Goal: Task Accomplishment & Management: Manage account settings

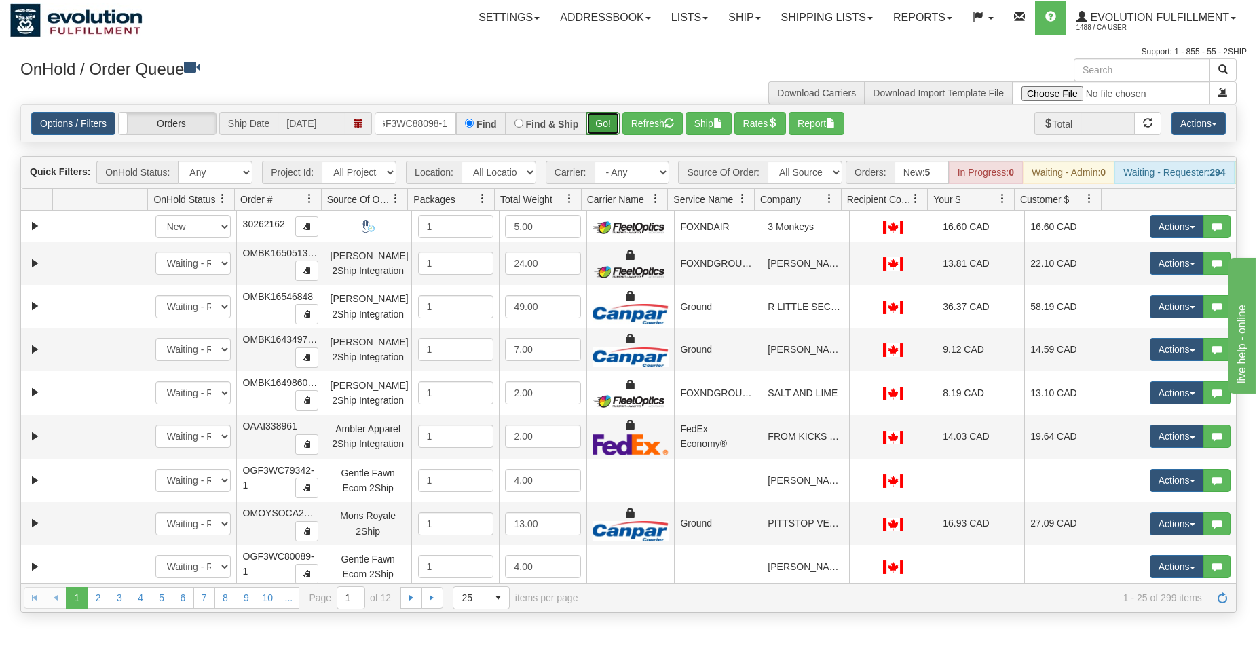
click at [599, 120] on button "Go!" at bounding box center [602, 123] width 33 height 23
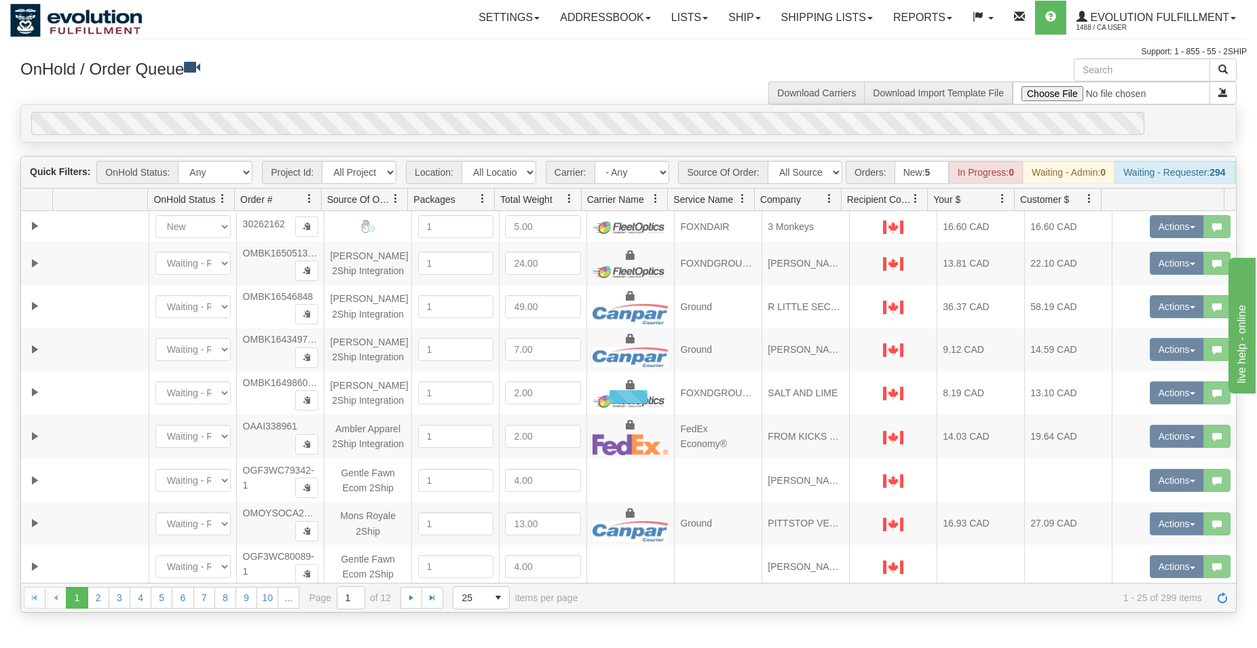
scroll to position [0, 13]
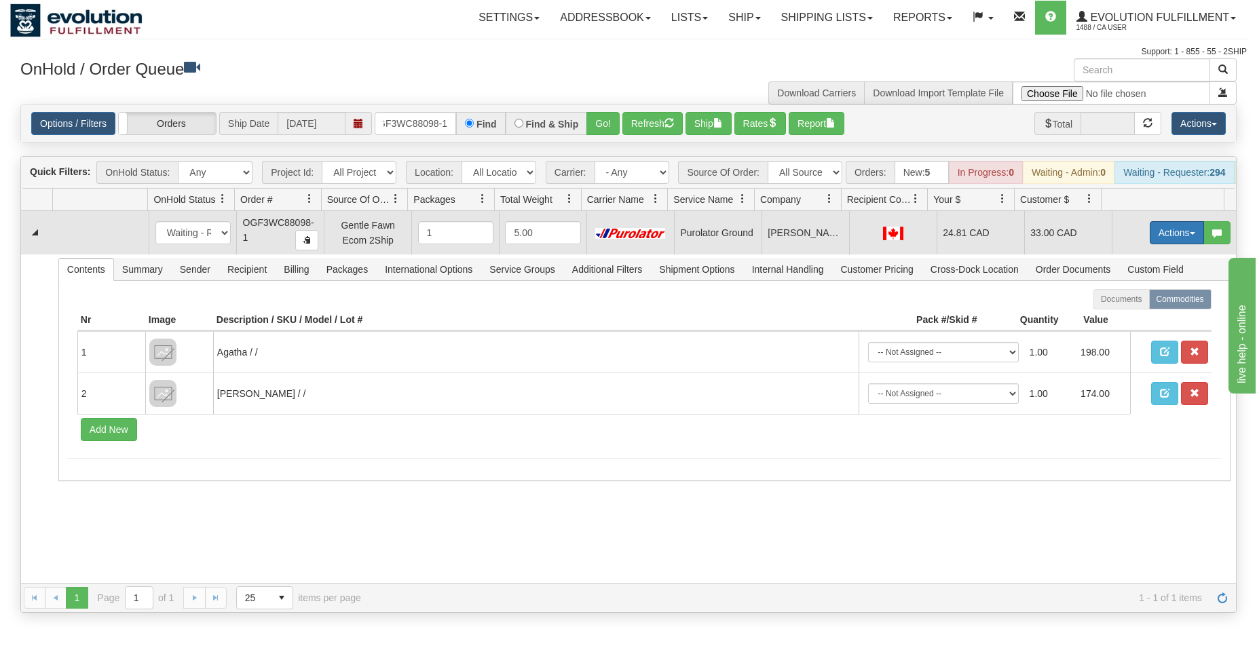
click at [1161, 242] on button "Actions" at bounding box center [1177, 232] width 54 height 23
click at [1112, 317] on span "Ship" at bounding box center [1122, 311] width 29 height 11
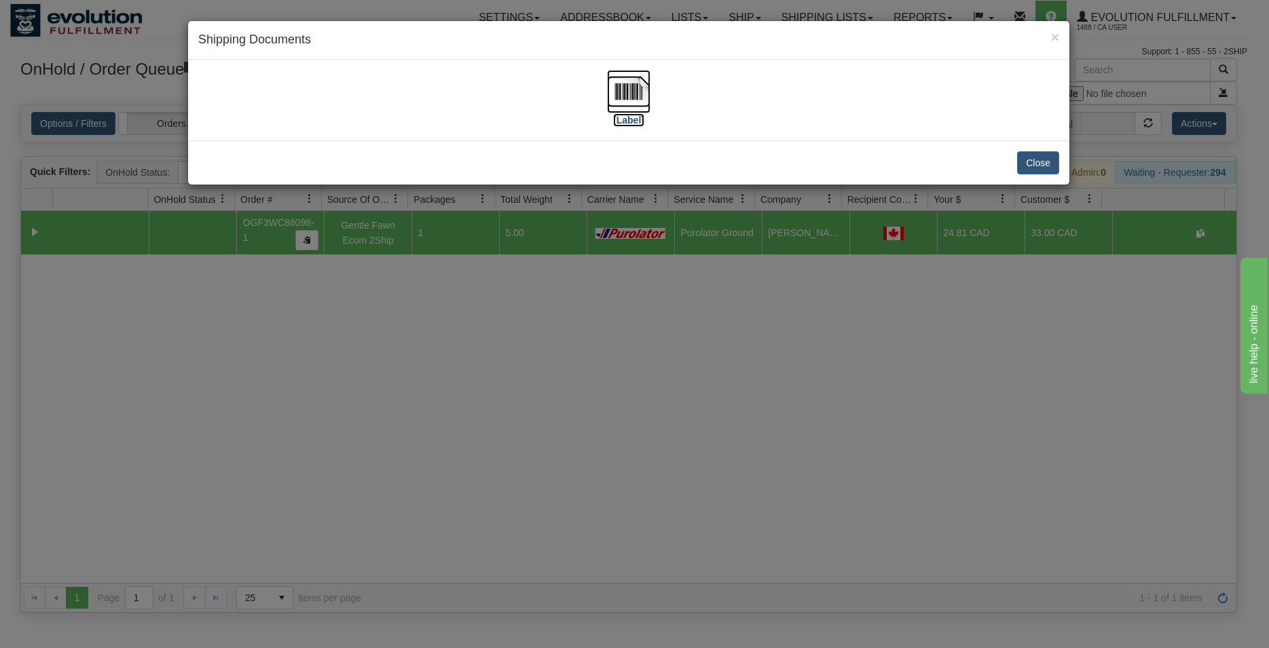
click at [623, 87] on img at bounding box center [628, 91] width 43 height 43
drag, startPoint x: 1049, startPoint y: 160, endPoint x: 520, endPoint y: 164, distance: 529.5
click at [1049, 160] on button "Close" at bounding box center [1038, 162] width 42 height 23
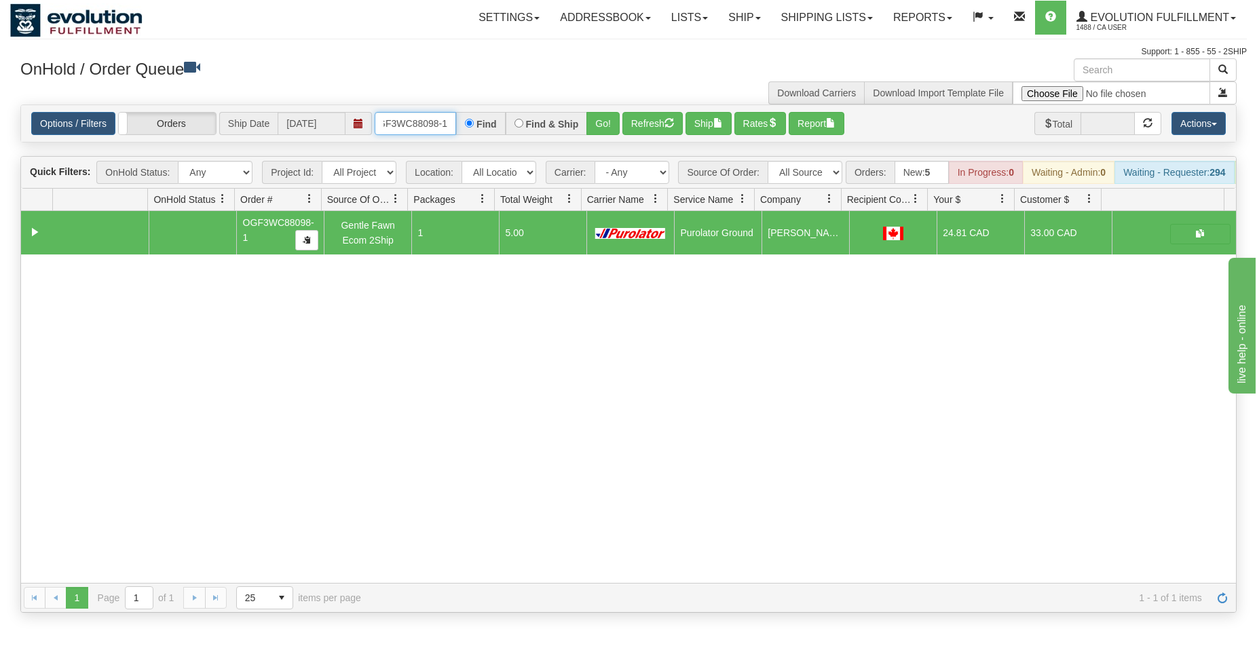
click at [422, 116] on input "OGF3WC88098-1" at bounding box center [415, 123] width 81 height 23
click at [598, 121] on button "Go!" at bounding box center [602, 123] width 33 height 23
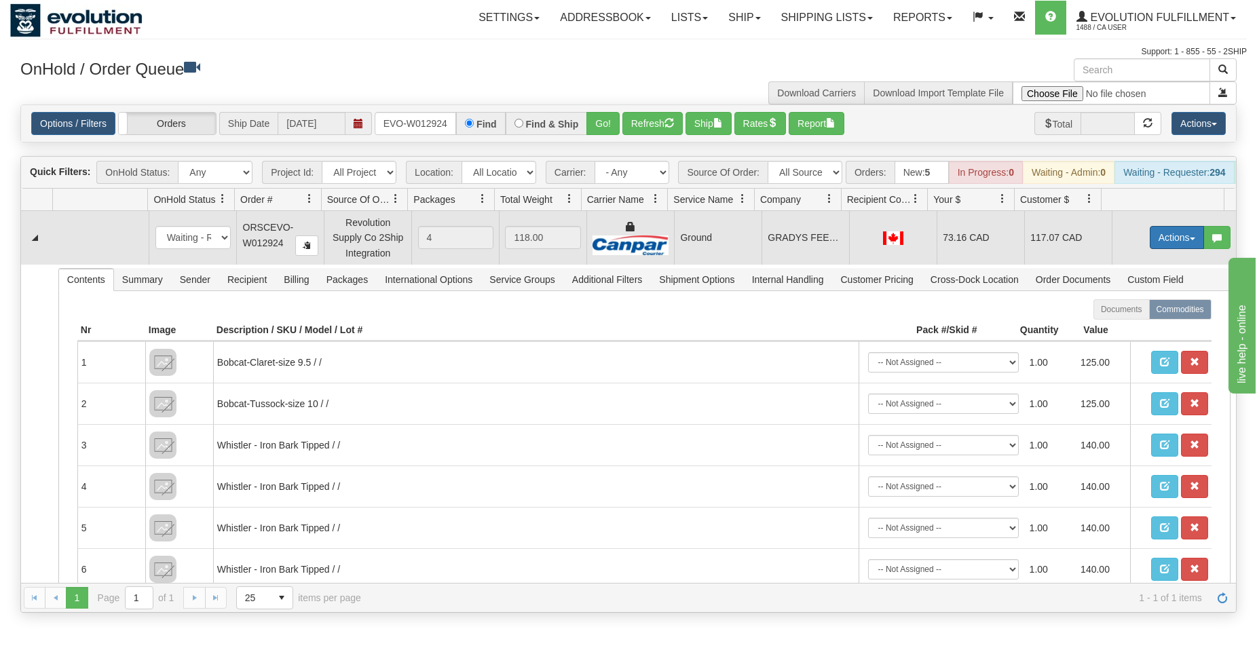
click at [1152, 242] on button "Actions" at bounding box center [1177, 237] width 54 height 23
click at [1121, 322] on span "Ship" at bounding box center [1122, 316] width 29 height 11
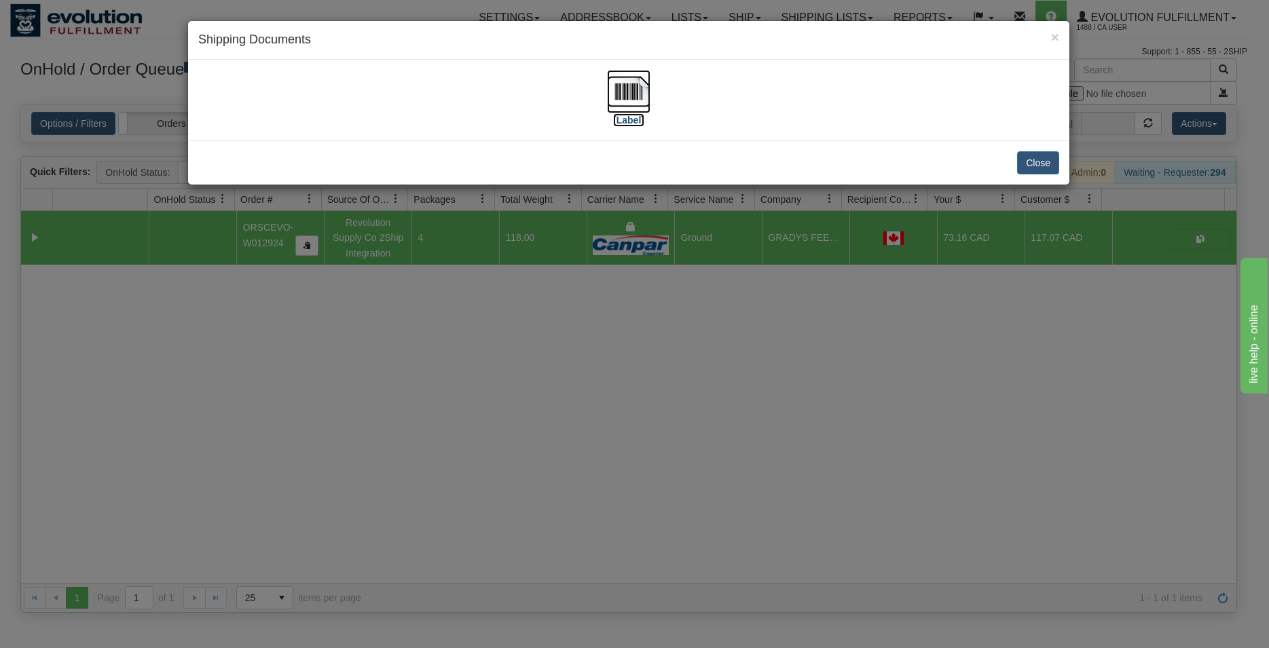
click at [639, 96] on img at bounding box center [628, 91] width 43 height 43
click at [1045, 160] on button "Close" at bounding box center [1038, 162] width 42 height 23
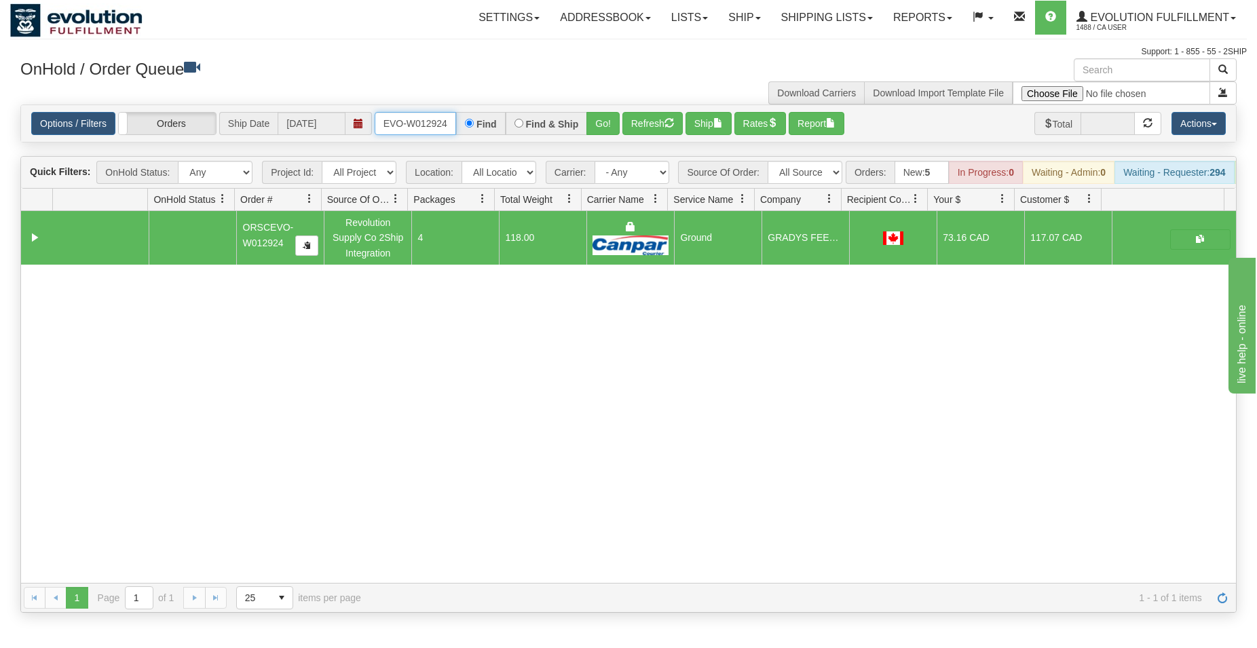
click at [400, 128] on input "ORSCEVO-W012924" at bounding box center [415, 123] width 81 height 23
click at [593, 123] on button "Go!" at bounding box center [602, 123] width 33 height 23
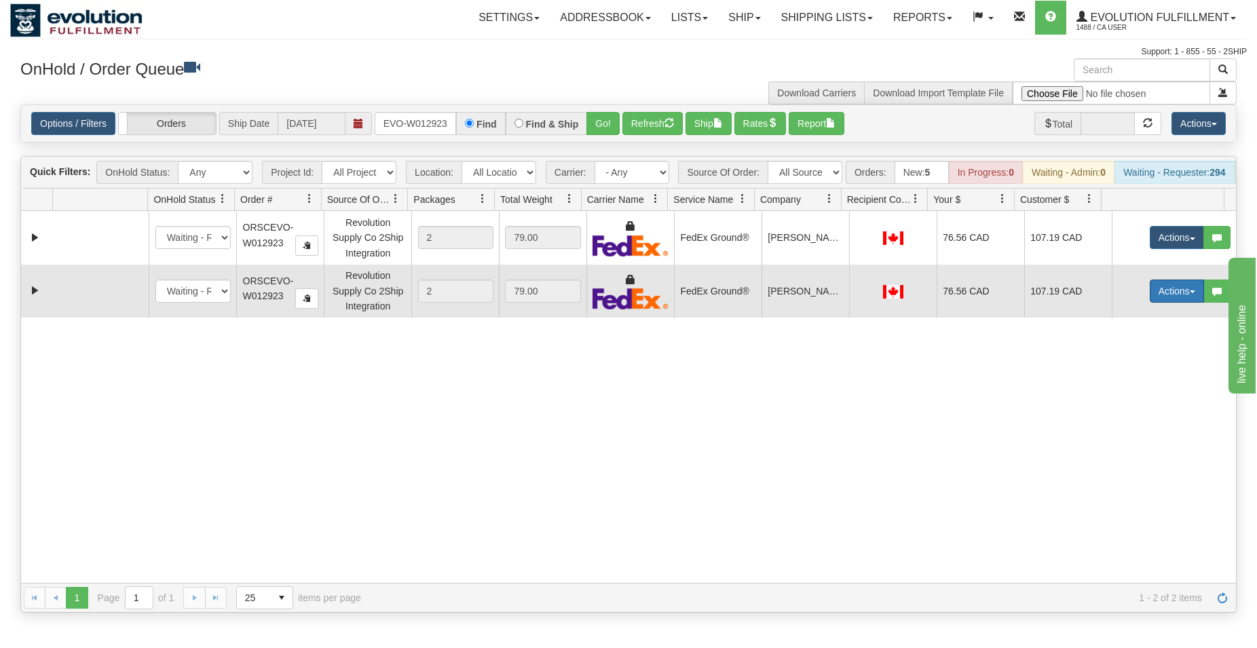
click at [1161, 299] on button "Actions" at bounding box center [1177, 291] width 54 height 23
click at [1117, 393] on span "Delete" at bounding box center [1126, 387] width 37 height 11
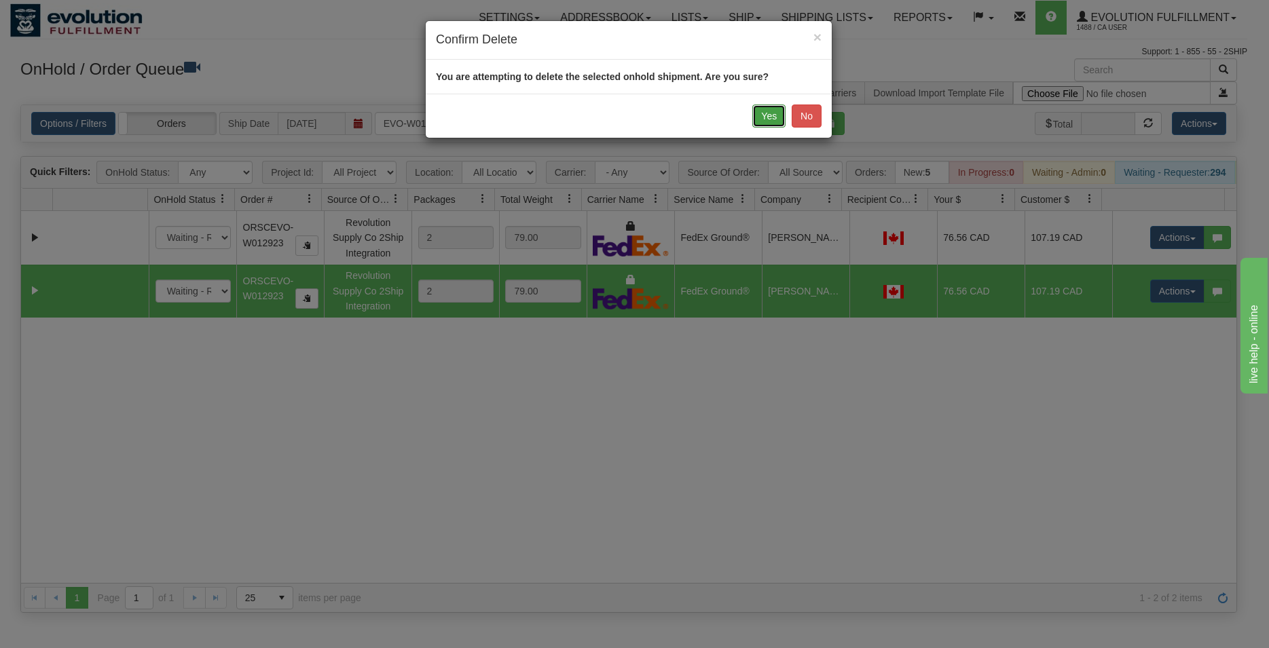
click at [764, 109] on button "Yes" at bounding box center [768, 116] width 33 height 23
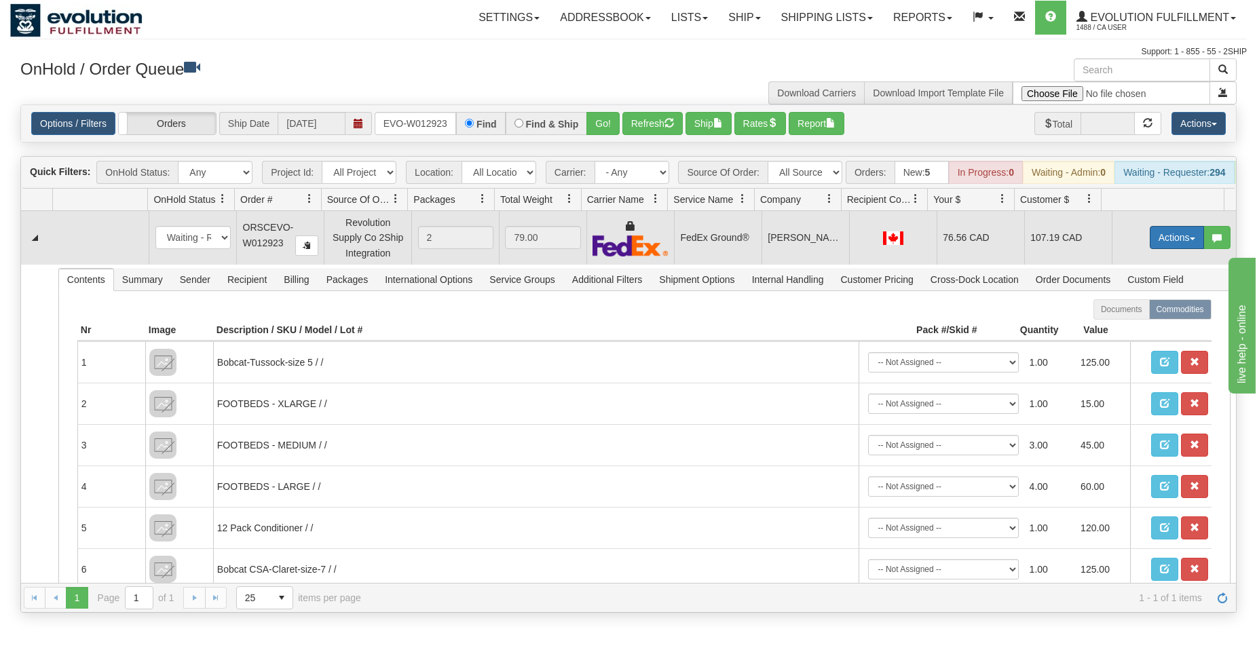
click at [1164, 246] on button "Actions" at bounding box center [1177, 237] width 54 height 23
click at [1125, 304] on span "Rate All Services" at bounding box center [1148, 298] width 81 height 11
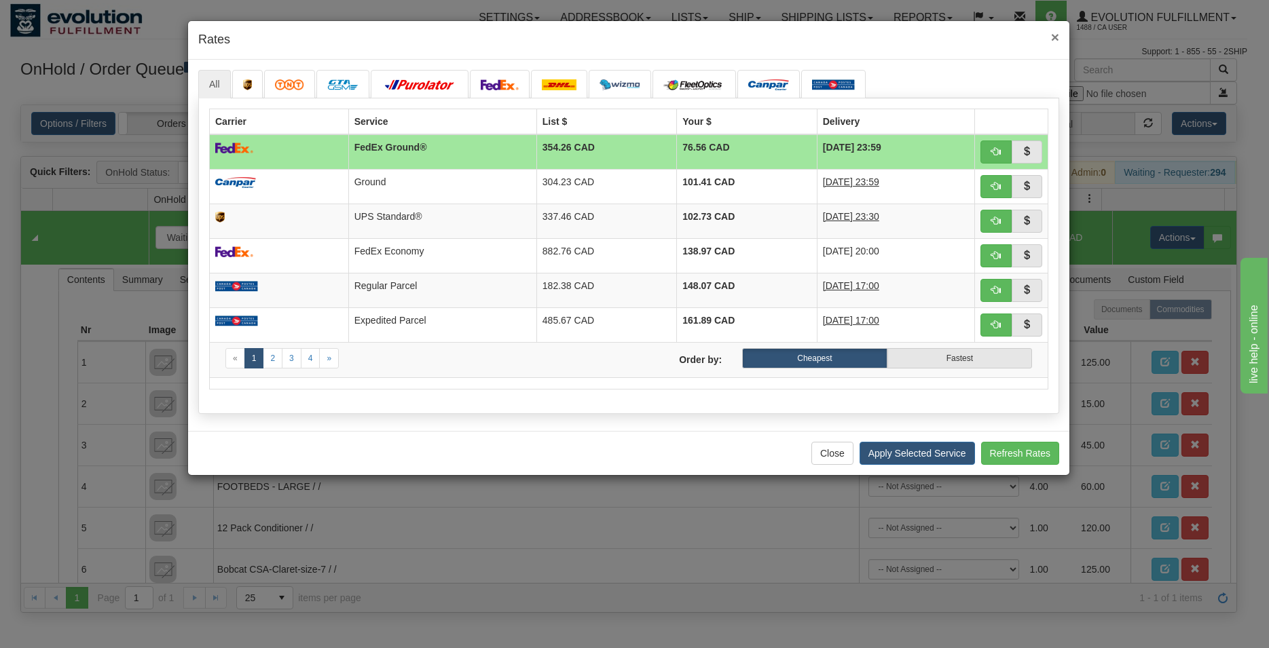
click at [1052, 37] on span "×" at bounding box center [1055, 37] width 8 height 16
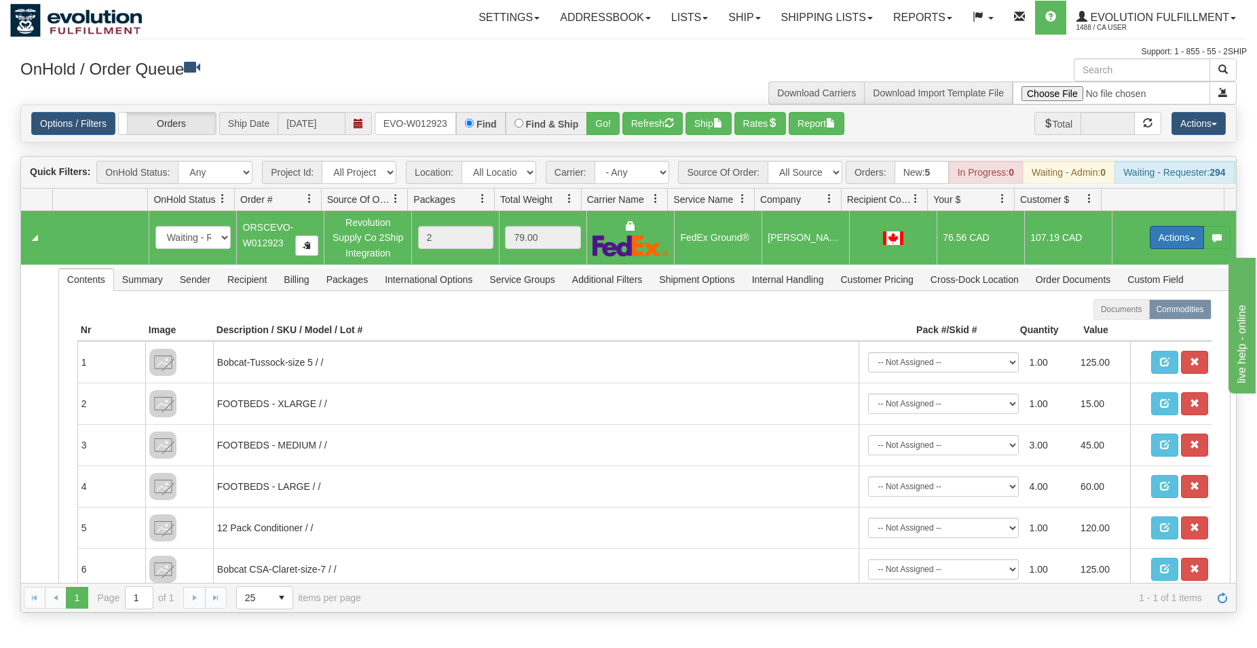
click at [1168, 244] on button "Actions" at bounding box center [1177, 237] width 54 height 23
click at [1119, 322] on span "Ship" at bounding box center [1122, 316] width 29 height 11
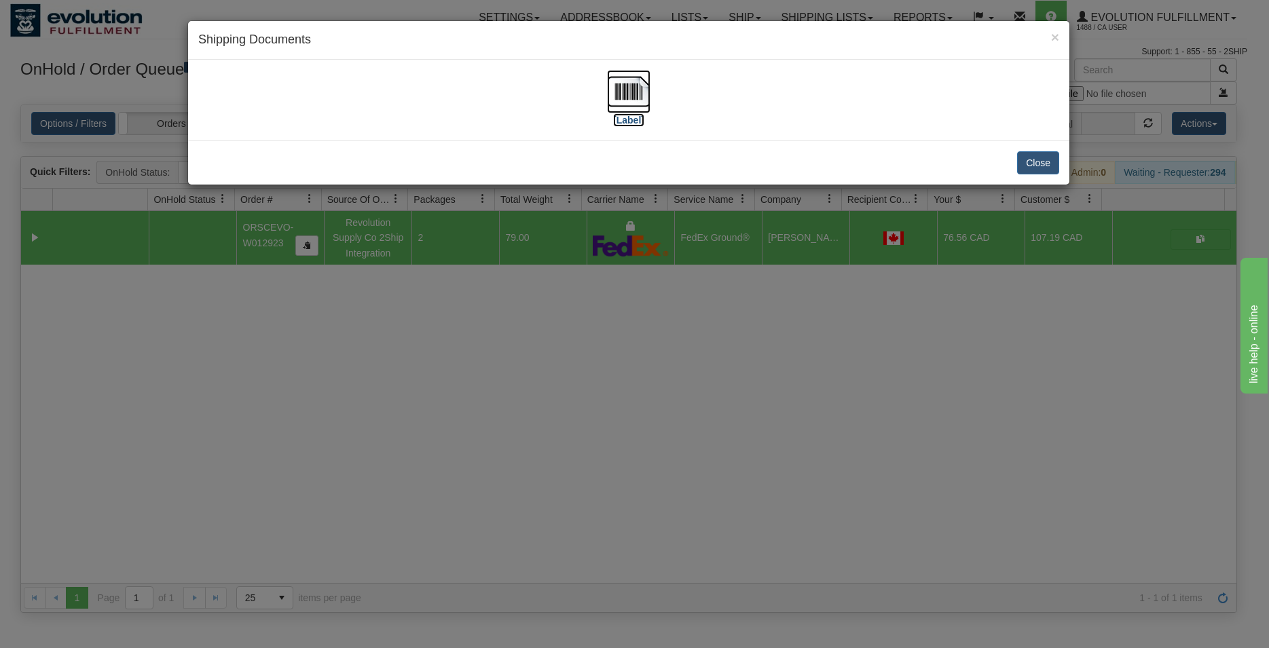
click at [622, 79] on img at bounding box center [628, 91] width 43 height 43
click at [1040, 162] on button "Close" at bounding box center [1038, 162] width 42 height 23
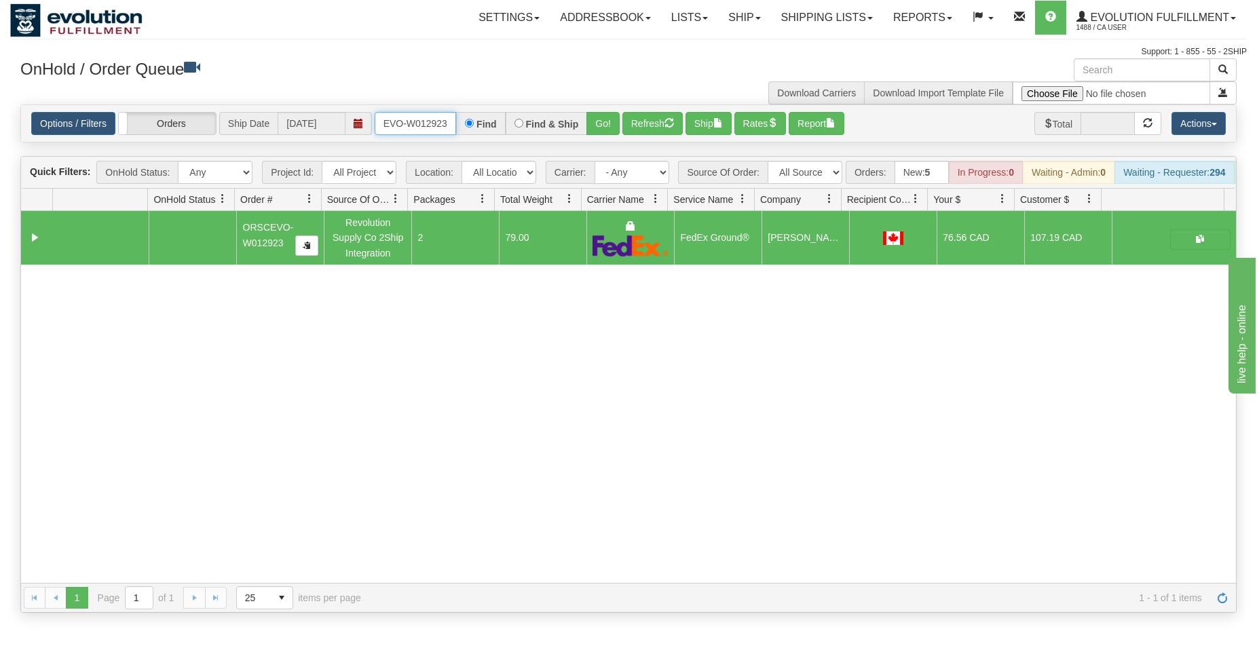
click at [413, 122] on input "ORSCEVO-W012923" at bounding box center [415, 123] width 81 height 23
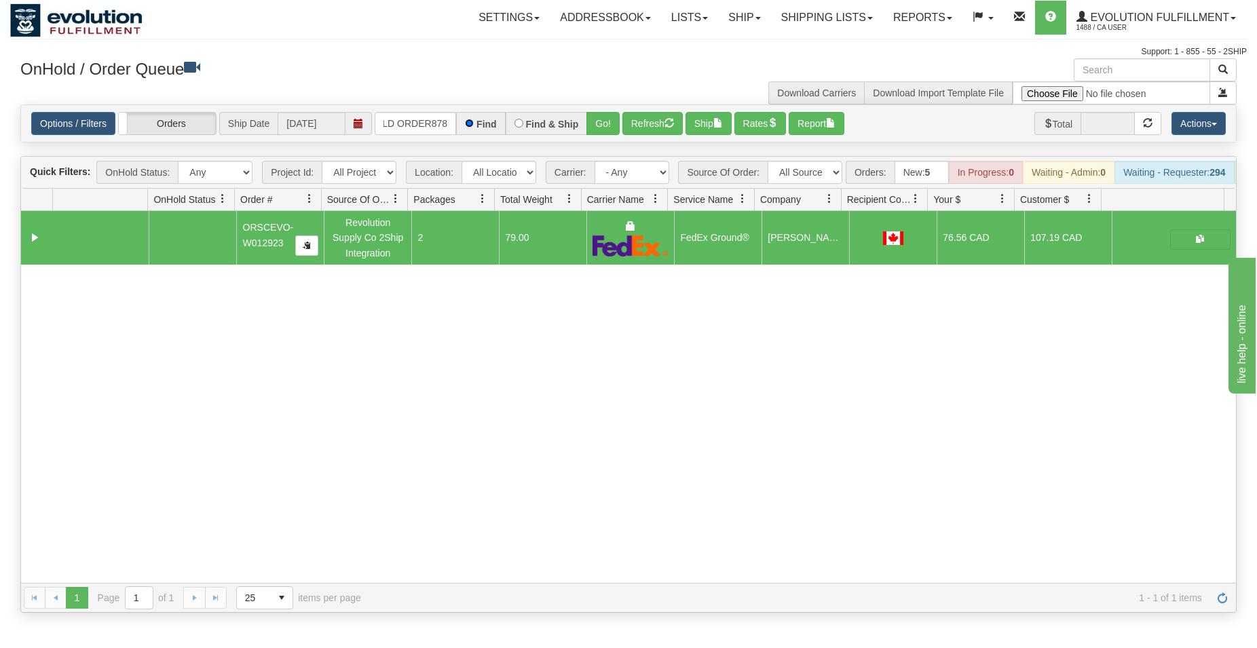
scroll to position [0, 60]
click at [593, 122] on button "Go!" at bounding box center [602, 123] width 33 height 23
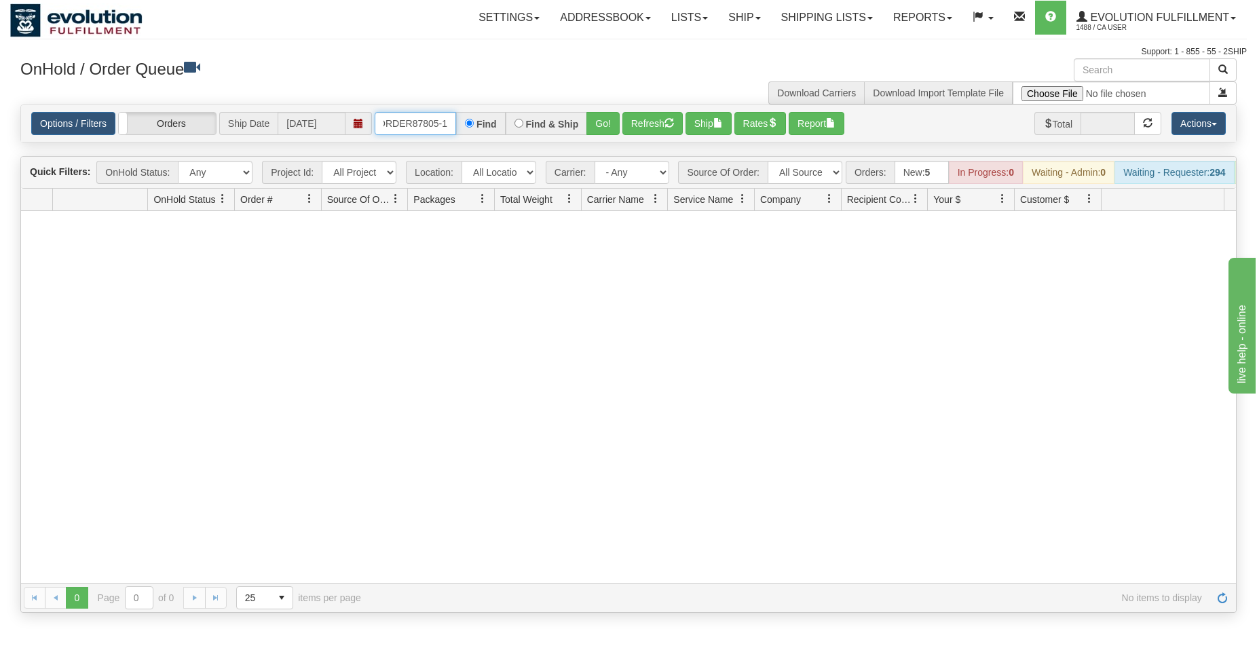
click at [419, 121] on input "OGF3HOLD ORDER87805-1" at bounding box center [415, 123] width 81 height 23
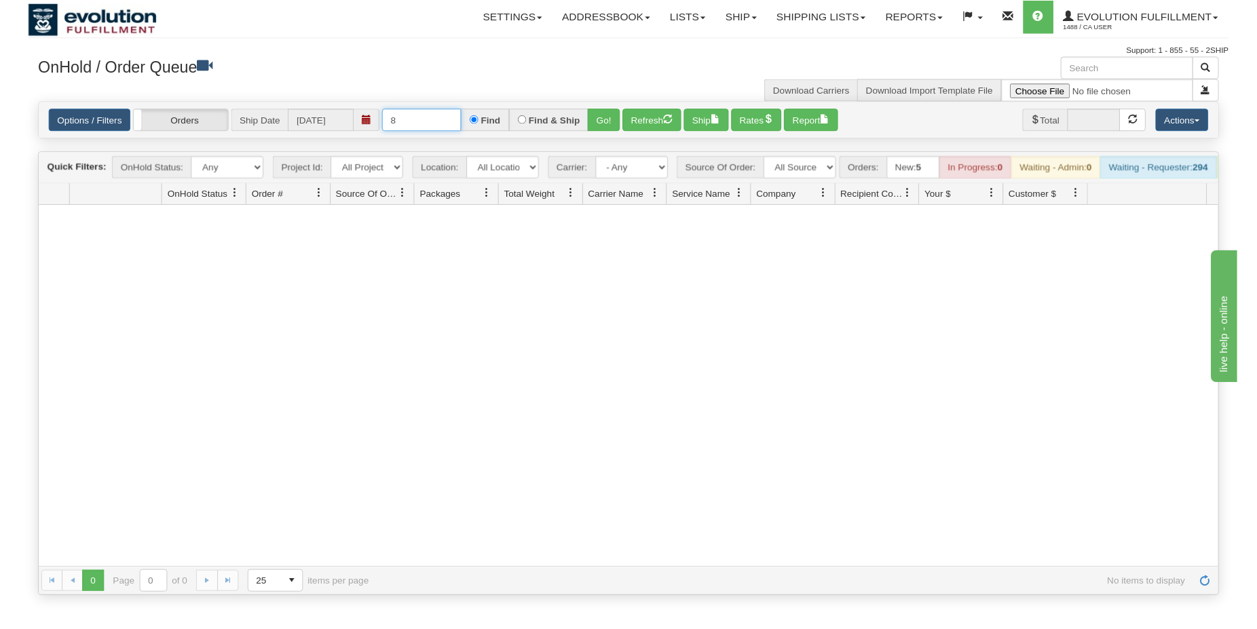
scroll to position [0, 0]
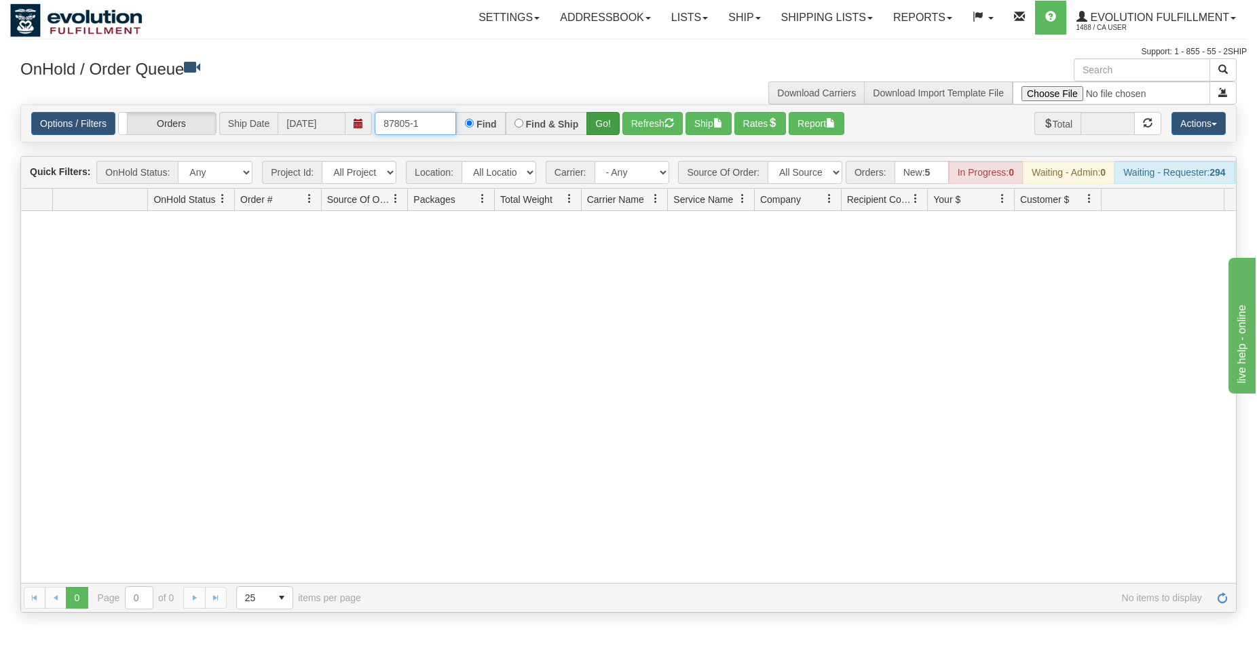
type input "87805-1"
click at [615, 122] on button "Go!" at bounding box center [602, 123] width 33 height 23
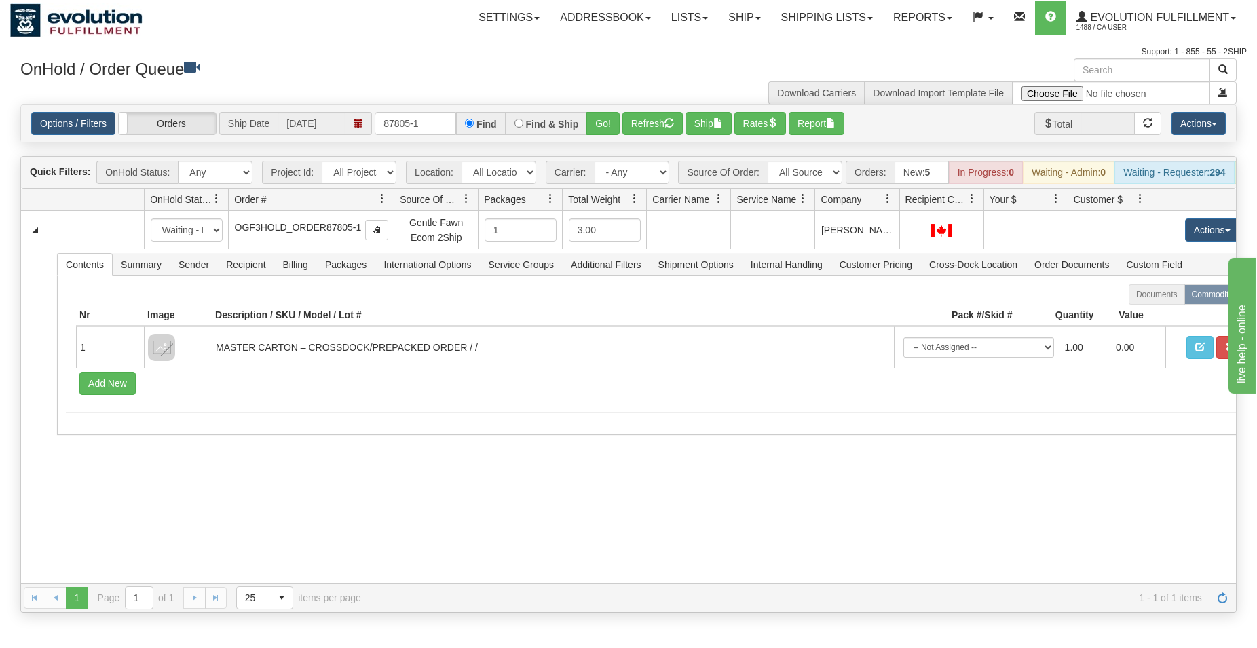
drag, startPoint x: 320, startPoint y: 206, endPoint x: 369, endPoint y: 215, distance: 49.7
click at [369, 210] on div "Id Location Request Id Reply Id OnHold Status Order # Source Of Order Packages …" at bounding box center [622, 200] width 1203 height 22
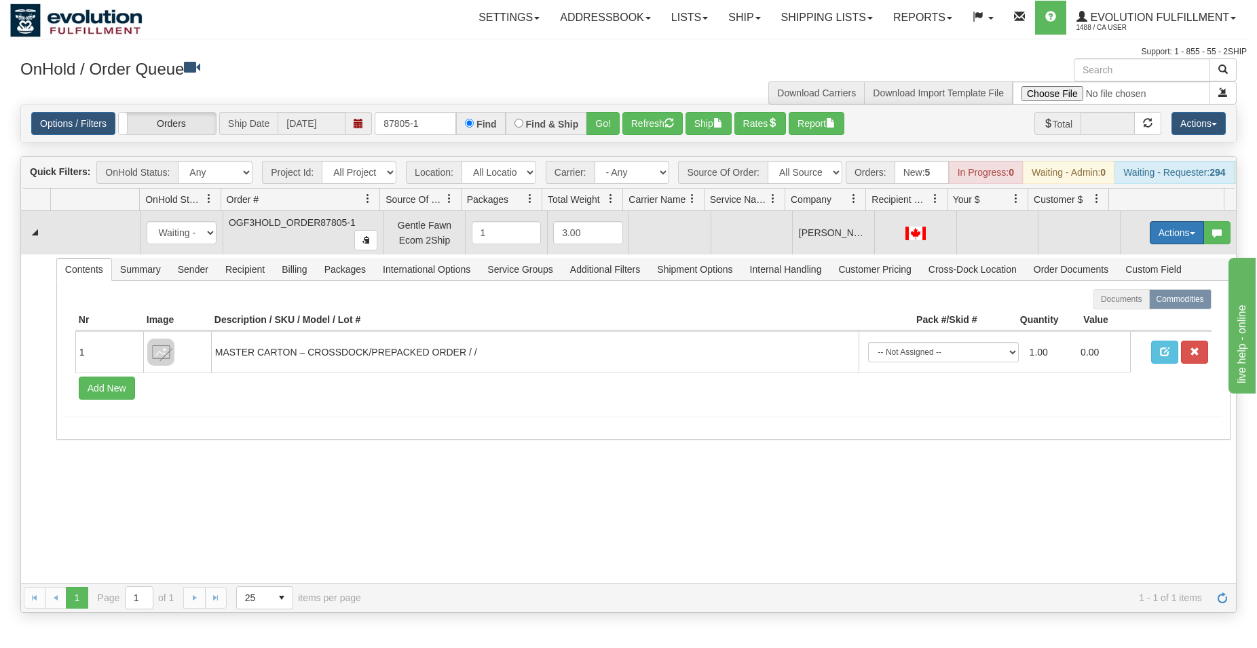
click at [1159, 241] on button "Actions" at bounding box center [1177, 232] width 54 height 23
click at [1132, 299] on span "Rate All Services" at bounding box center [1148, 293] width 81 height 11
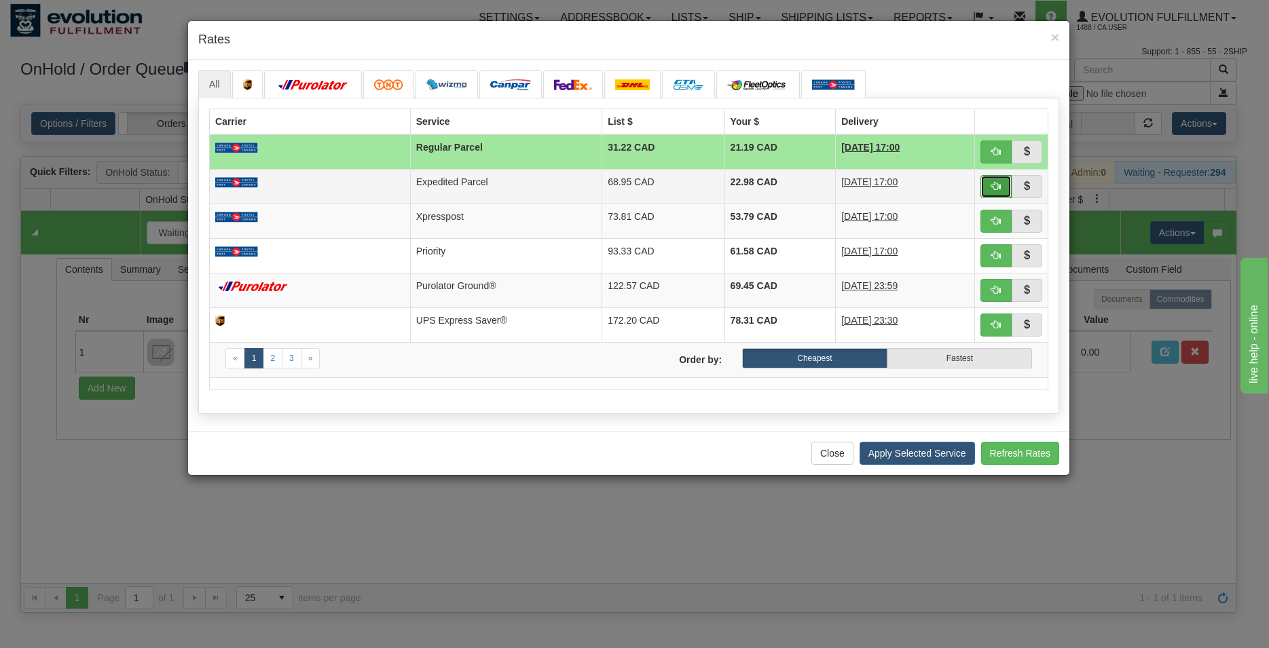
click at [1002, 189] on button "button" at bounding box center [995, 186] width 31 height 23
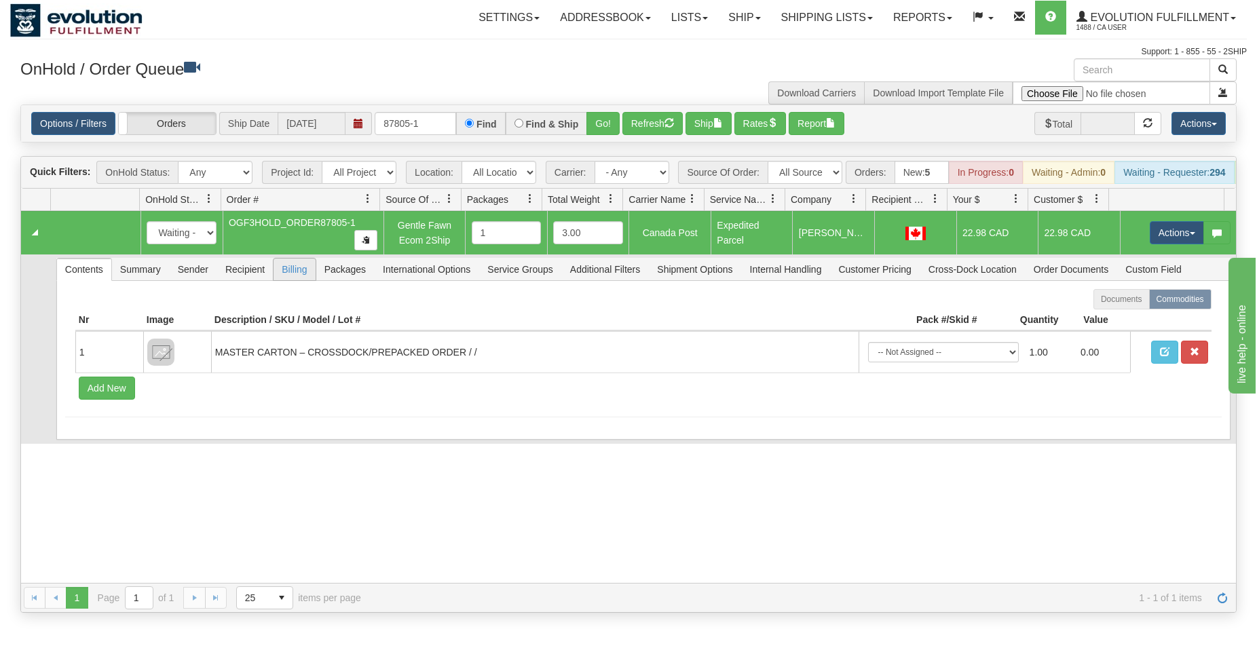
click at [248, 280] on span "Recipient" at bounding box center [245, 270] width 56 height 22
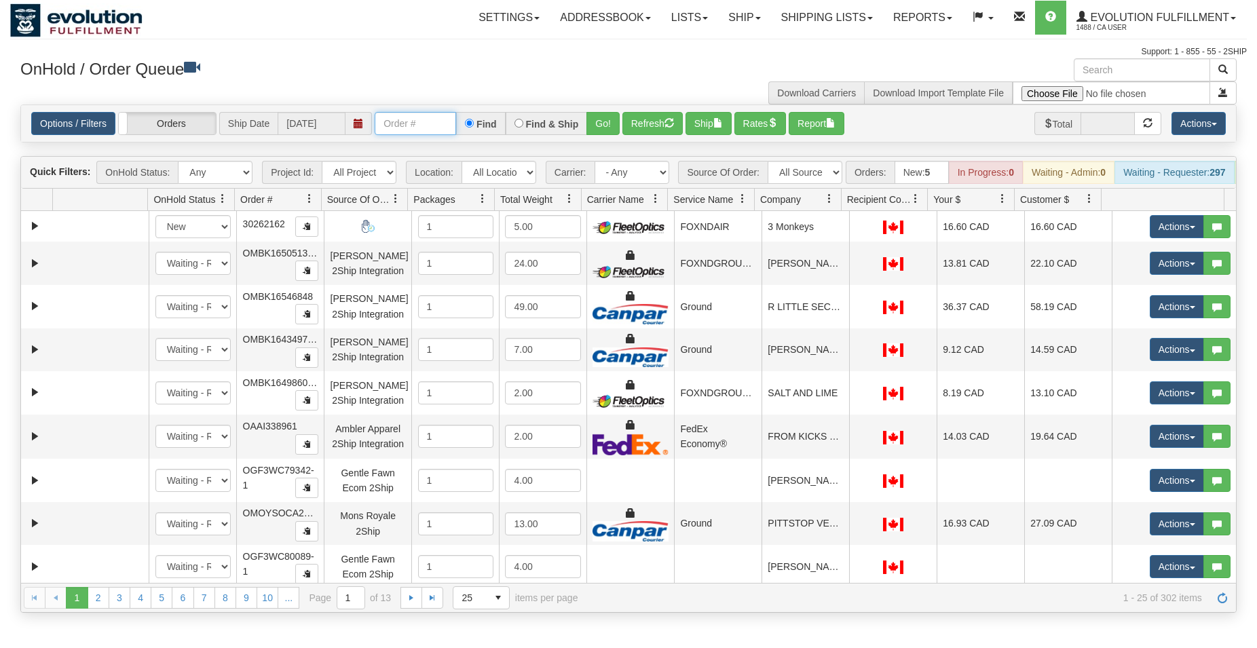
click at [408, 124] on input "text" at bounding box center [415, 123] width 81 height 23
click at [607, 124] on button "Go!" at bounding box center [602, 123] width 33 height 23
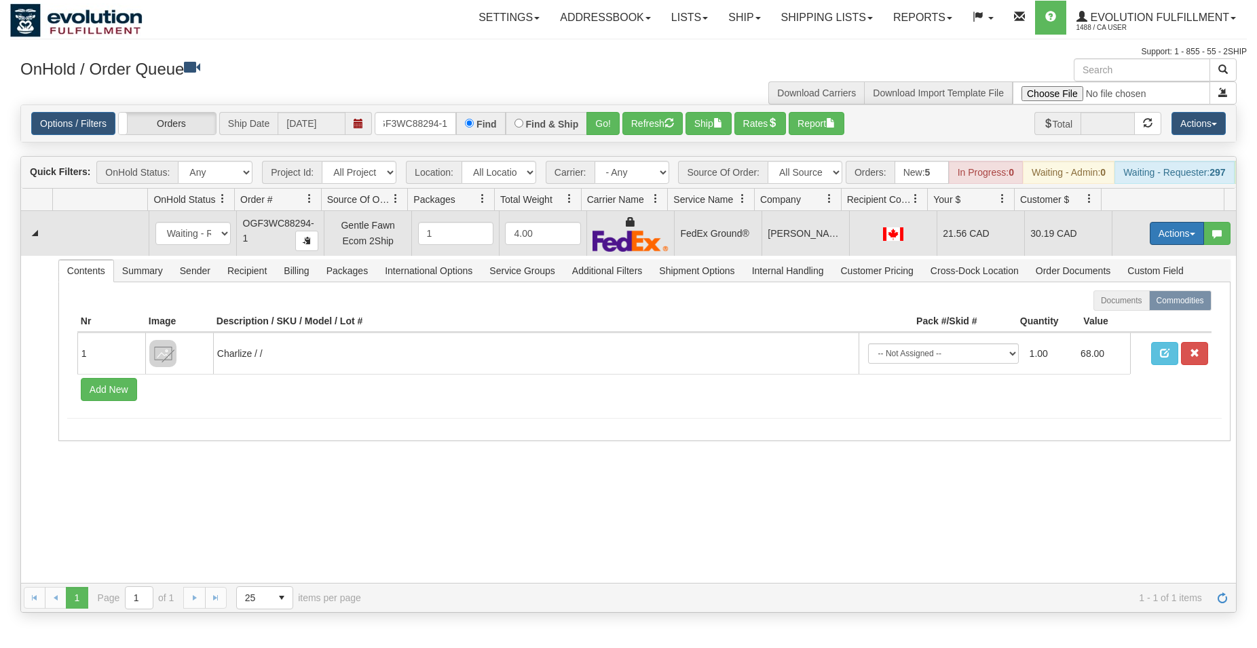
click at [1153, 244] on button "Actions" at bounding box center [1177, 233] width 54 height 23
click at [1109, 318] on span "Ship" at bounding box center [1122, 312] width 29 height 11
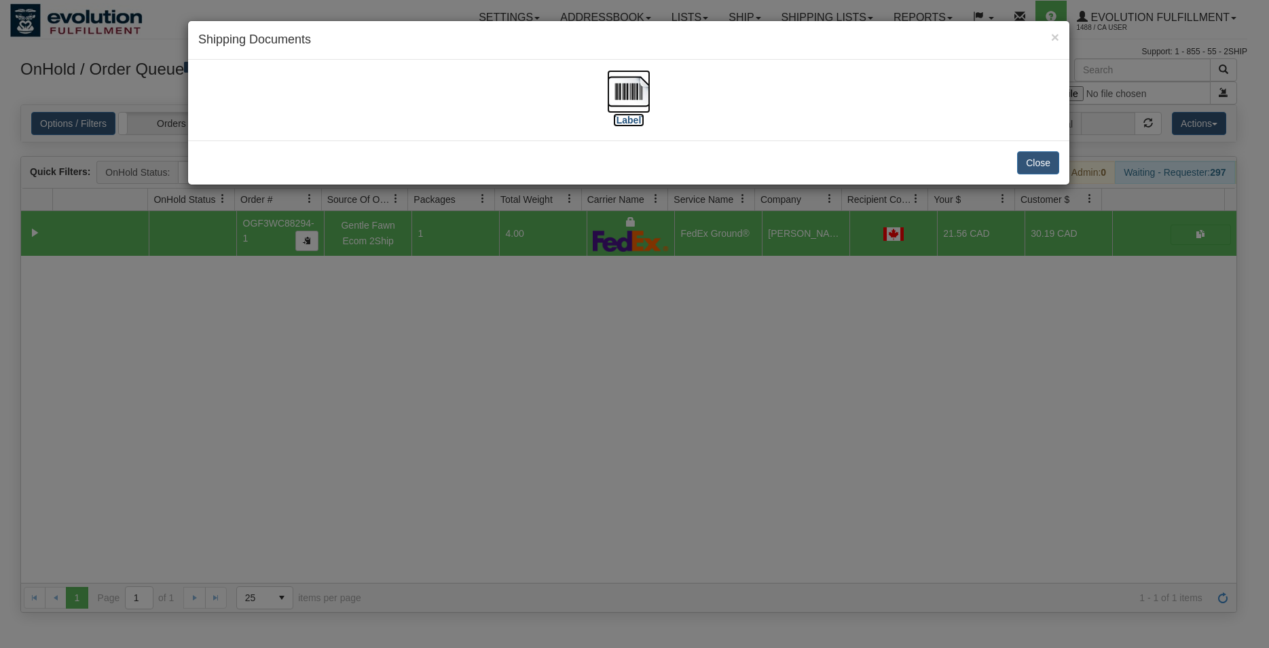
click at [640, 88] on img at bounding box center [628, 91] width 43 height 43
click at [1028, 163] on button "Close" at bounding box center [1038, 162] width 42 height 23
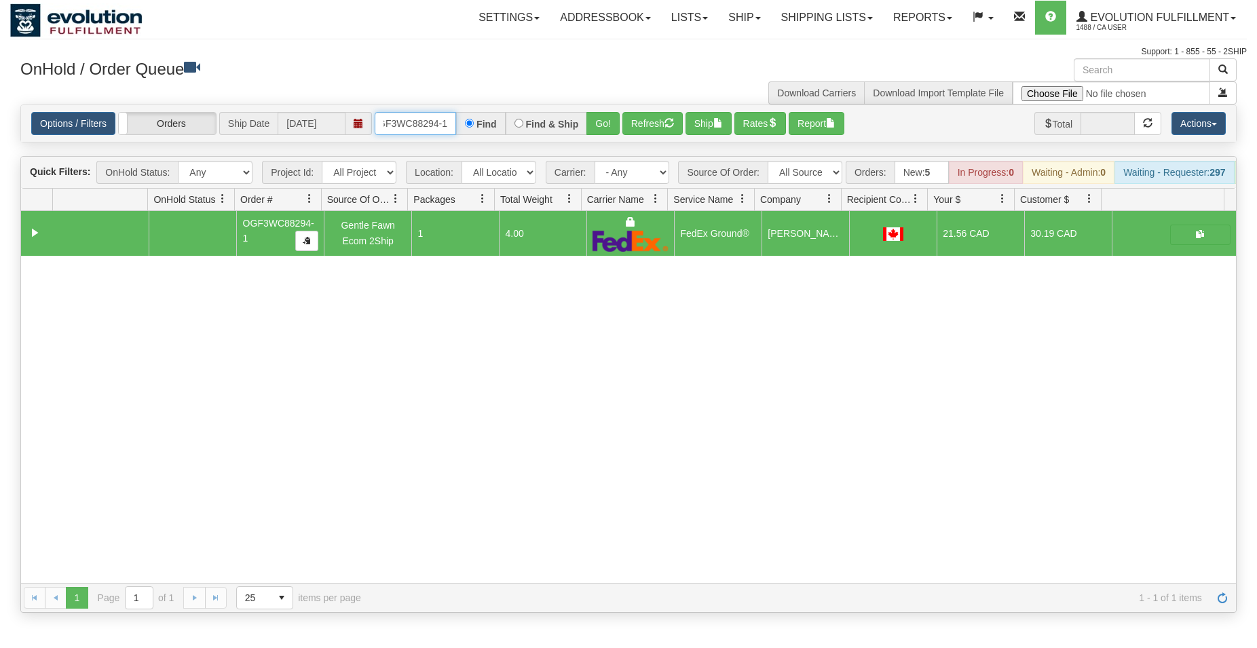
click at [423, 124] on input "OGF3WC88294-1" at bounding box center [415, 123] width 81 height 23
click at [602, 124] on button "Go!" at bounding box center [602, 123] width 33 height 23
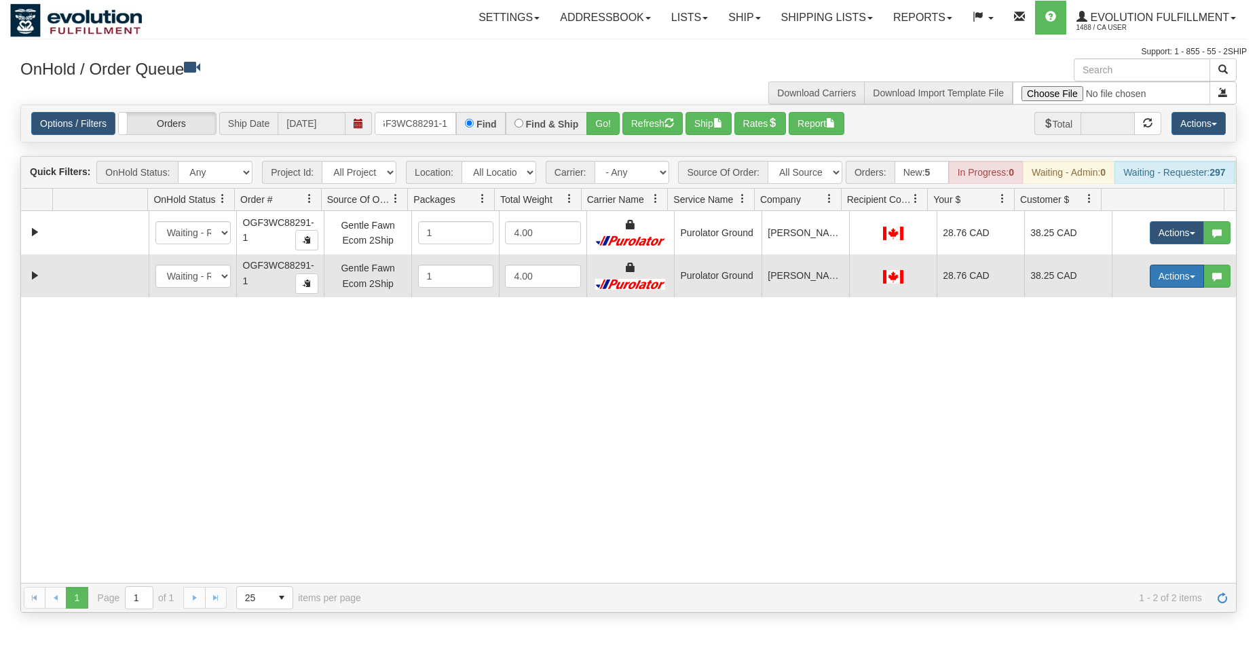
click at [1156, 286] on button "Actions" at bounding box center [1177, 276] width 54 height 23
click at [1118, 378] on span "Delete" at bounding box center [1126, 372] width 37 height 11
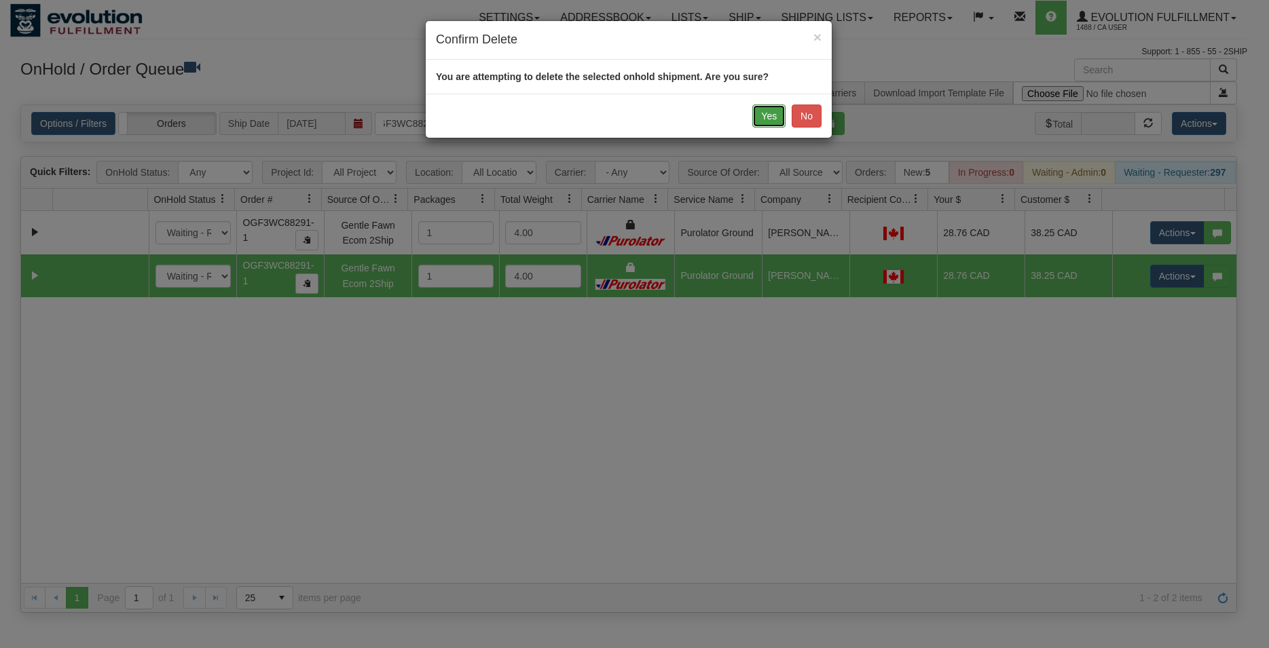
click at [766, 122] on button "Yes" at bounding box center [768, 116] width 33 height 23
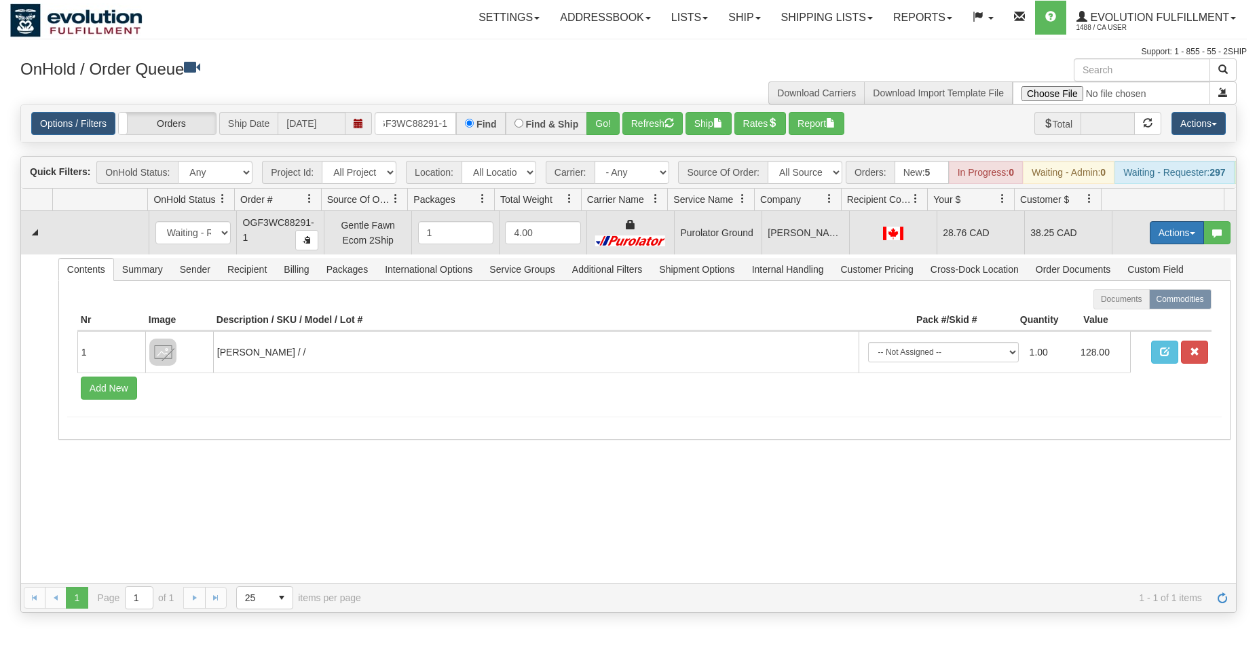
click at [1155, 244] on button "Actions" at bounding box center [1177, 232] width 54 height 23
click at [1132, 299] on span "Rate All Services" at bounding box center [1148, 293] width 81 height 11
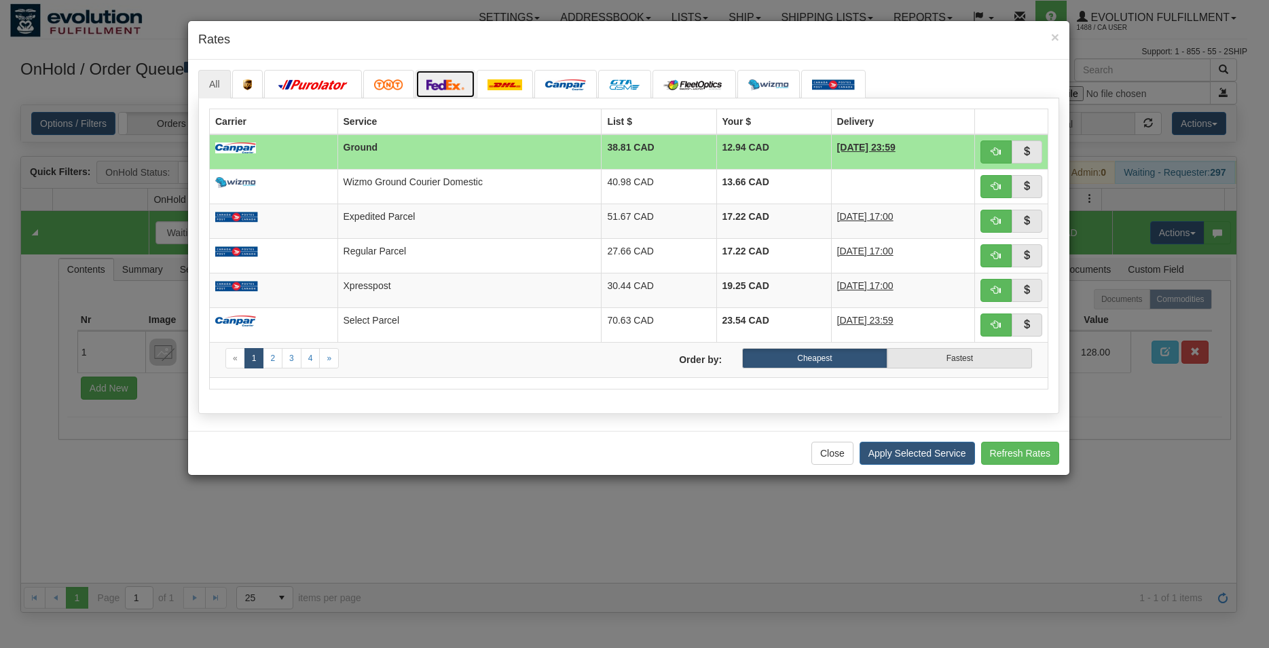
click at [466, 87] on link at bounding box center [445, 84] width 60 height 29
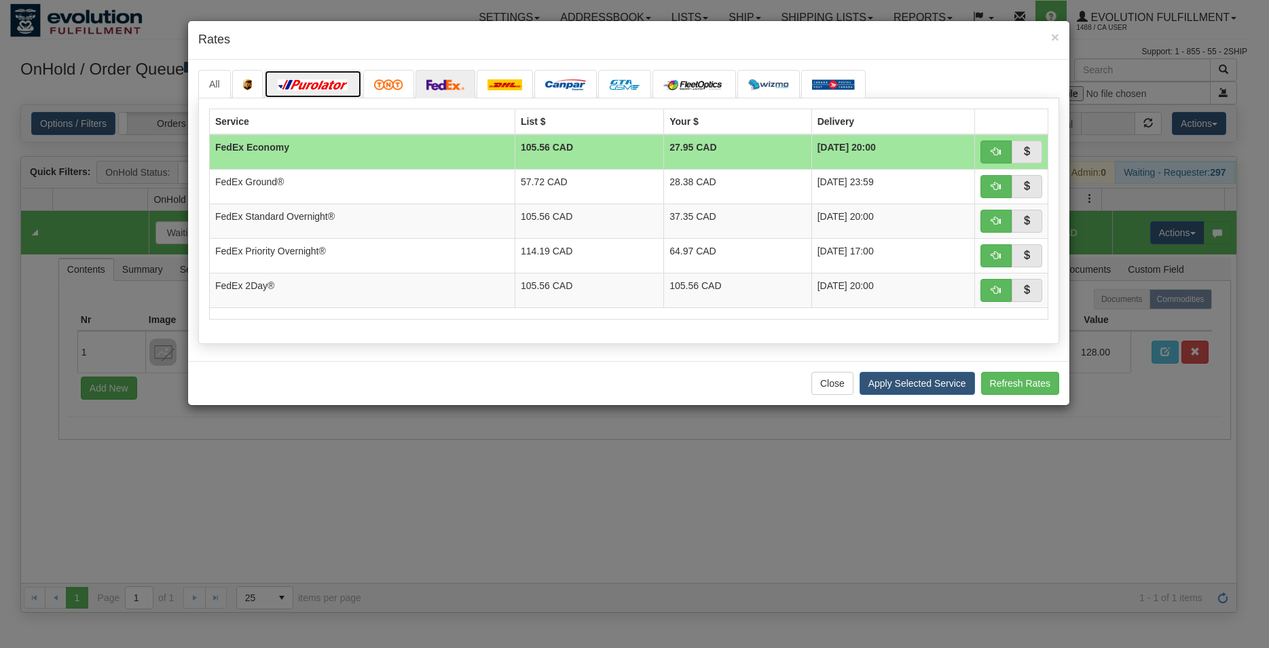
click at [337, 79] on link at bounding box center [313, 84] width 98 height 29
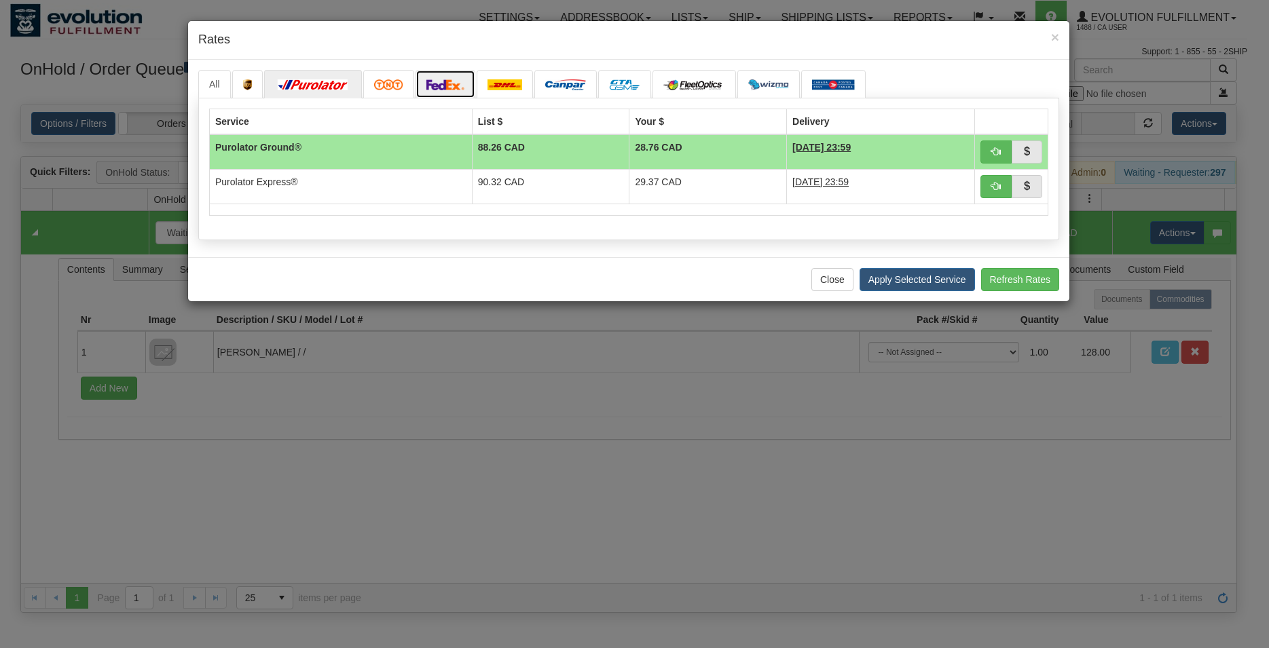
click at [447, 82] on img at bounding box center [445, 84] width 38 height 11
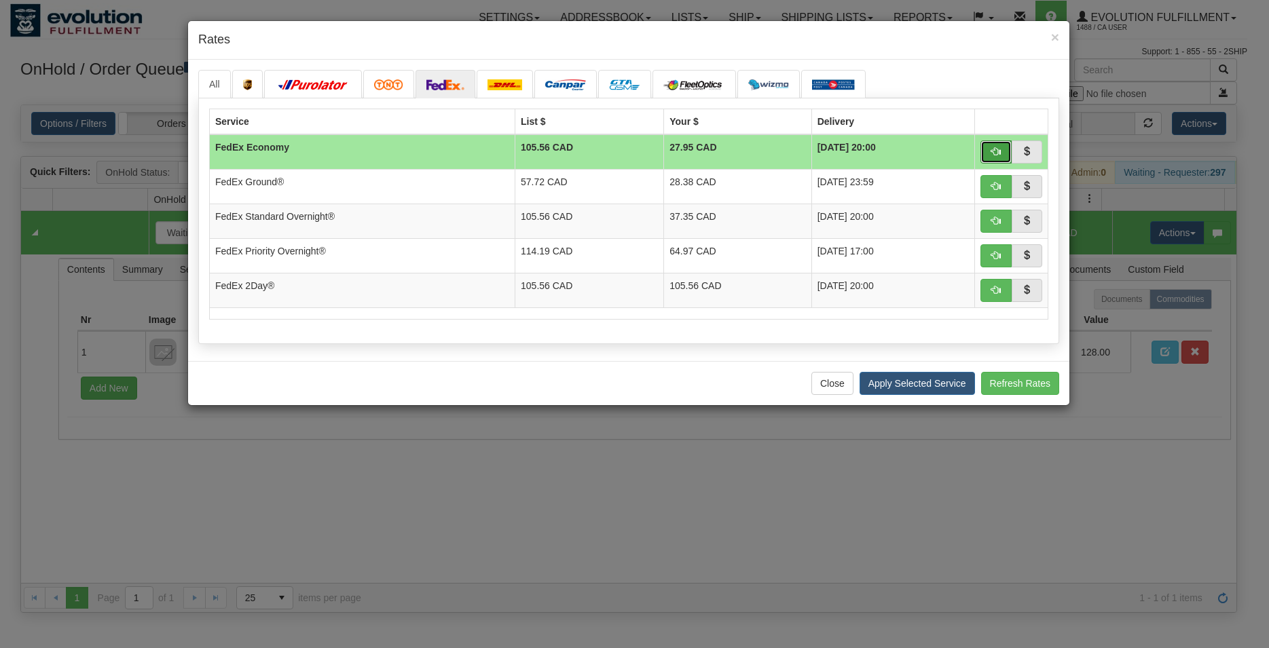
click at [990, 155] on button "button" at bounding box center [995, 152] width 31 height 23
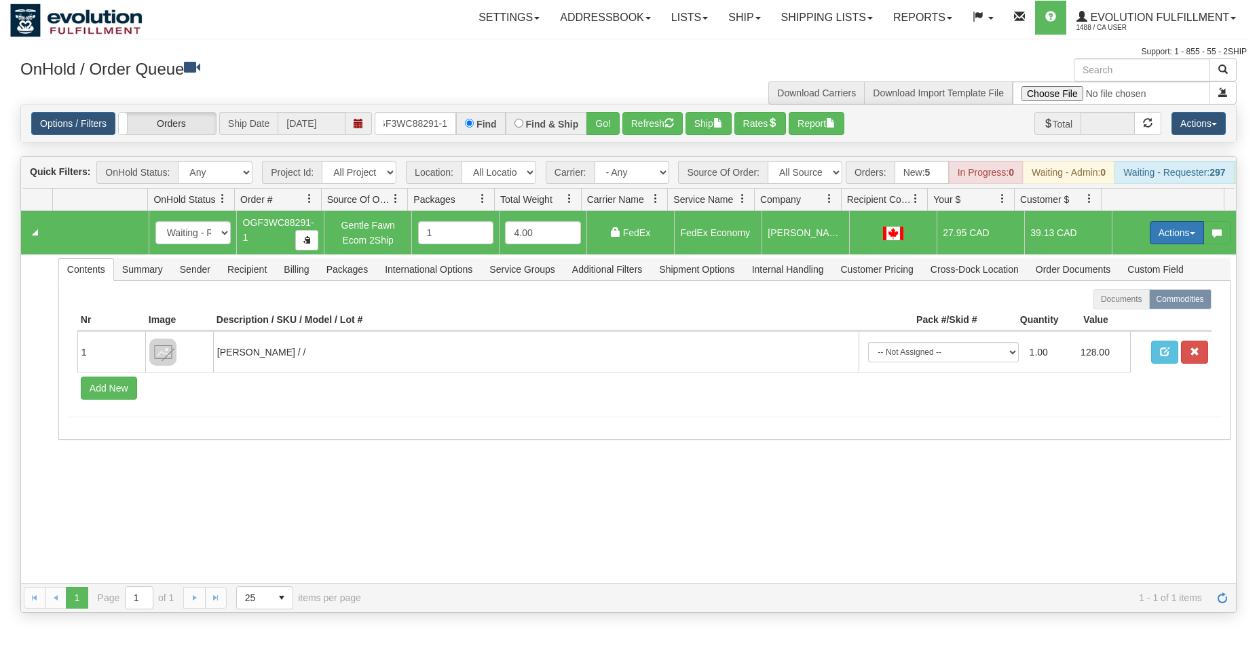
click at [1153, 243] on button "Actions" at bounding box center [1177, 232] width 54 height 23
click at [1117, 317] on span "Ship" at bounding box center [1122, 311] width 29 height 11
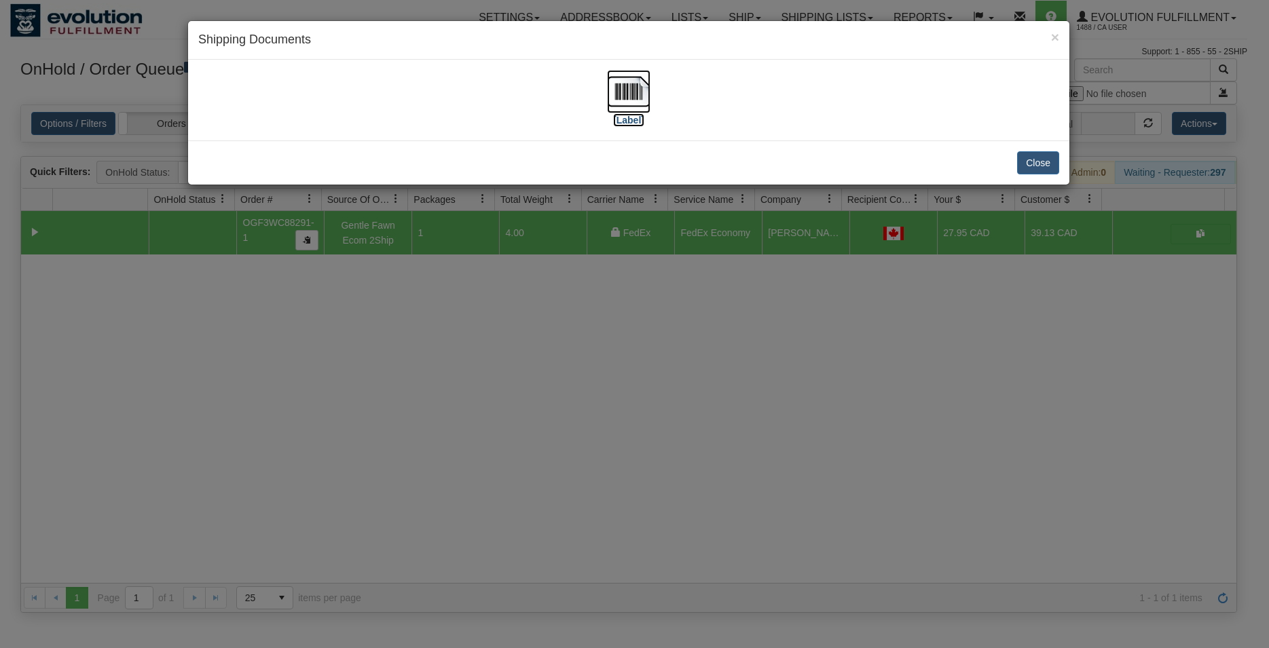
click at [612, 92] on img at bounding box center [628, 91] width 43 height 43
click at [1009, 151] on div "Close" at bounding box center [628, 163] width 881 height 44
click at [1032, 158] on button "Close" at bounding box center [1038, 162] width 42 height 23
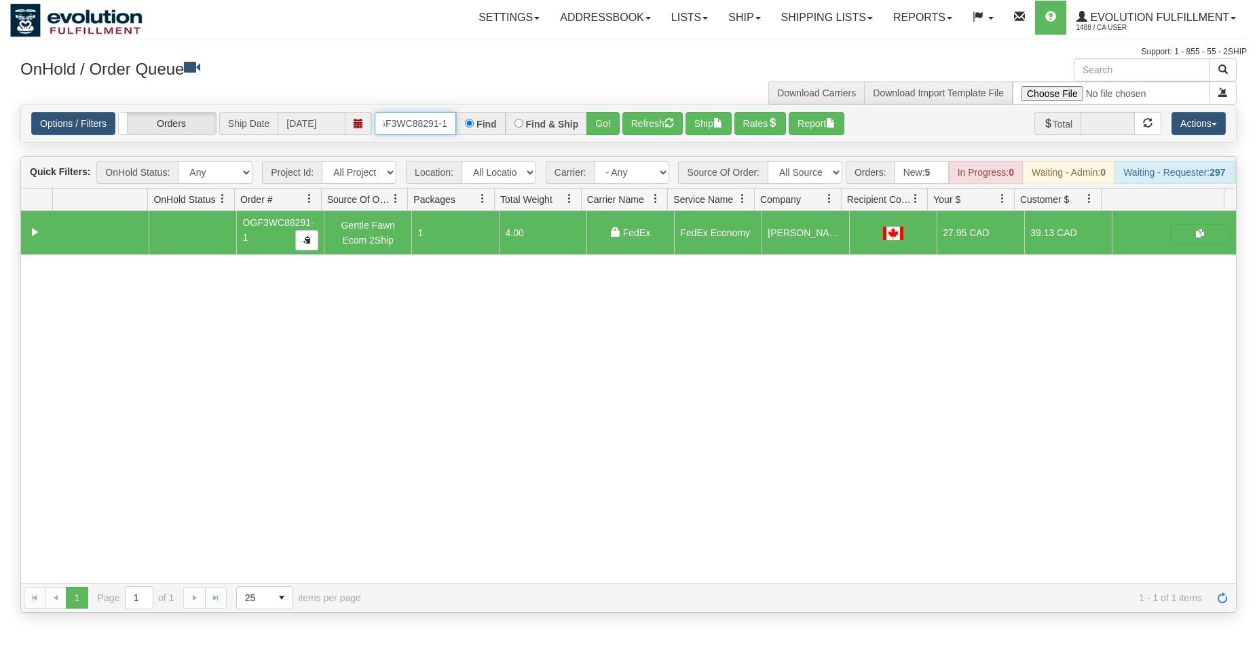
click at [418, 118] on input "OGF3WC88291-1" at bounding box center [415, 123] width 81 height 23
click at [607, 115] on button "Go!" at bounding box center [602, 123] width 33 height 23
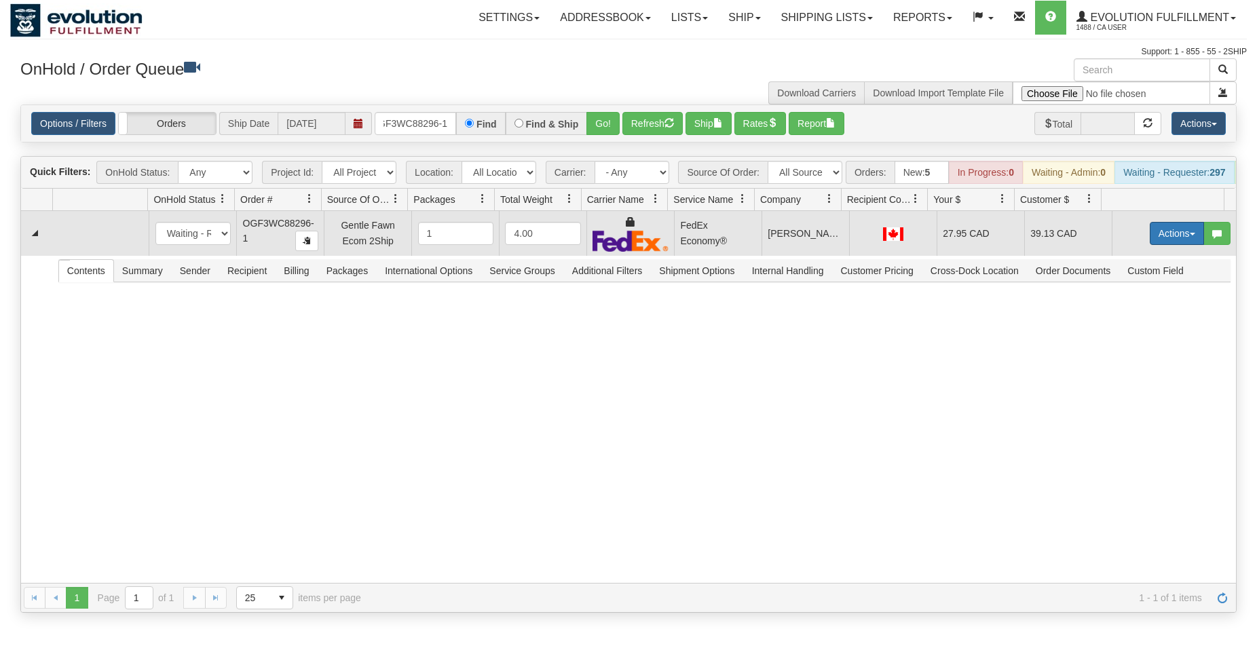
click at [1151, 245] on button "Actions" at bounding box center [1177, 233] width 54 height 23
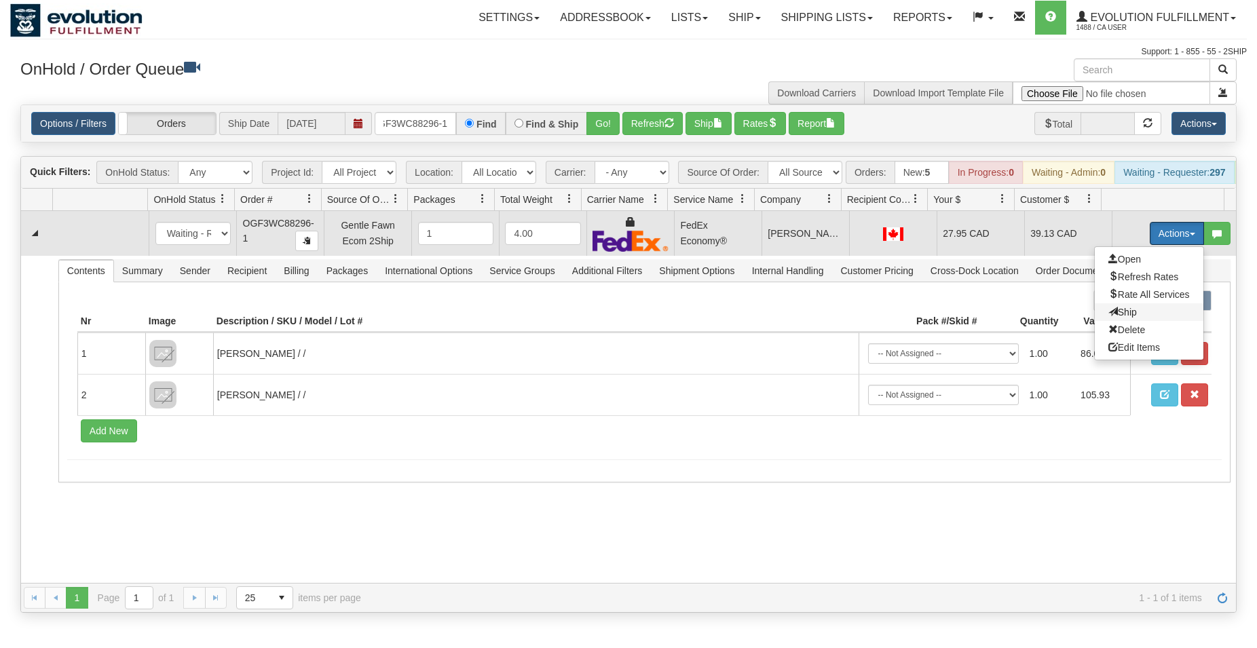
click at [1114, 318] on span "Ship" at bounding box center [1122, 312] width 29 height 11
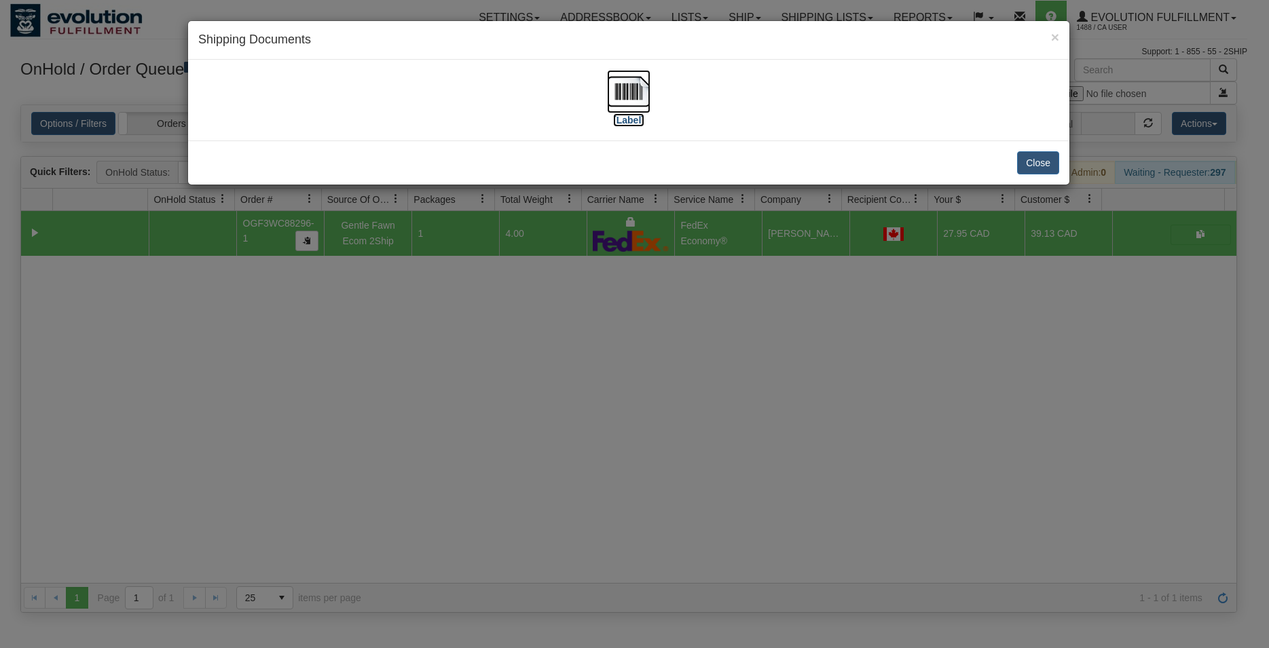
click at [614, 88] on img at bounding box center [628, 91] width 43 height 43
click at [1043, 175] on div "Close" at bounding box center [628, 163] width 881 height 44
click at [1040, 169] on button "Close" at bounding box center [1038, 162] width 42 height 23
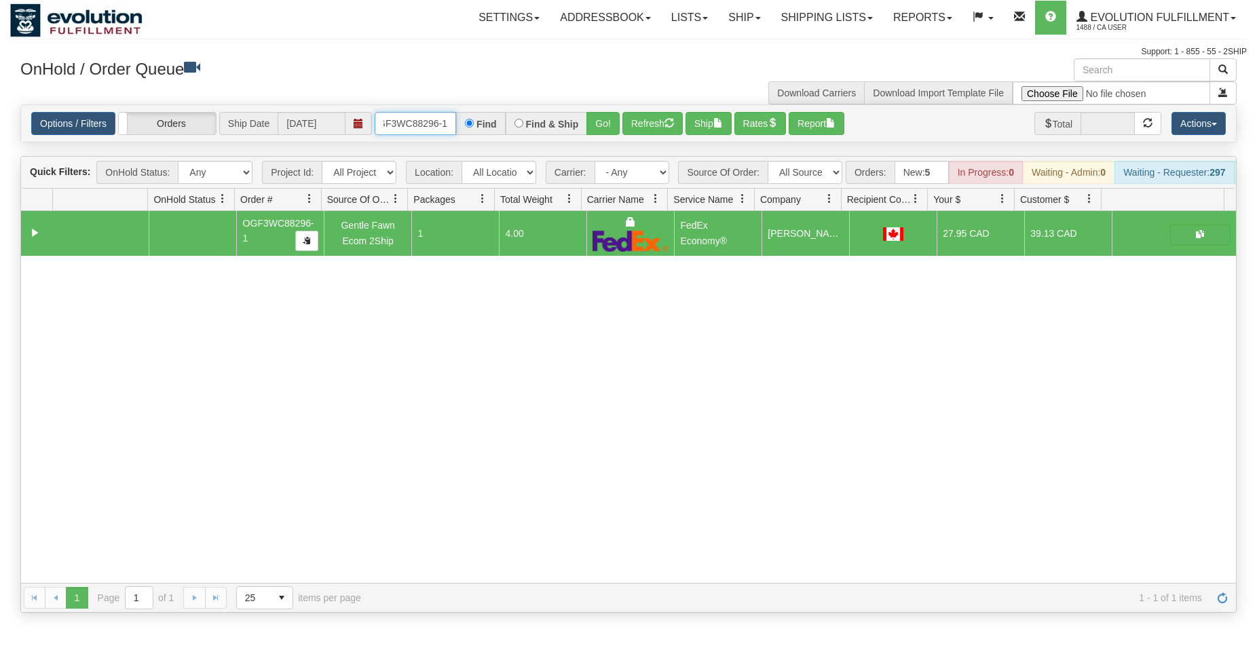
click at [424, 125] on input "OGF3WC88296-1" at bounding box center [415, 123] width 81 height 23
click at [601, 120] on button "Go!" at bounding box center [602, 123] width 33 height 23
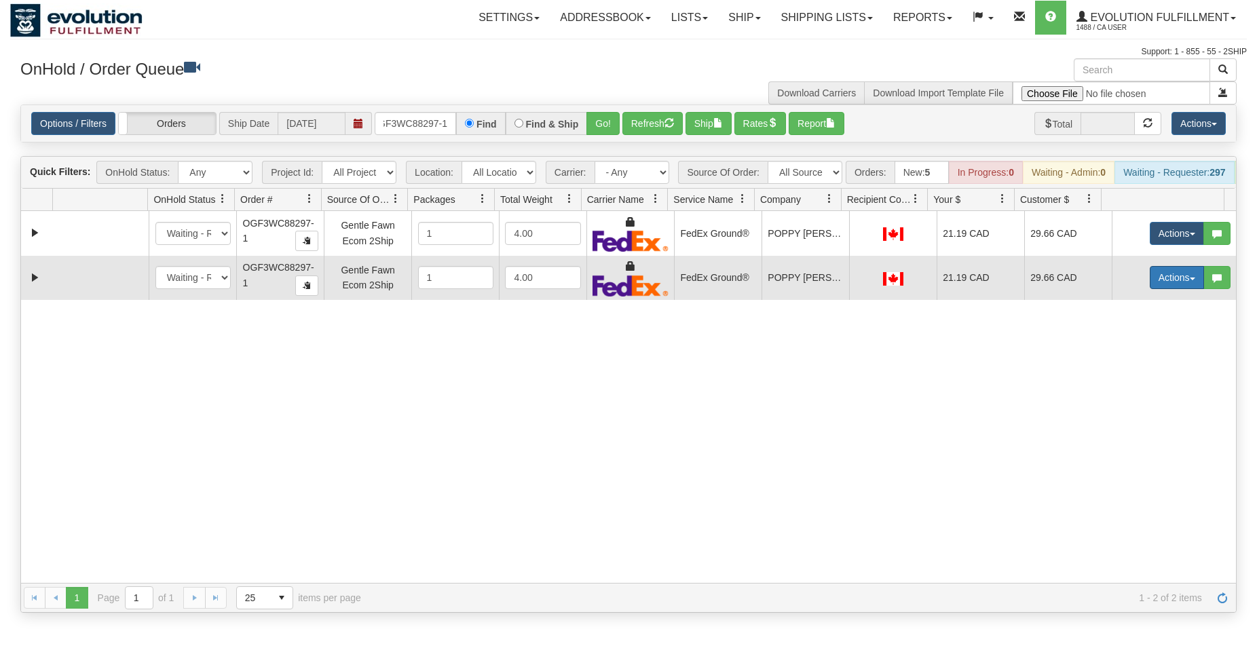
click at [1159, 289] on button "Actions" at bounding box center [1177, 277] width 54 height 23
click at [1123, 379] on span "Delete" at bounding box center [1126, 374] width 37 height 11
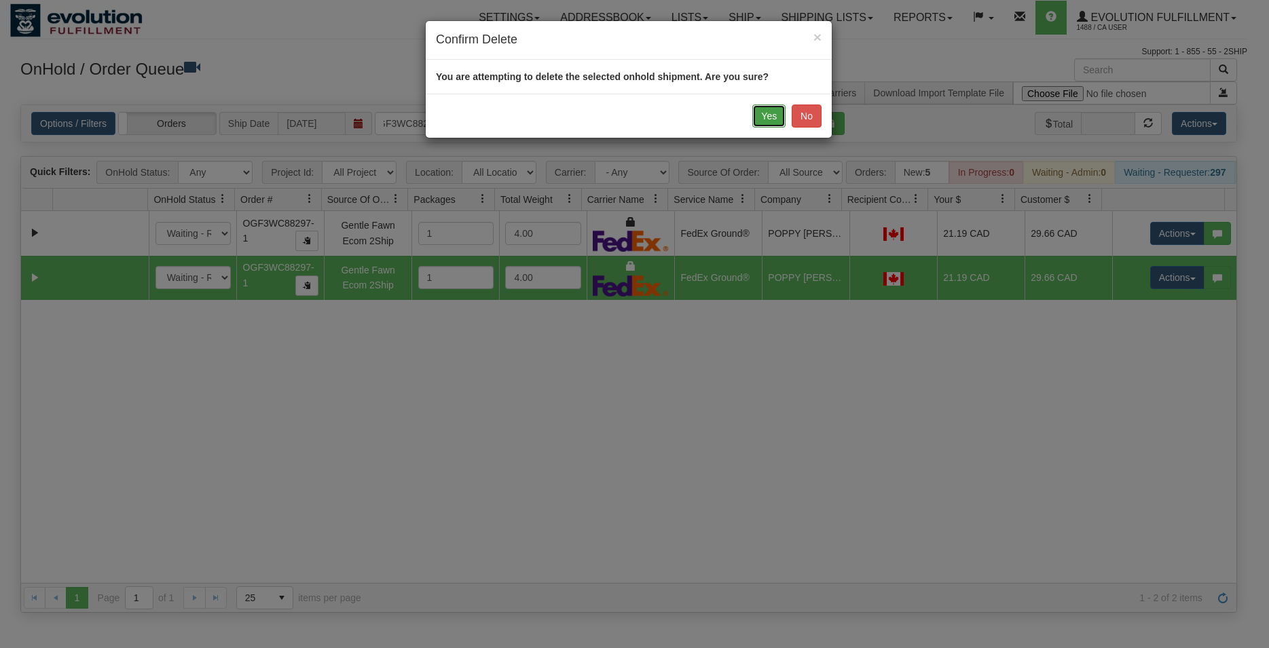
click at [768, 119] on button "Yes" at bounding box center [768, 116] width 33 height 23
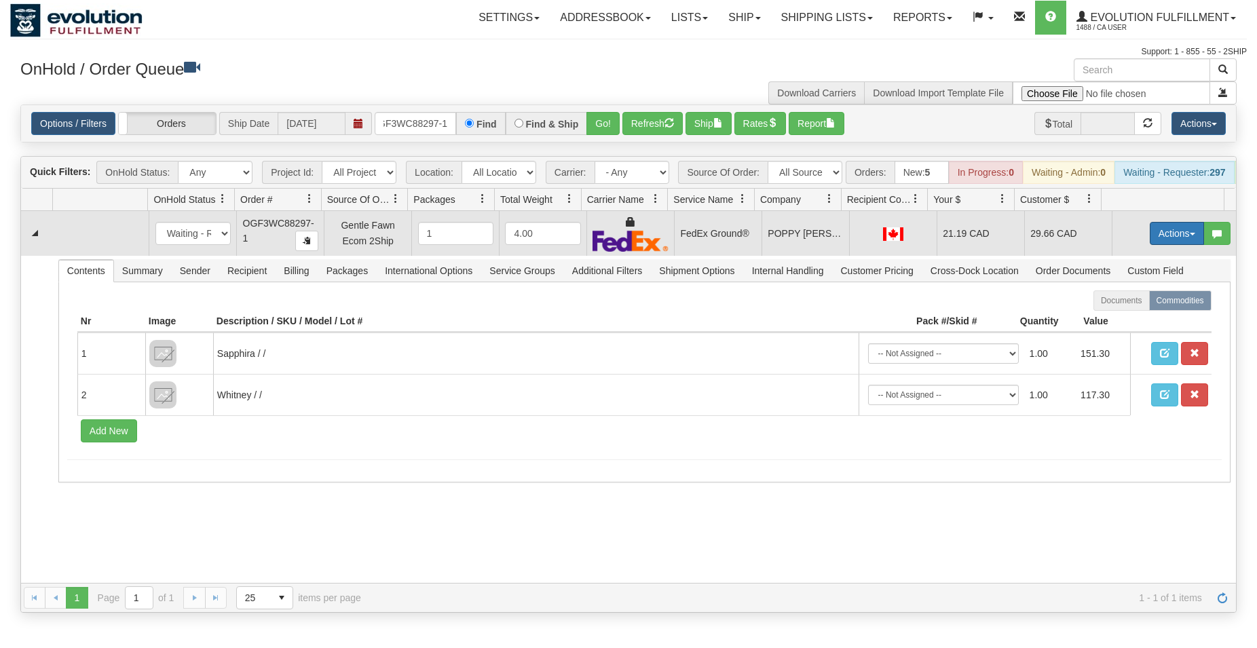
click at [1165, 244] on button "Actions" at bounding box center [1177, 233] width 54 height 23
click at [1119, 318] on span "Ship" at bounding box center [1122, 312] width 29 height 11
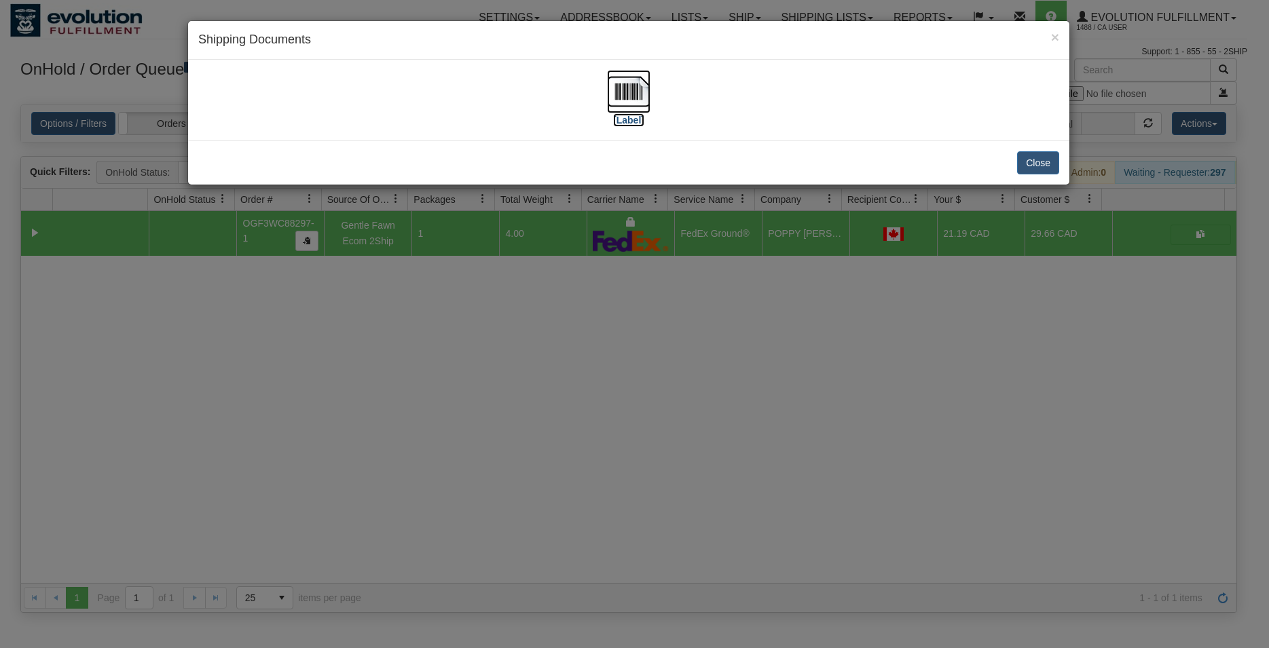
click at [629, 92] on img at bounding box center [628, 91] width 43 height 43
click at [1049, 161] on button "Close" at bounding box center [1038, 162] width 42 height 23
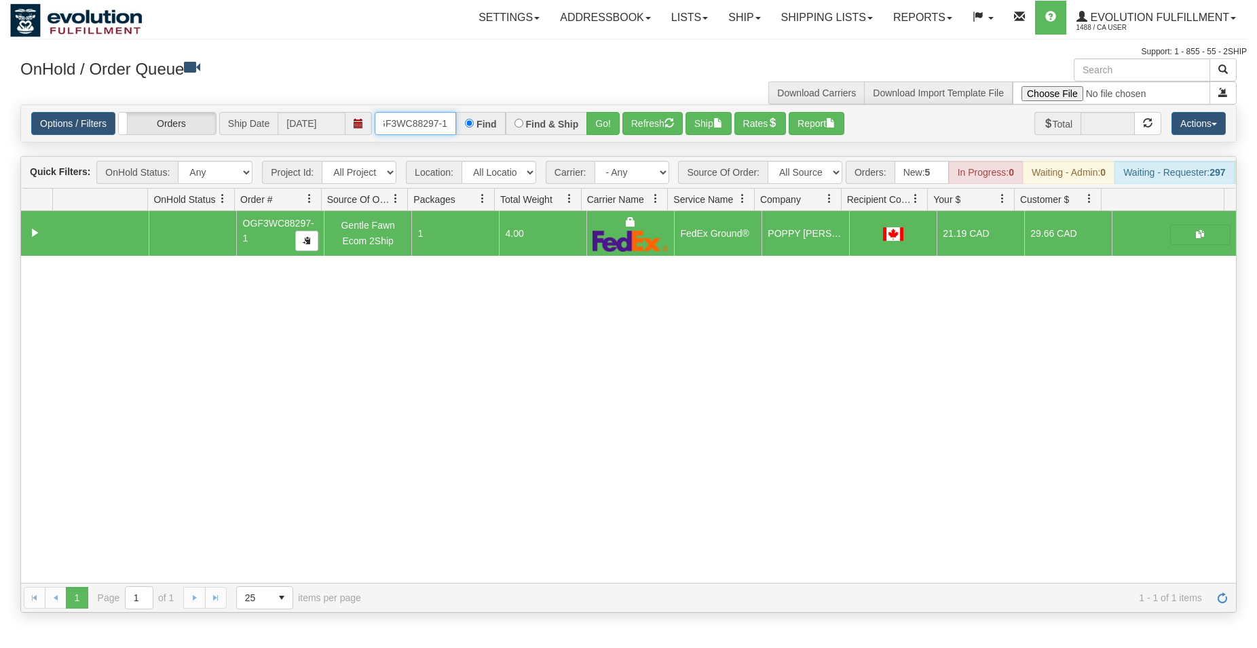
click at [426, 115] on input "OGF3WC88297-1" at bounding box center [415, 123] width 81 height 23
type input "OGF3WC88295-1"
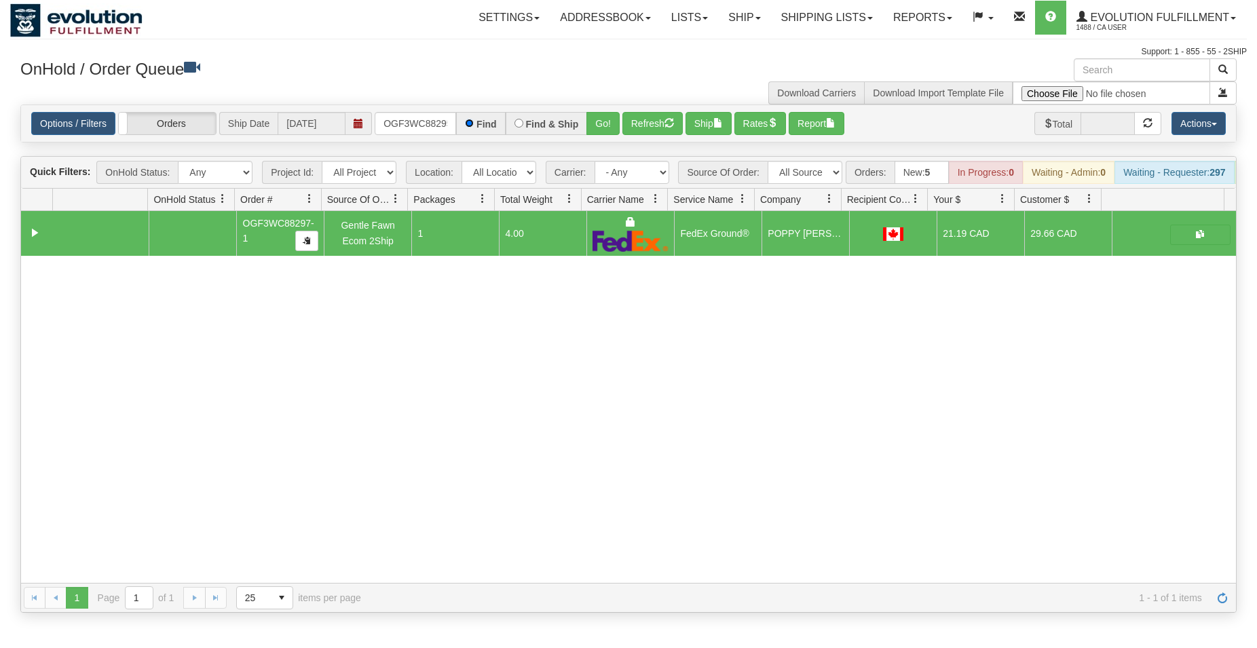
scroll to position [0, 13]
click at [612, 118] on button "Go!" at bounding box center [602, 123] width 33 height 23
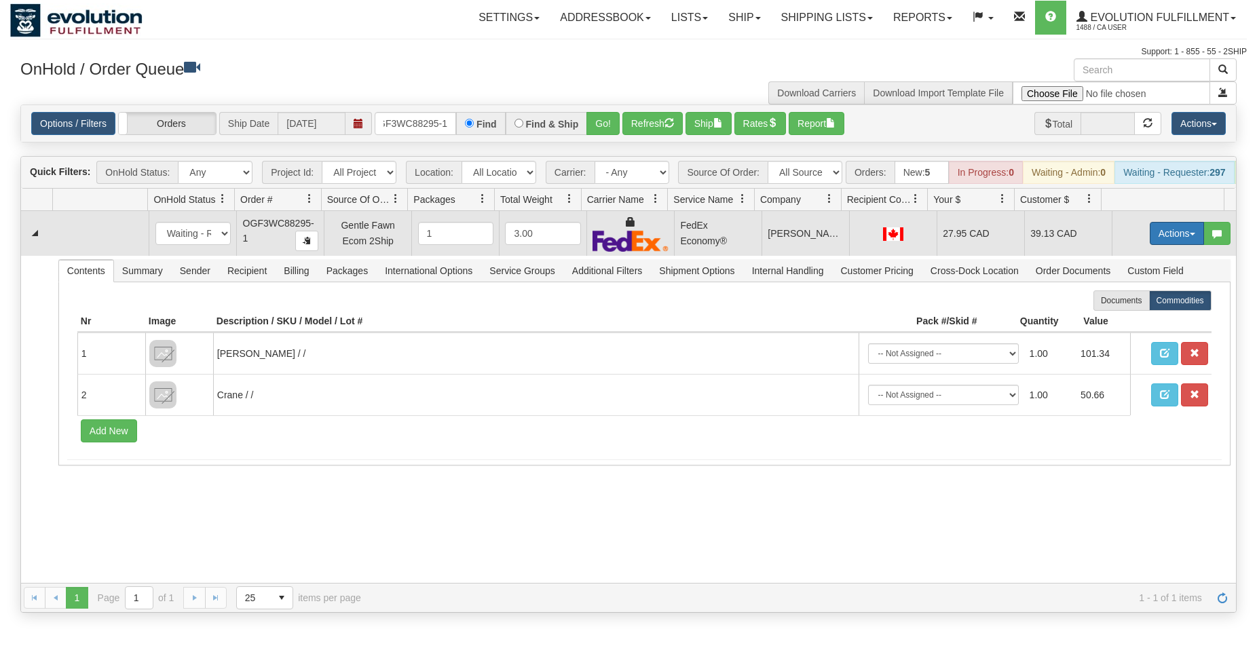
click at [1155, 239] on button "Actions" at bounding box center [1177, 233] width 54 height 23
click at [1108, 318] on span "Ship" at bounding box center [1122, 312] width 29 height 11
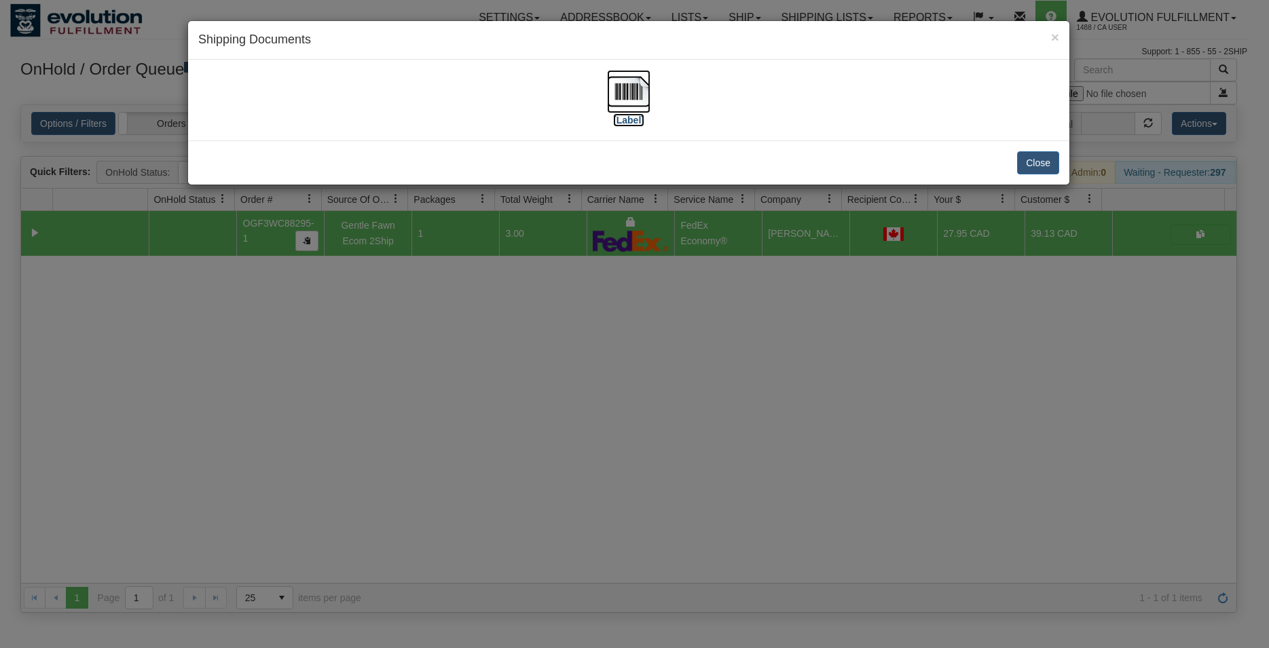
click at [644, 86] on img at bounding box center [628, 91] width 43 height 43
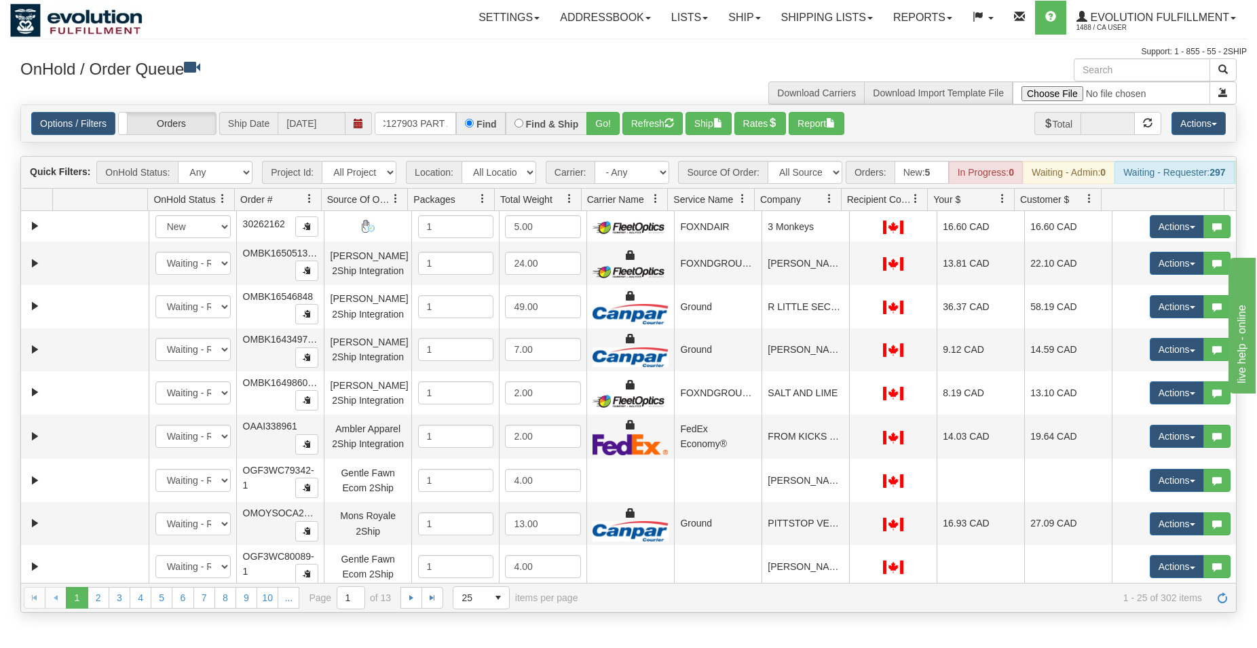
type input "OBCC127903 PART A"
click at [599, 121] on button "Go!" at bounding box center [602, 123] width 33 height 23
click at [590, 123] on button "Go!" at bounding box center [602, 123] width 33 height 23
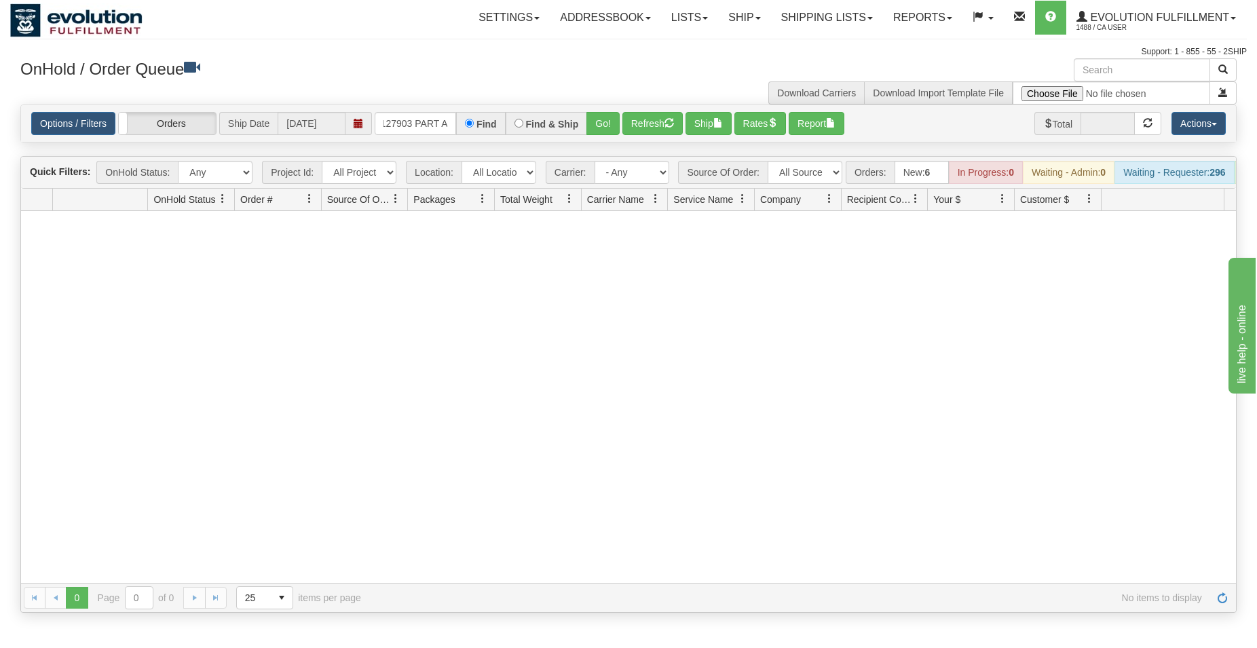
scroll to position [0, 31]
click at [428, 132] on input "OBCC127903 PART A" at bounding box center [415, 123] width 81 height 23
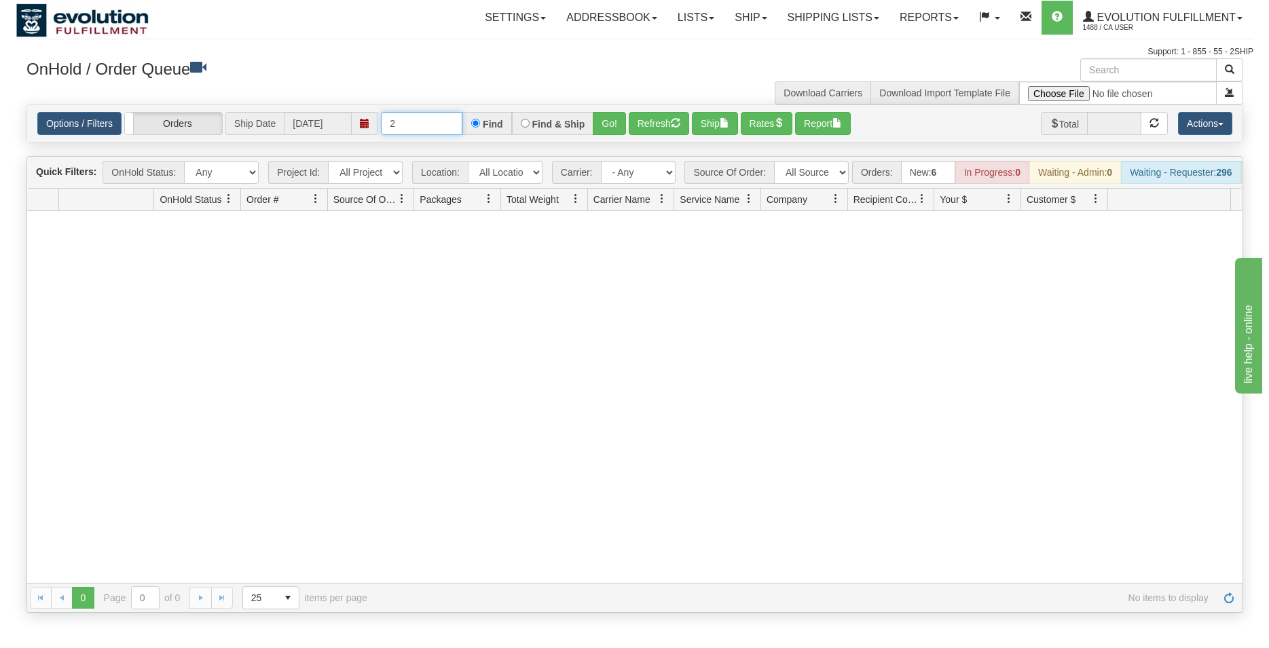
scroll to position [0, 0]
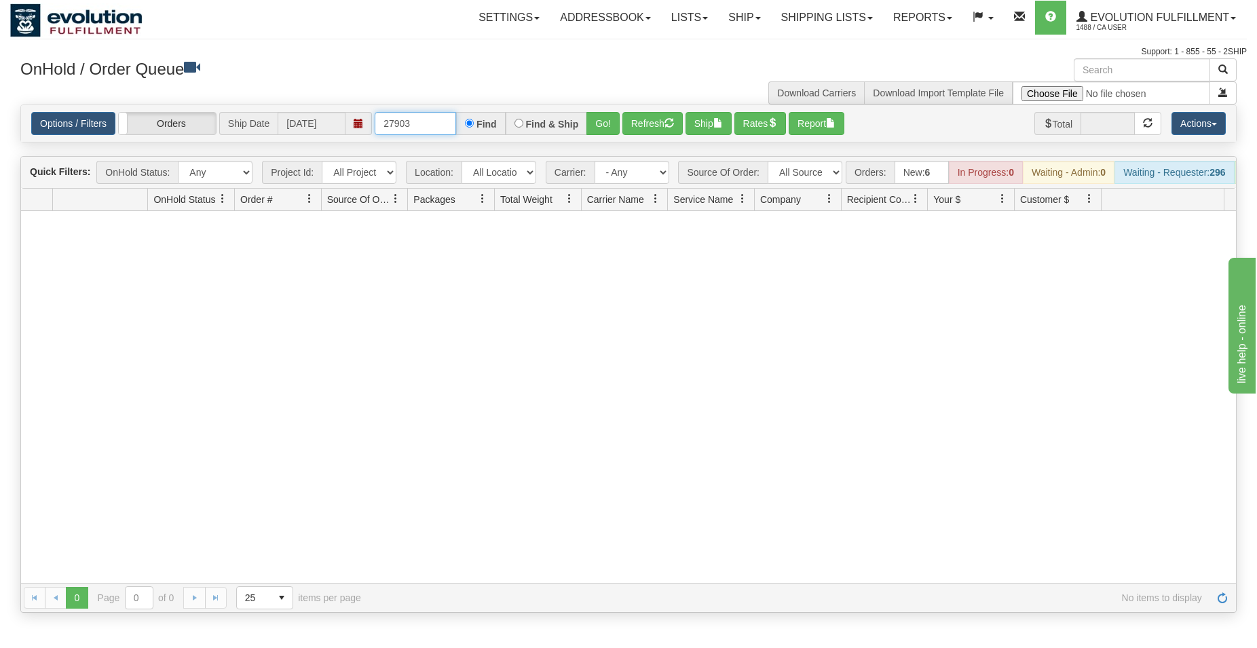
type input "27903"
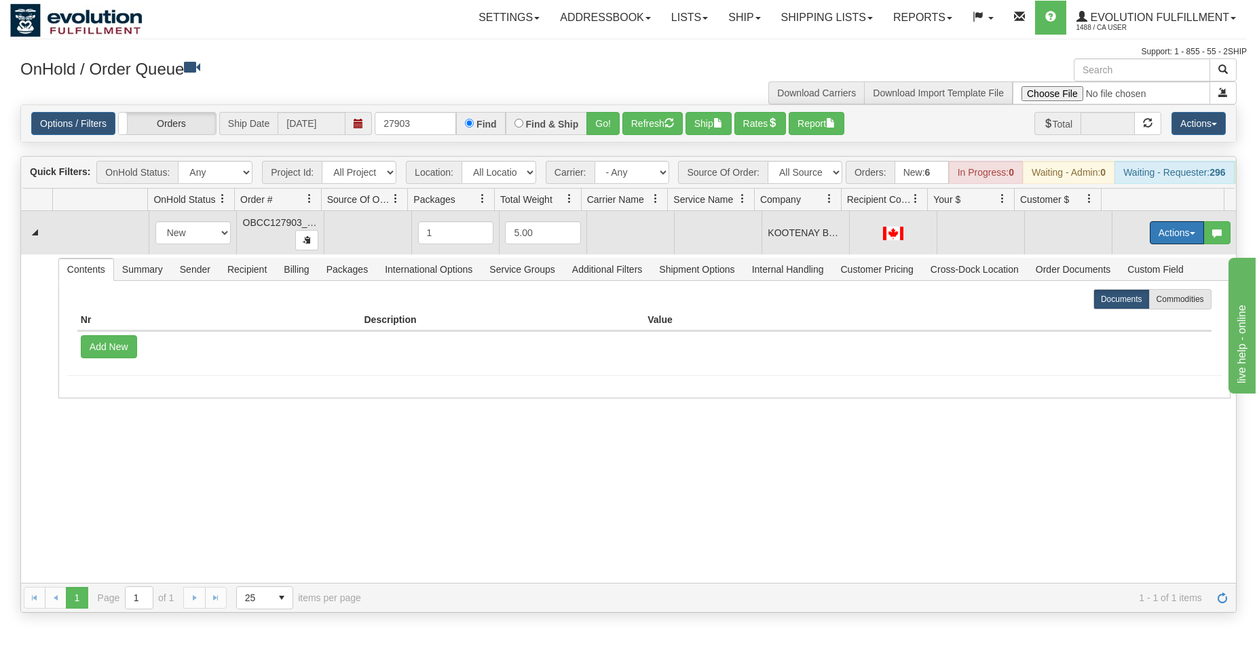
drag, startPoint x: 1159, startPoint y: 245, endPoint x: 1158, endPoint y: 260, distance: 15.0
click at [1159, 244] on button "Actions" at bounding box center [1177, 232] width 54 height 23
click at [1142, 299] on span "Rate All Services" at bounding box center [1148, 293] width 81 height 11
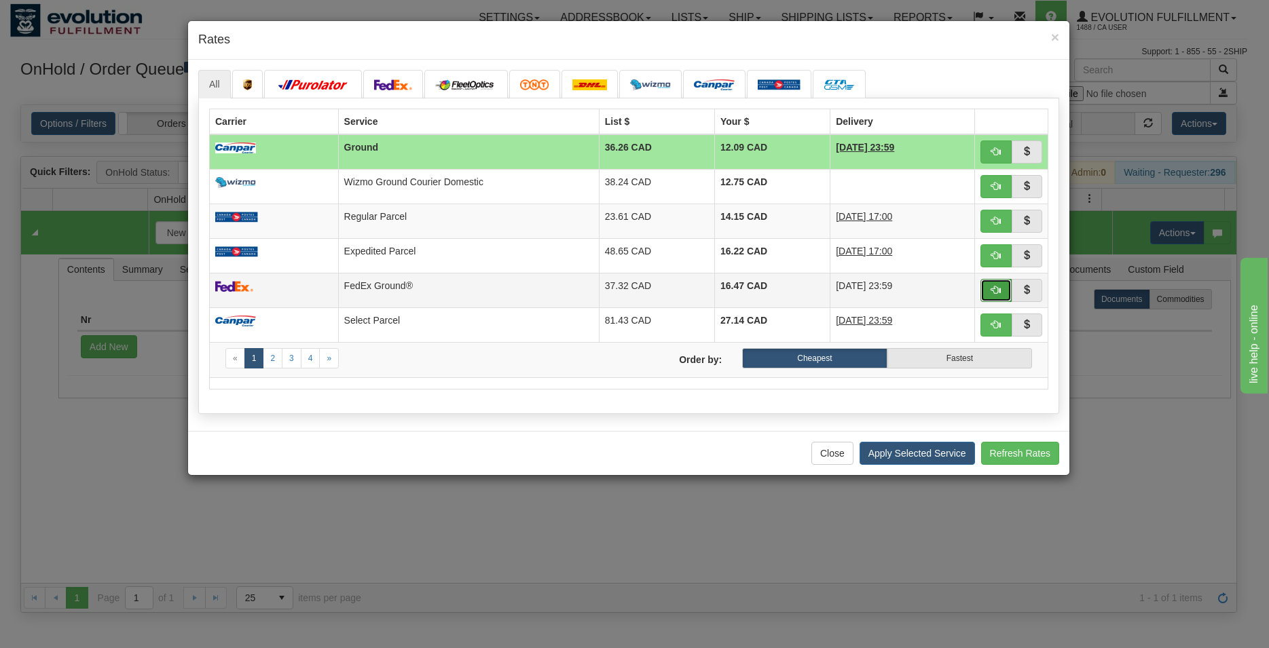
click at [988, 286] on button "button" at bounding box center [995, 290] width 31 height 23
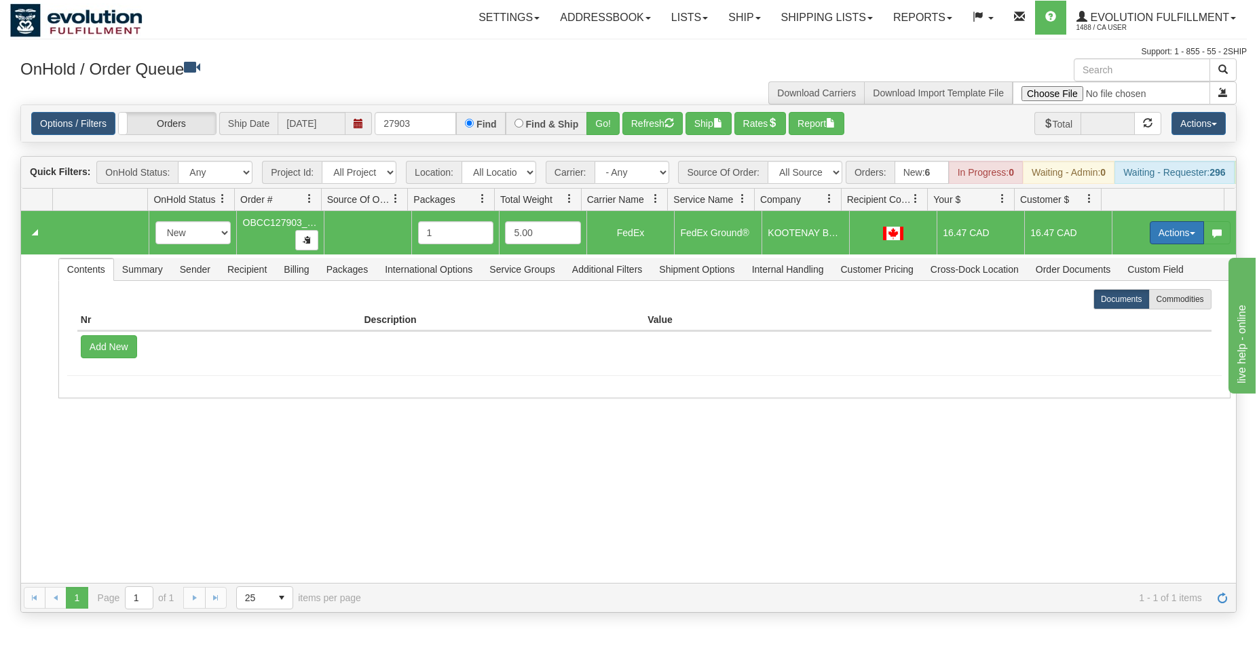
click at [1153, 233] on button "Actions" at bounding box center [1177, 232] width 54 height 23
click at [1108, 317] on span "Ship" at bounding box center [1122, 311] width 29 height 11
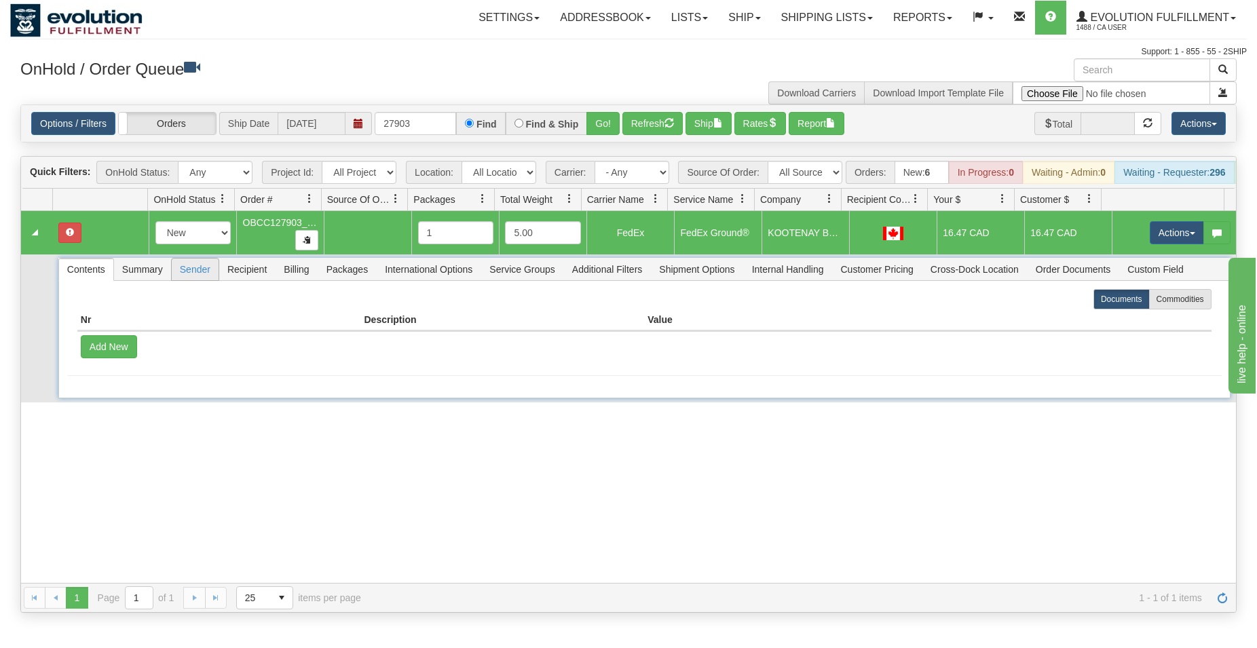
click at [187, 277] on span "Sender" at bounding box center [195, 270] width 47 height 22
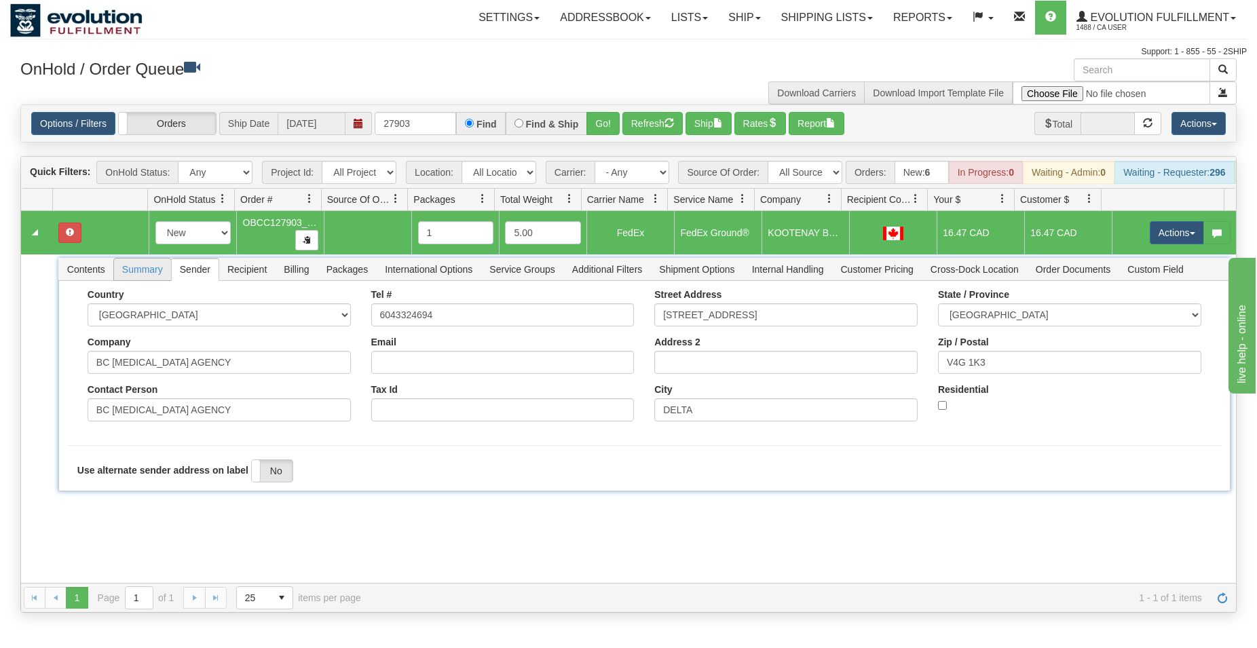
click at [154, 280] on span "Summary" at bounding box center [142, 270] width 57 height 22
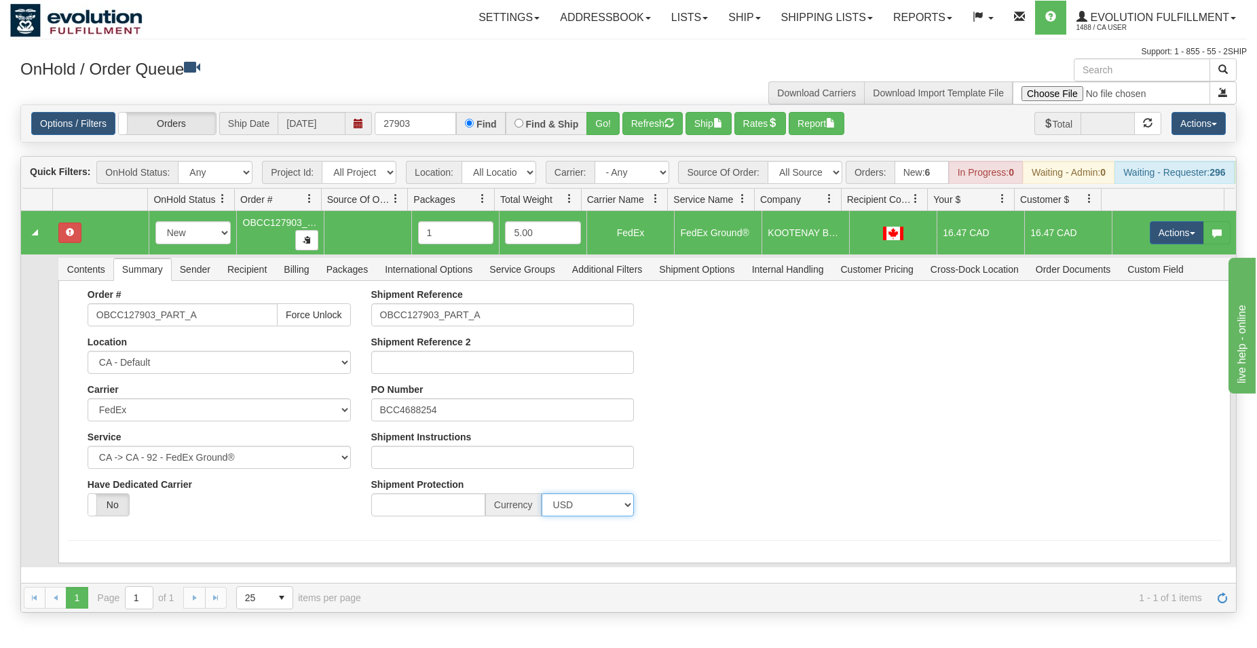
select select "0"
click option "CAD" at bounding box center [0, 0] width 0 height 0
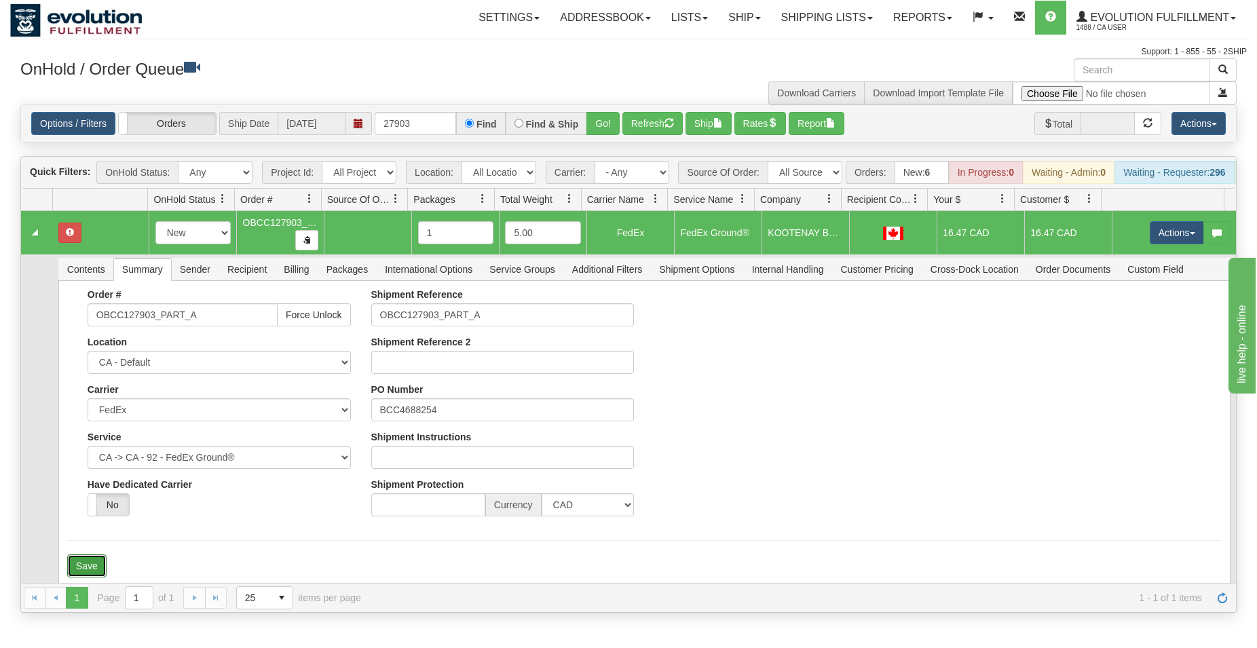
click at [92, 576] on button "Save" at bounding box center [86, 566] width 39 height 23
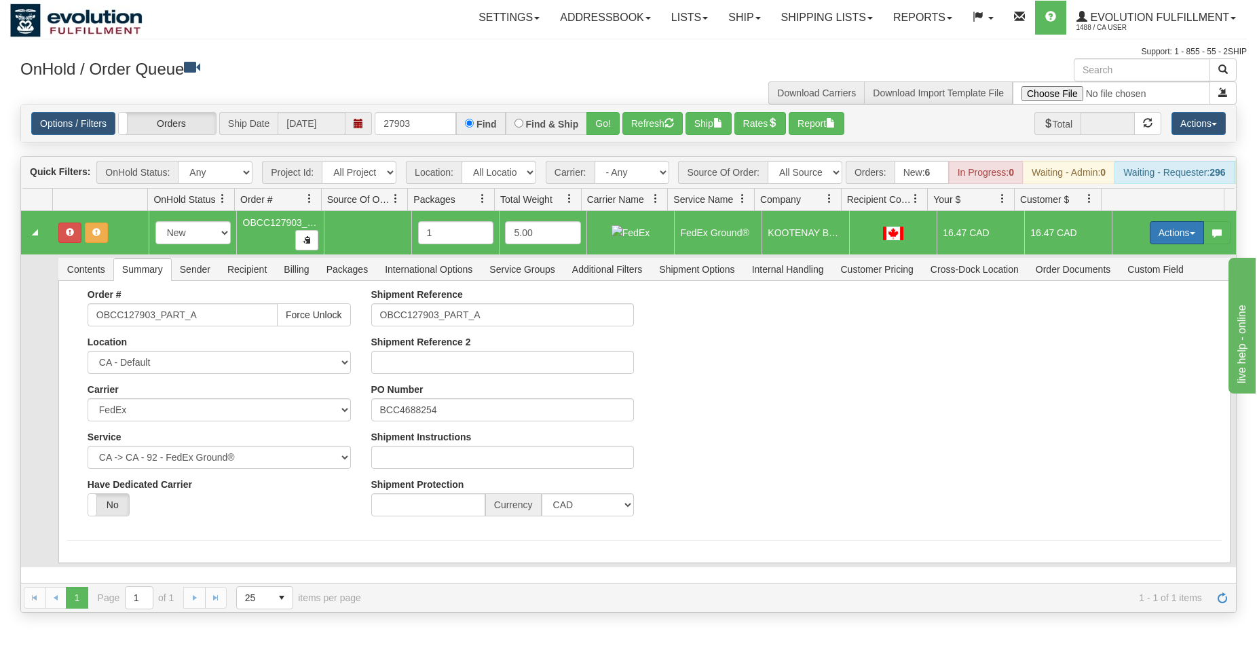
click at [1150, 240] on button "Actions" at bounding box center [1177, 232] width 54 height 23
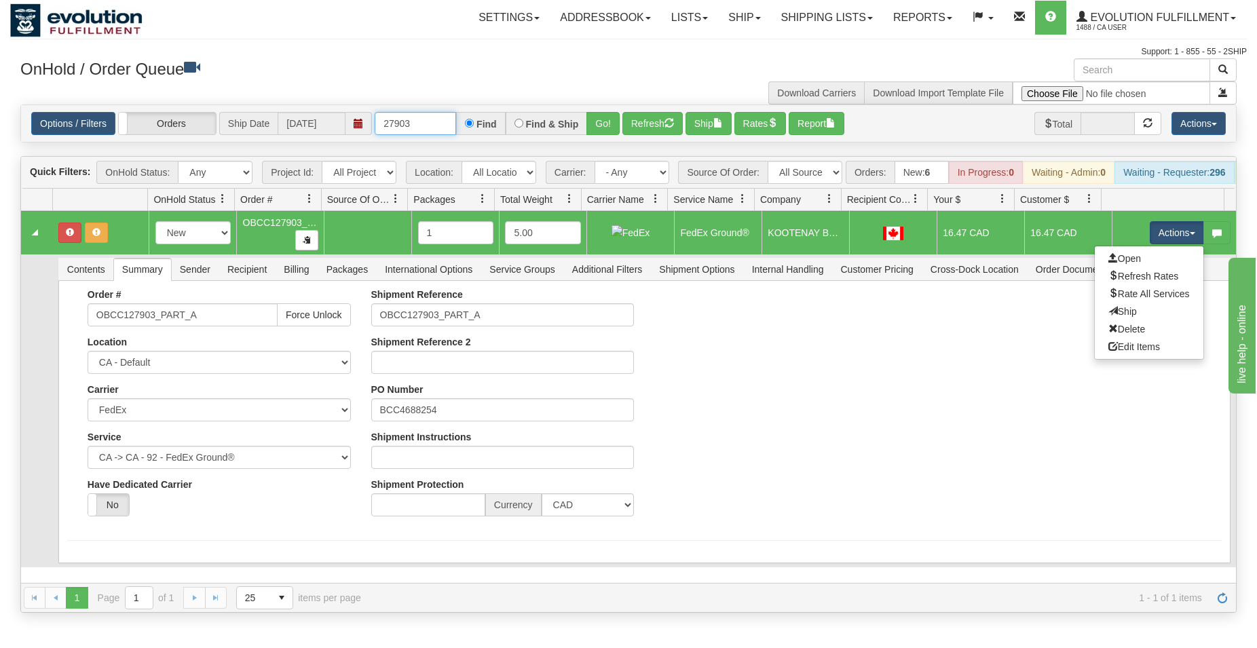
click at [441, 128] on input "27903" at bounding box center [415, 123] width 81 height 23
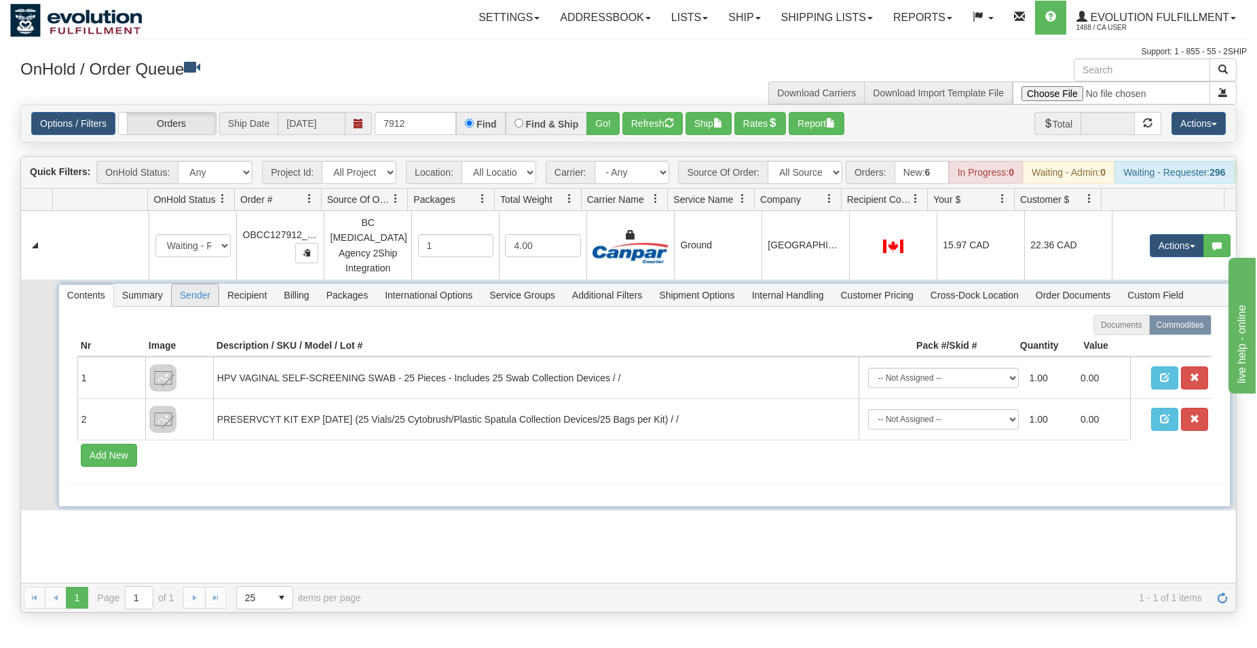
click at [186, 295] on span "Sender" at bounding box center [195, 295] width 47 height 22
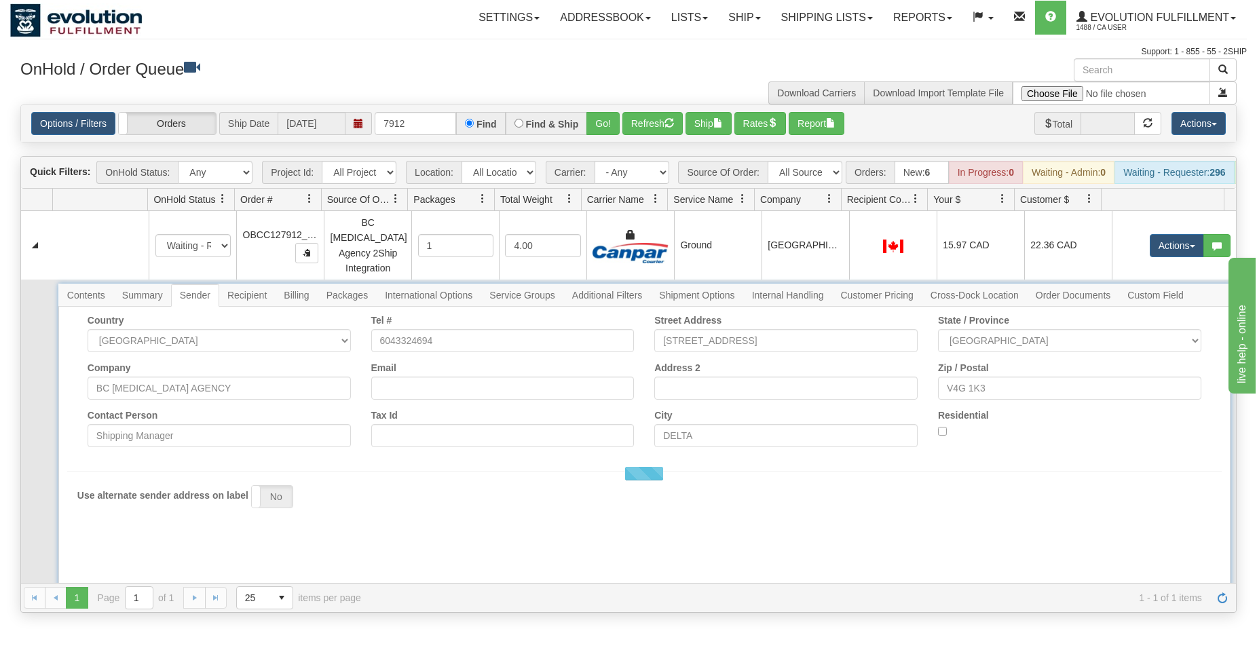
click at [147, 293] on span "Summary" at bounding box center [142, 295] width 57 height 22
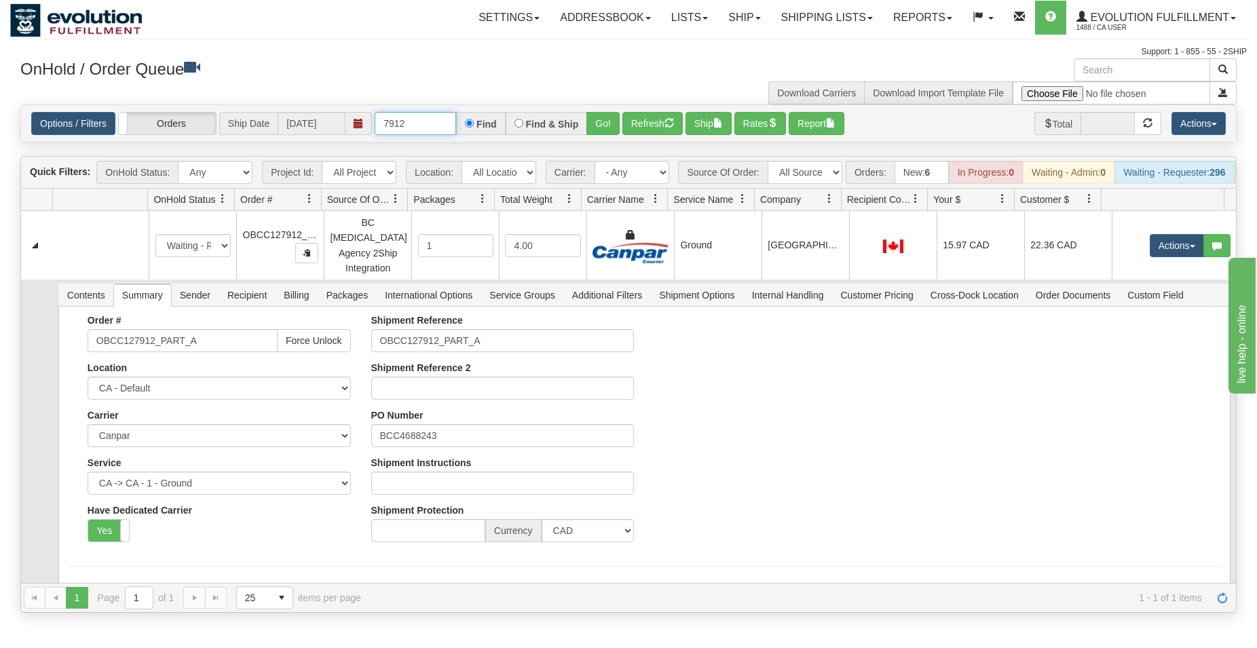
click at [415, 130] on input "7912" at bounding box center [415, 123] width 81 height 23
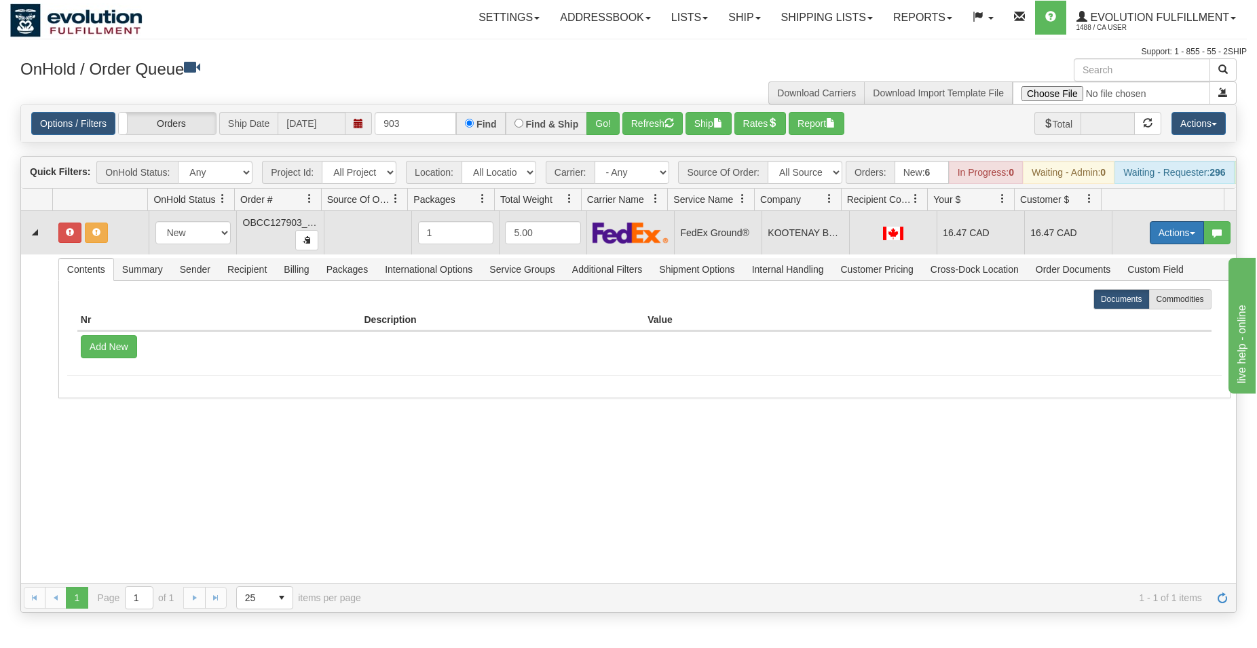
click at [1152, 244] on button "Actions" at bounding box center [1177, 232] width 54 height 23
click at [1108, 317] on span "Ship" at bounding box center [1122, 311] width 29 height 11
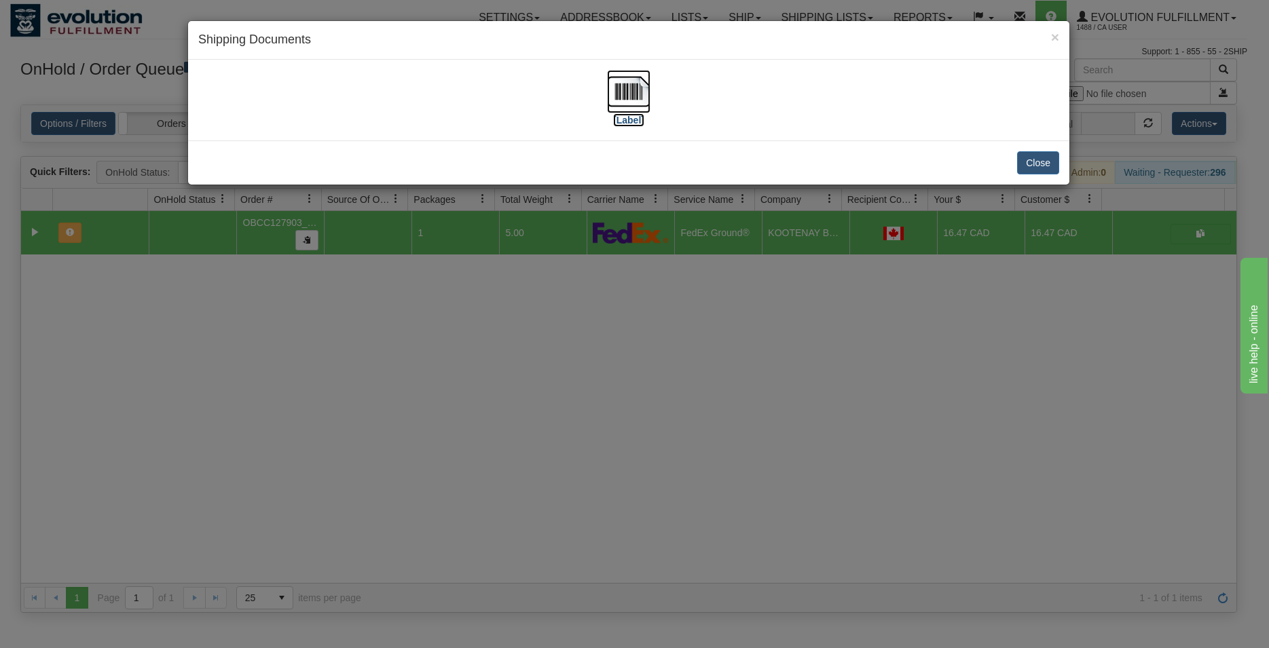
click at [628, 90] on img at bounding box center [628, 91] width 43 height 43
click at [1026, 164] on button "Close" at bounding box center [1038, 162] width 42 height 23
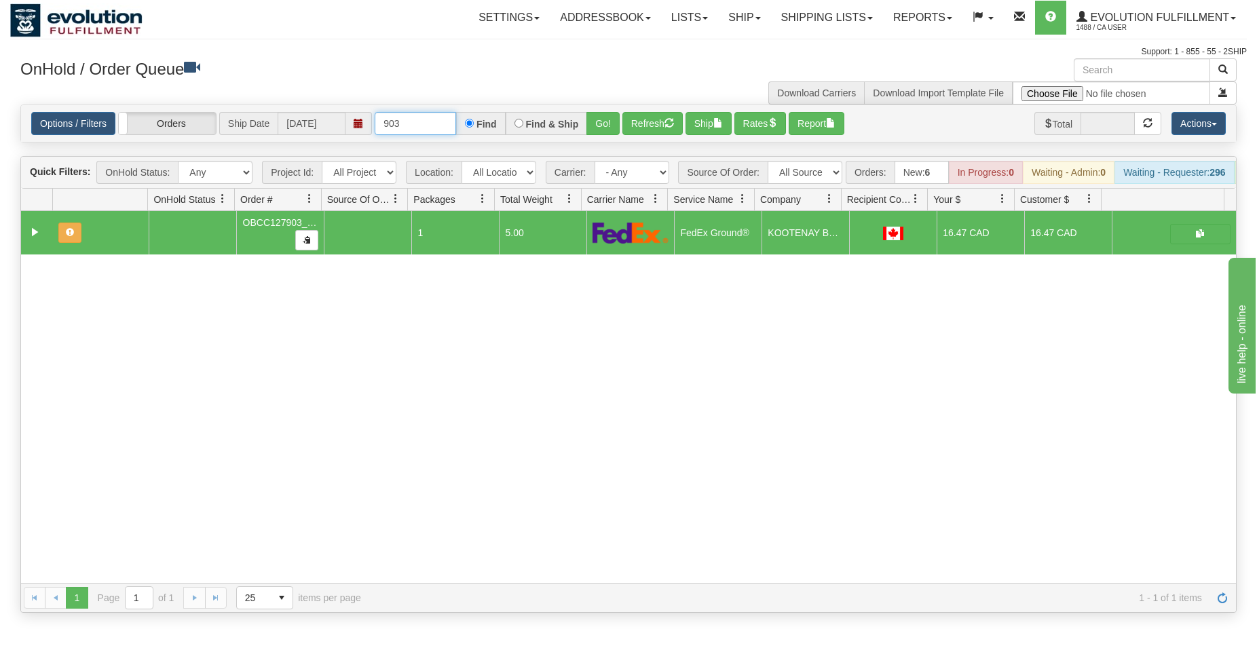
click at [407, 124] on input "903" at bounding box center [415, 123] width 81 height 23
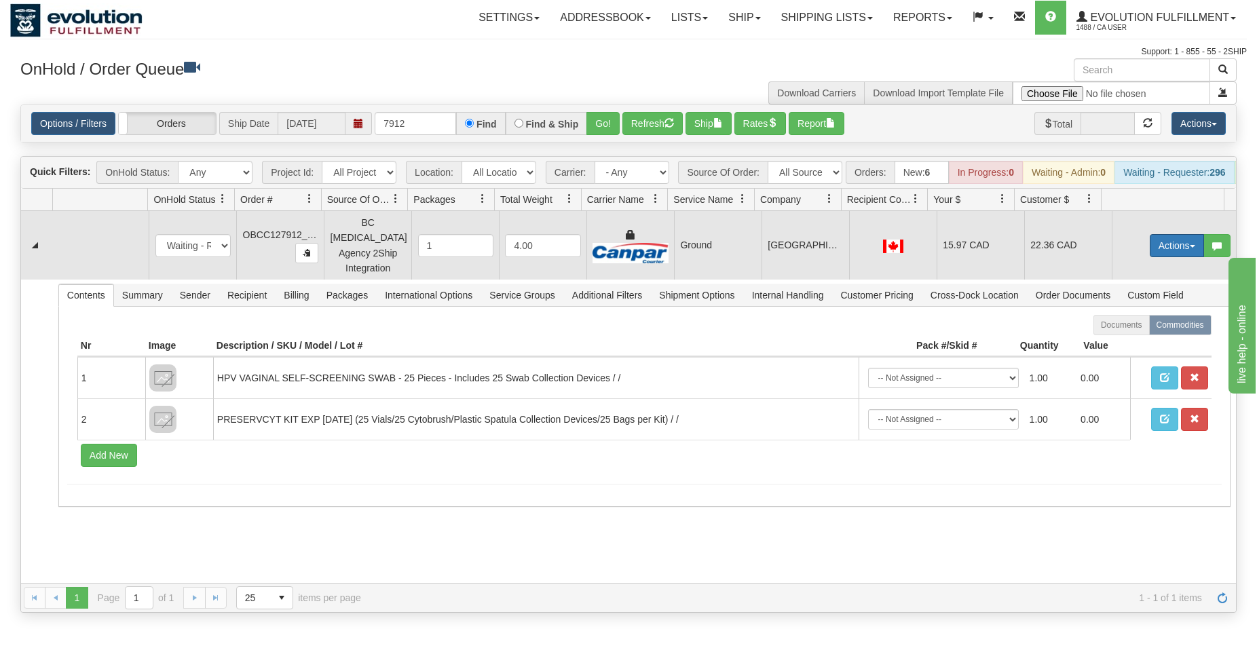
click at [1151, 243] on button "Actions" at bounding box center [1177, 245] width 54 height 23
click at [1125, 307] on span "Rate All Services" at bounding box center [1148, 306] width 81 height 11
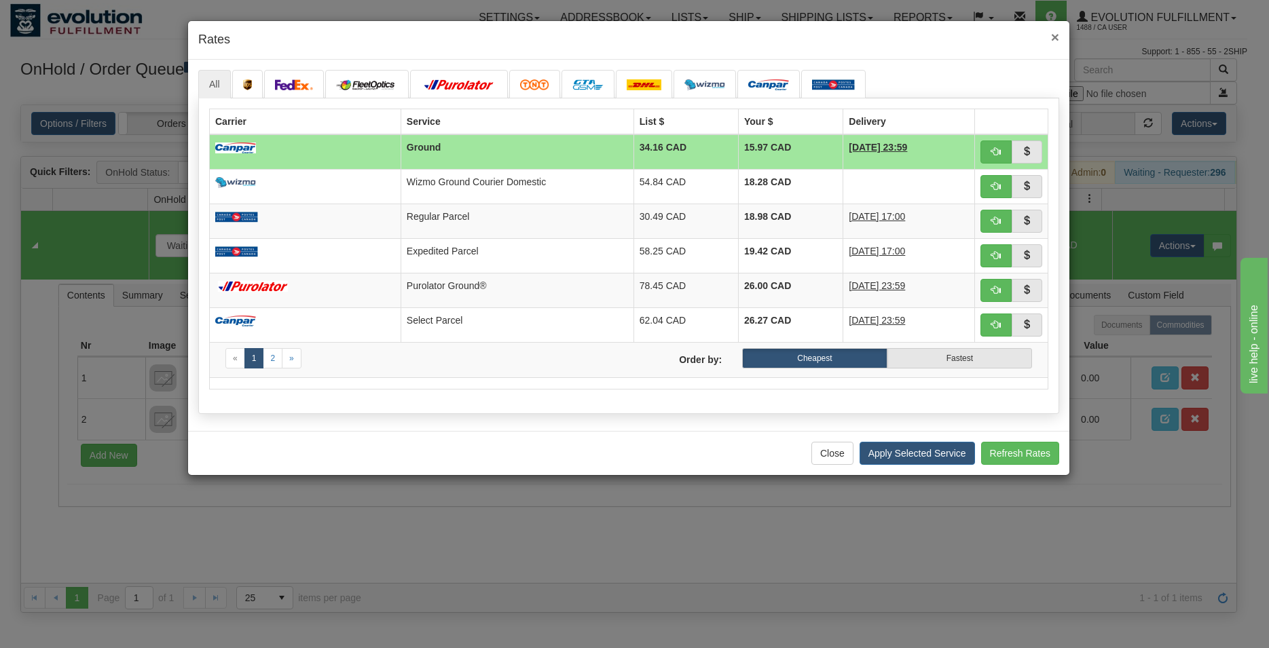
click at [1053, 43] on span "×" at bounding box center [1055, 37] width 8 height 16
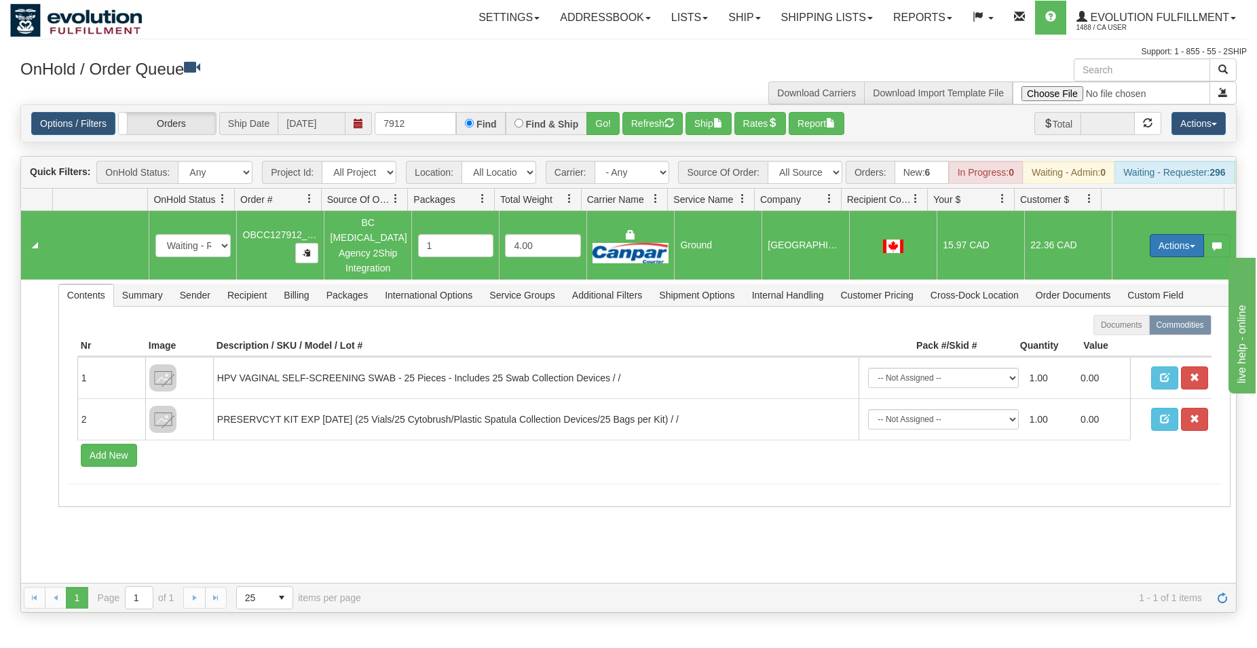
click at [1176, 246] on button "Actions" at bounding box center [1177, 245] width 54 height 23
click at [984, 529] on div "31750280 Default 91432732 91432733 New In Progress Waiting - Admin Waiting - Re…" at bounding box center [628, 397] width 1215 height 372
click at [1165, 245] on button "Actions" at bounding box center [1177, 245] width 54 height 23
click at [1114, 326] on span "Ship" at bounding box center [1122, 324] width 29 height 11
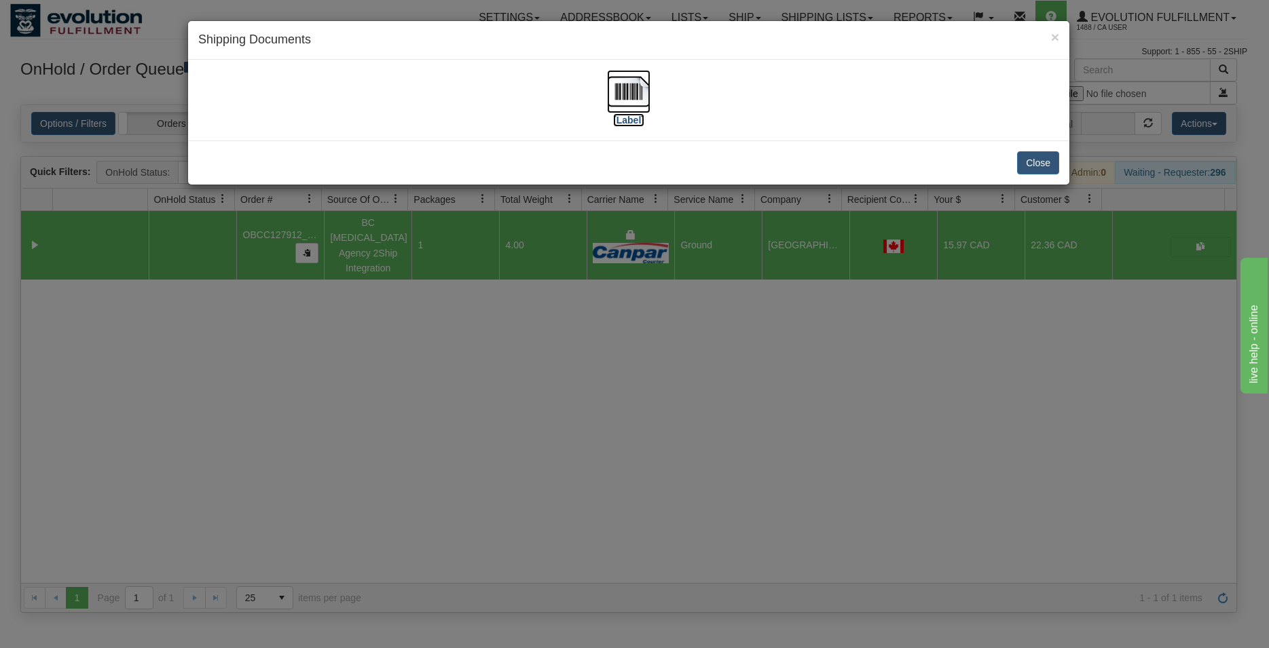
click at [618, 96] on img at bounding box center [628, 91] width 43 height 43
click at [1027, 162] on button "Close" at bounding box center [1038, 162] width 42 height 23
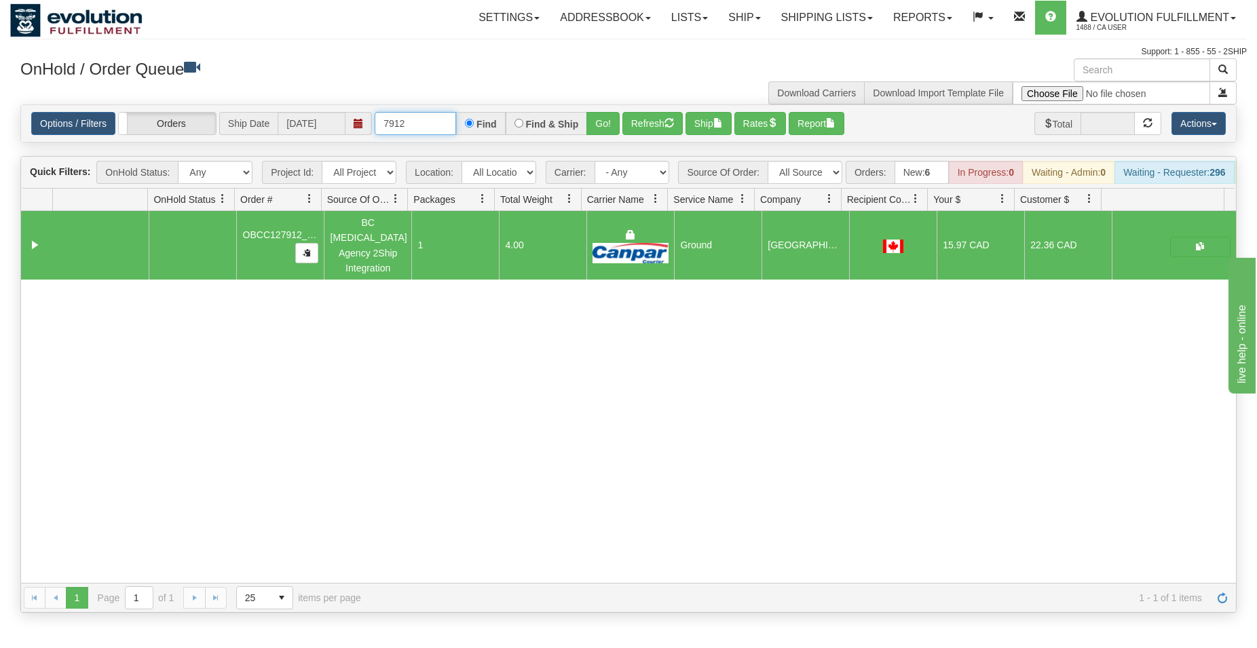
click at [434, 128] on input "7912" at bounding box center [415, 123] width 81 height 23
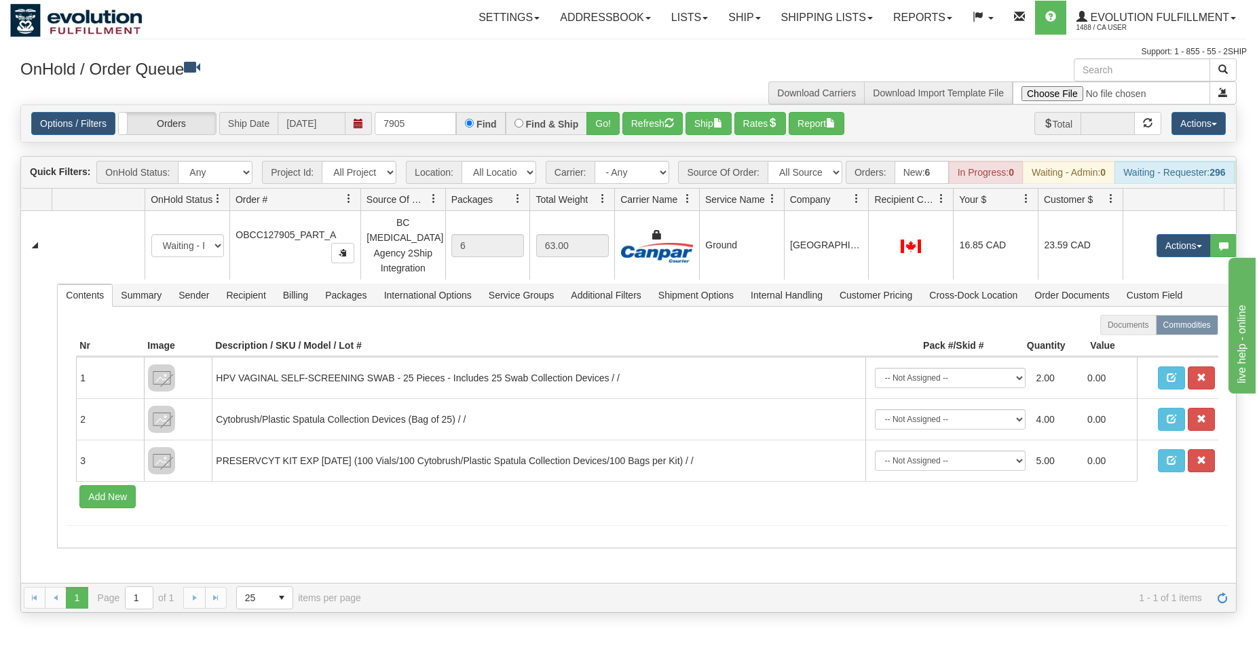
drag, startPoint x: 320, startPoint y: 208, endPoint x: 350, endPoint y: 210, distance: 29.9
click at [350, 210] on div "Id Location Request Id Reply Id OnHold Status Order # Source Of Order Packages …" at bounding box center [622, 200] width 1203 height 22
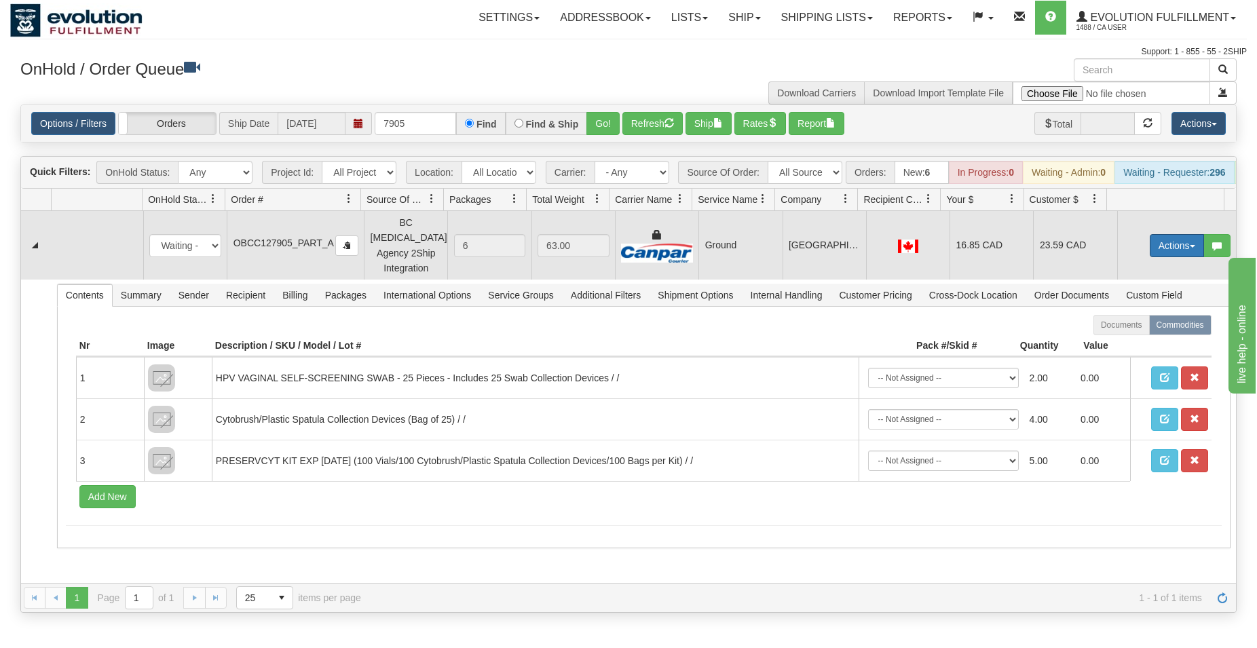
click at [1167, 247] on button "Actions" at bounding box center [1177, 245] width 54 height 23
click at [1129, 312] on span "Rate All Services" at bounding box center [1148, 306] width 81 height 11
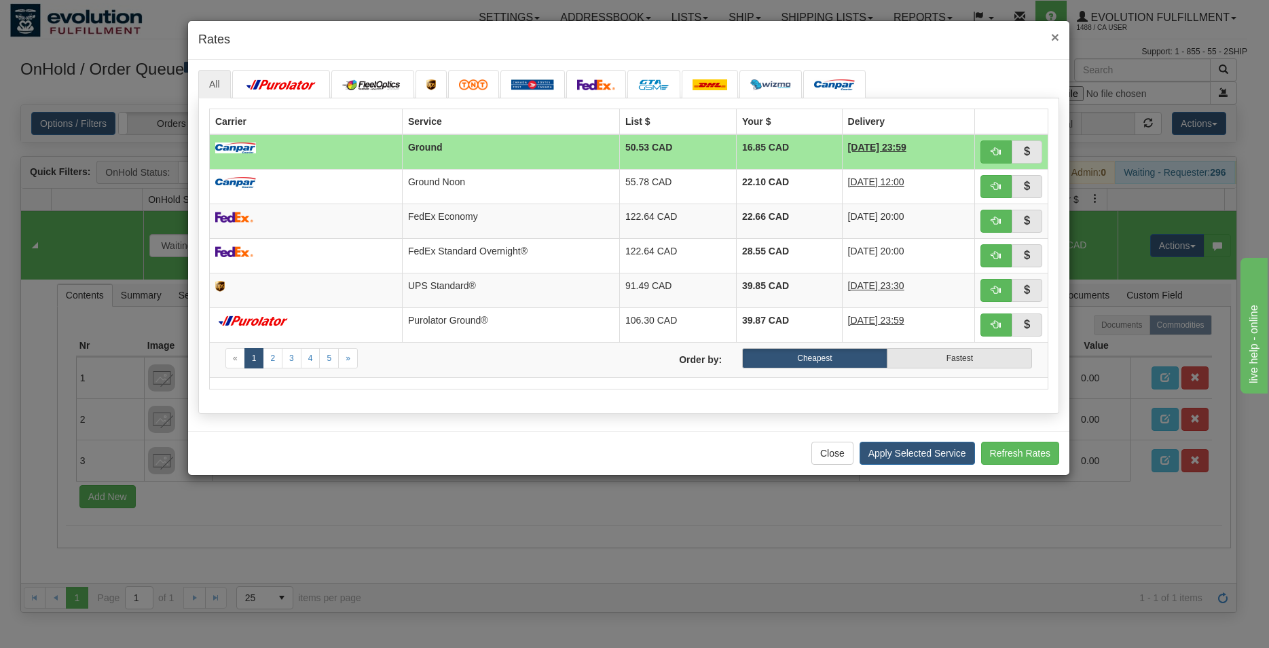
click at [1053, 35] on span "×" at bounding box center [1055, 37] width 8 height 16
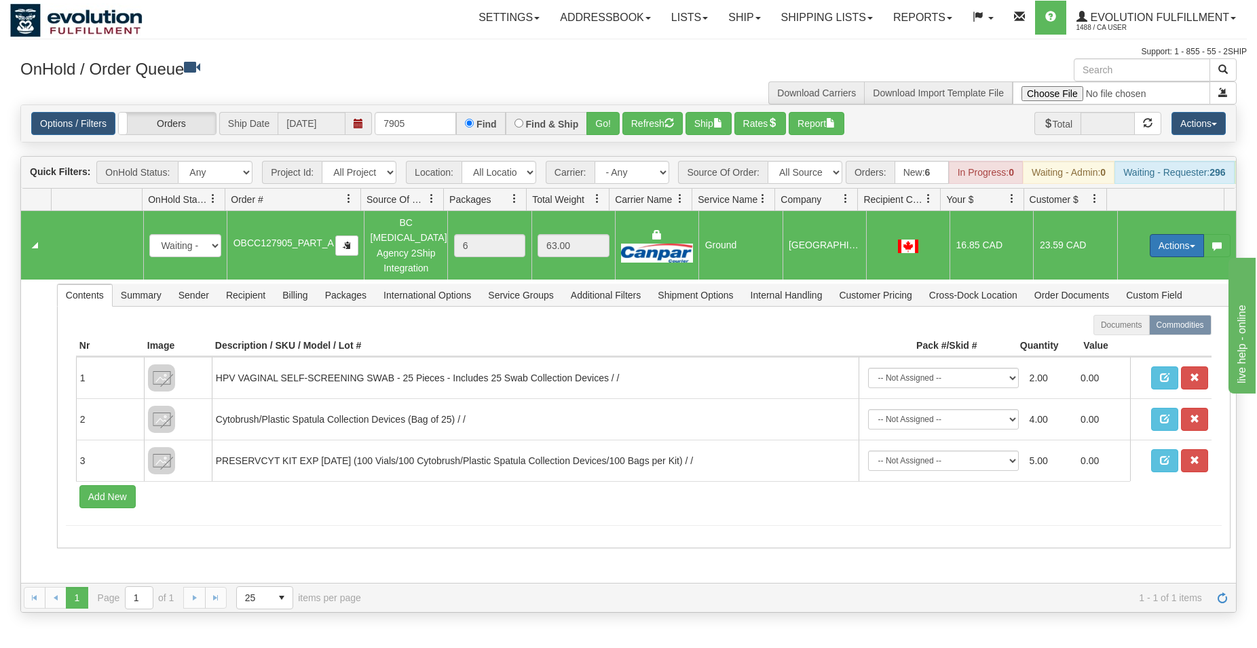
click at [1154, 246] on button "Actions" at bounding box center [1177, 245] width 54 height 23
click at [1111, 330] on span "Ship" at bounding box center [1122, 324] width 29 height 11
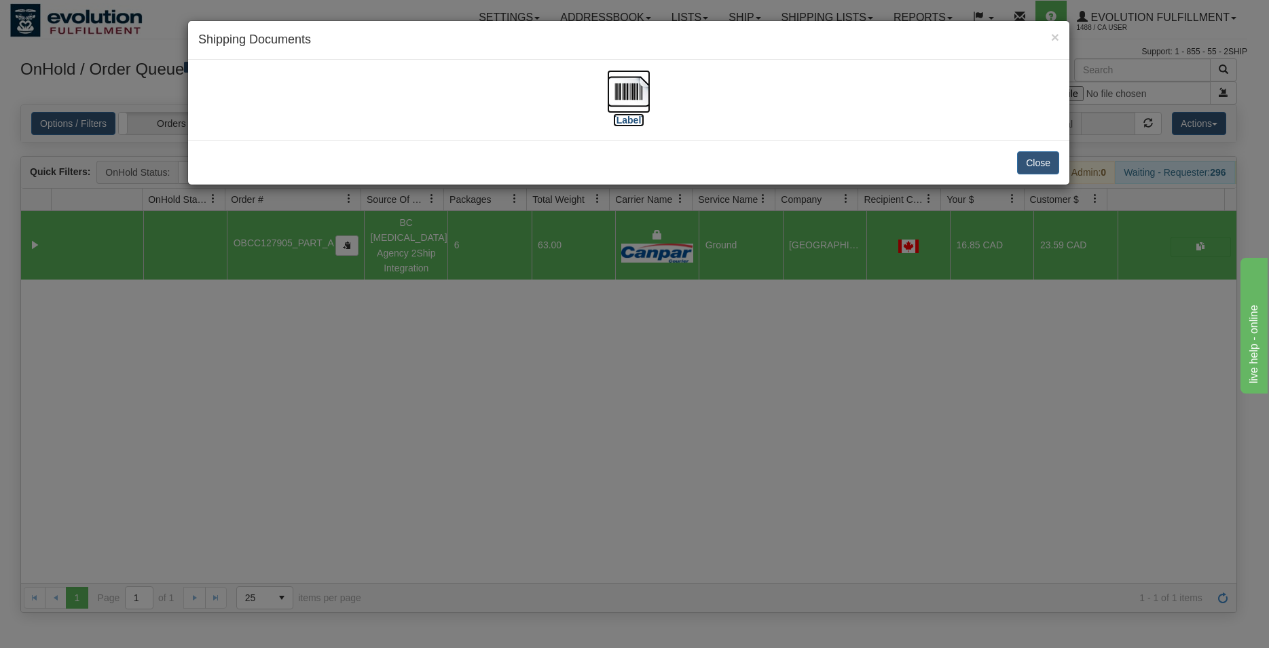
click at [630, 90] on img at bounding box center [628, 91] width 43 height 43
click at [1039, 160] on button "Close" at bounding box center [1038, 162] width 42 height 23
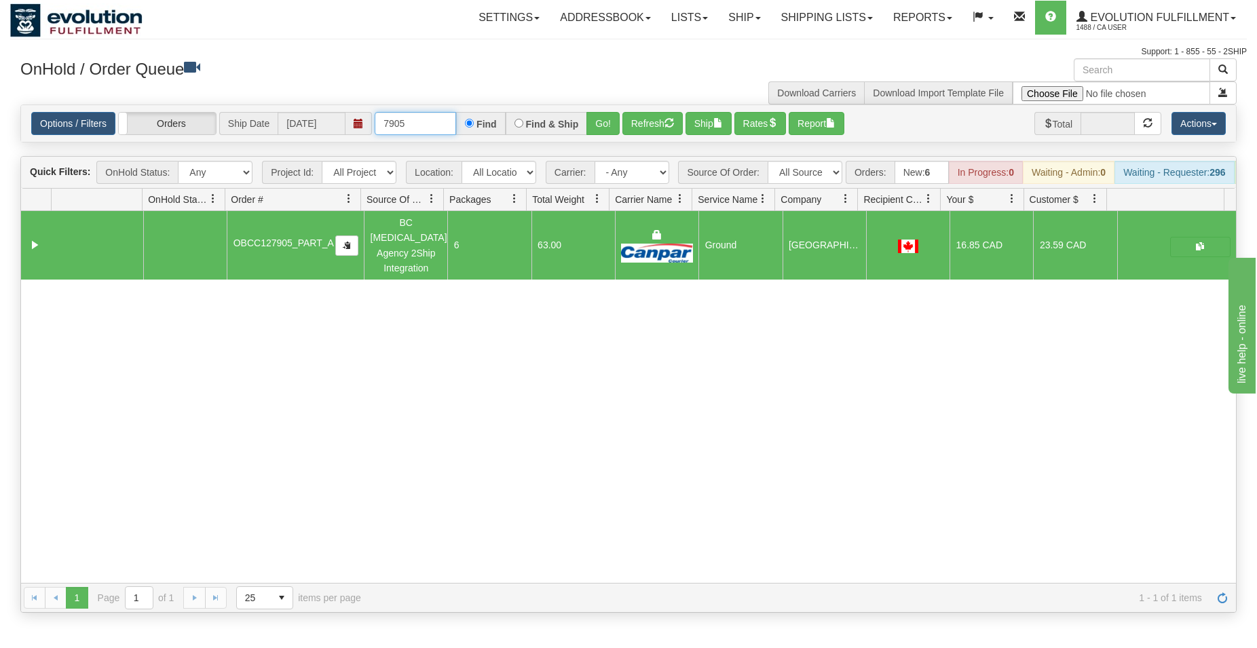
click at [405, 120] on input "7905" at bounding box center [415, 123] width 81 height 23
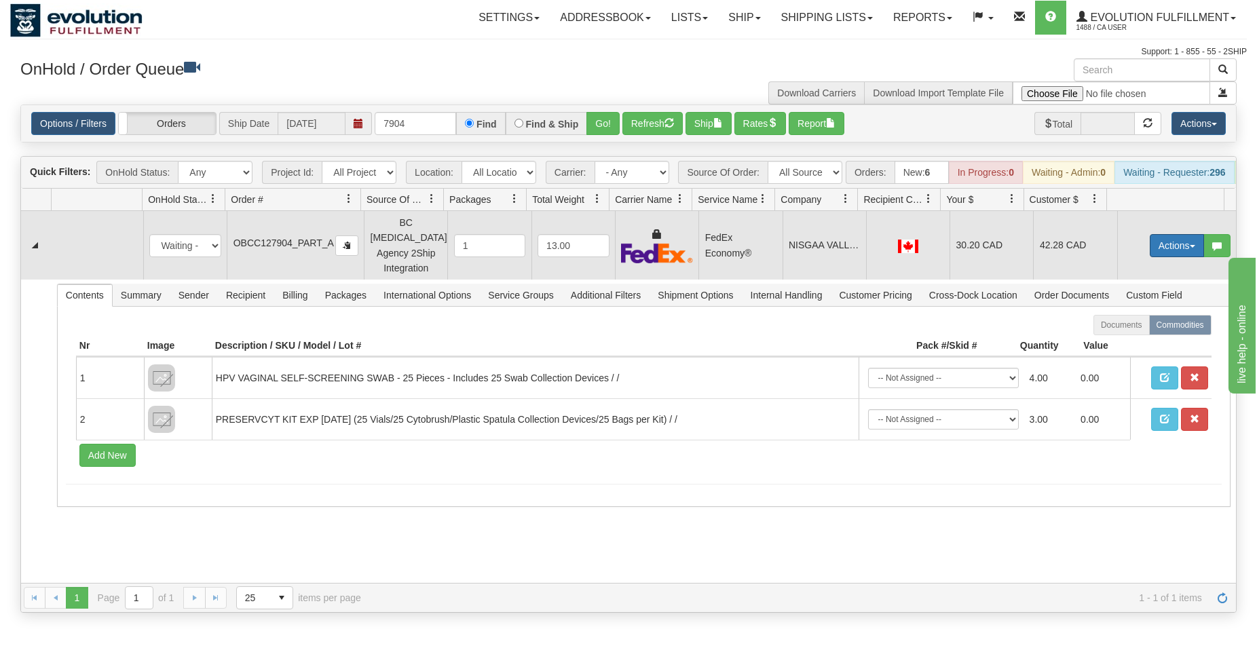
click at [1161, 251] on button "Actions" at bounding box center [1177, 245] width 54 height 23
click at [1108, 326] on span "Ship" at bounding box center [1122, 324] width 29 height 11
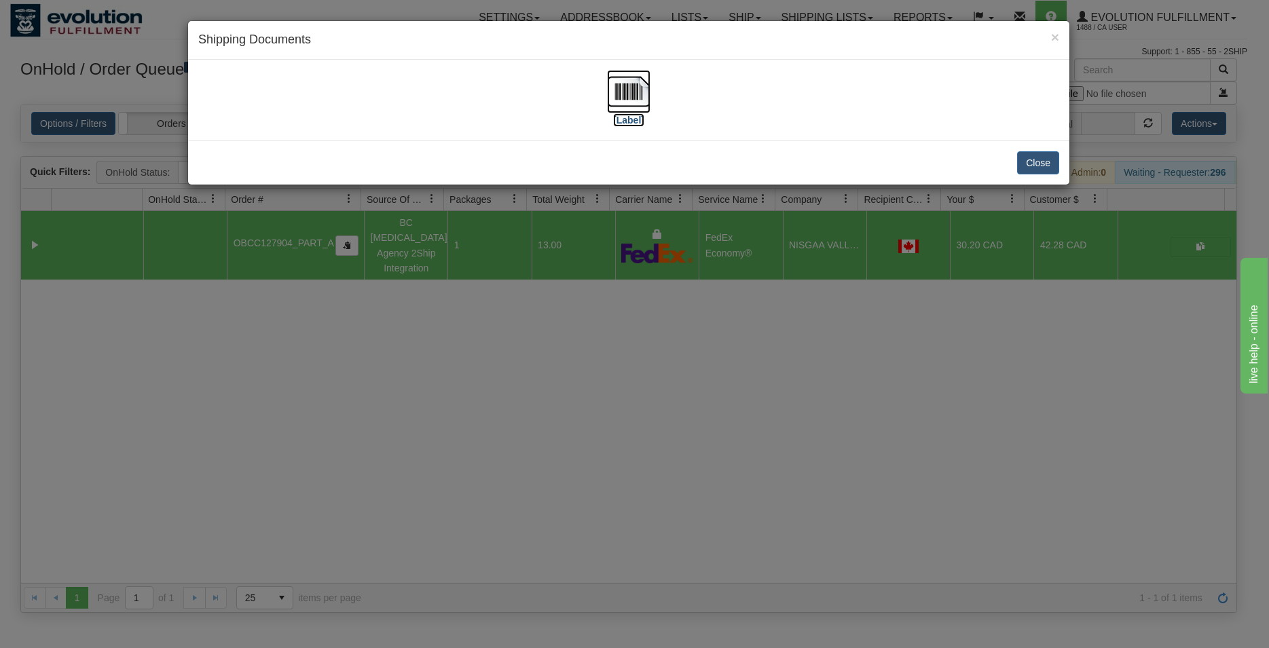
click at [643, 87] on img at bounding box center [628, 91] width 43 height 43
click at [1044, 164] on button "Close" at bounding box center [1038, 162] width 42 height 23
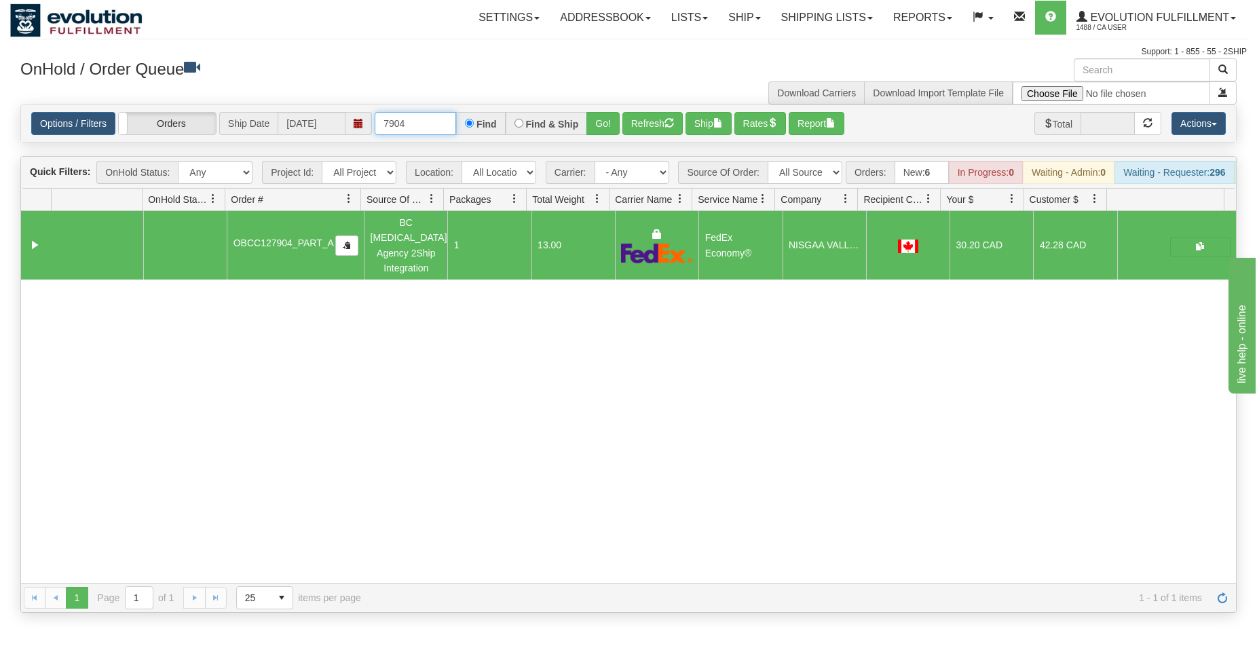
click at [427, 121] on input "7904" at bounding box center [415, 123] width 81 height 23
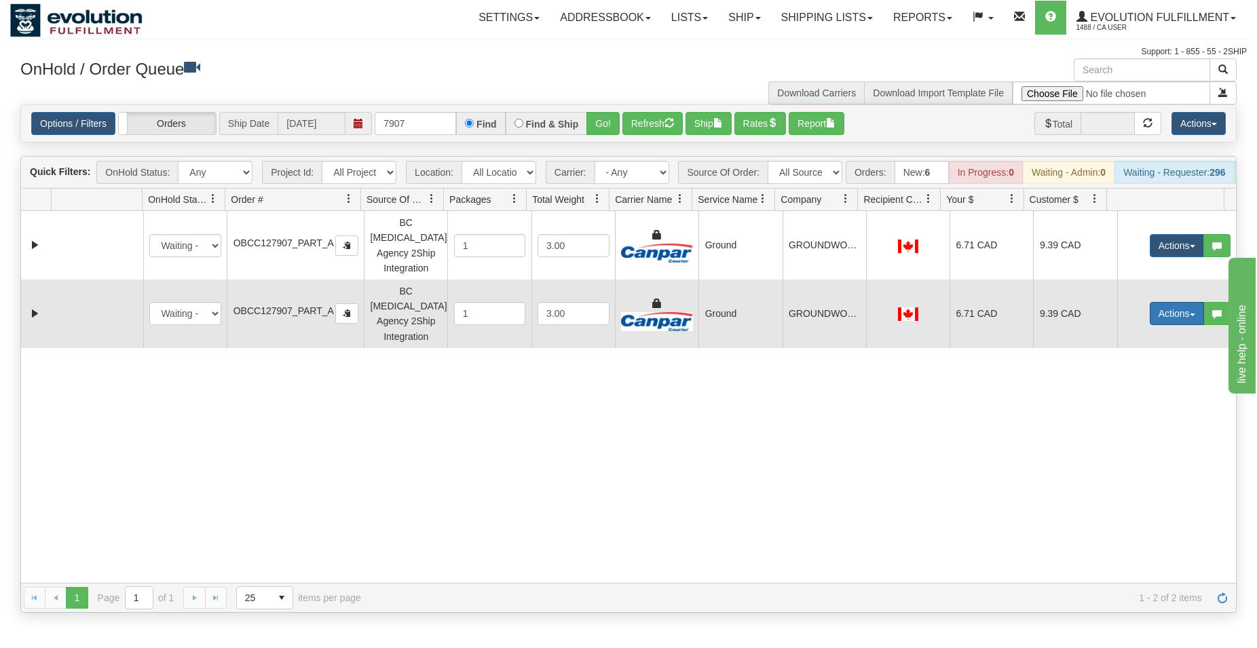
click at [1158, 302] on button "Actions" at bounding box center [1177, 313] width 54 height 23
click at [1115, 405] on span "Delete" at bounding box center [1126, 410] width 37 height 11
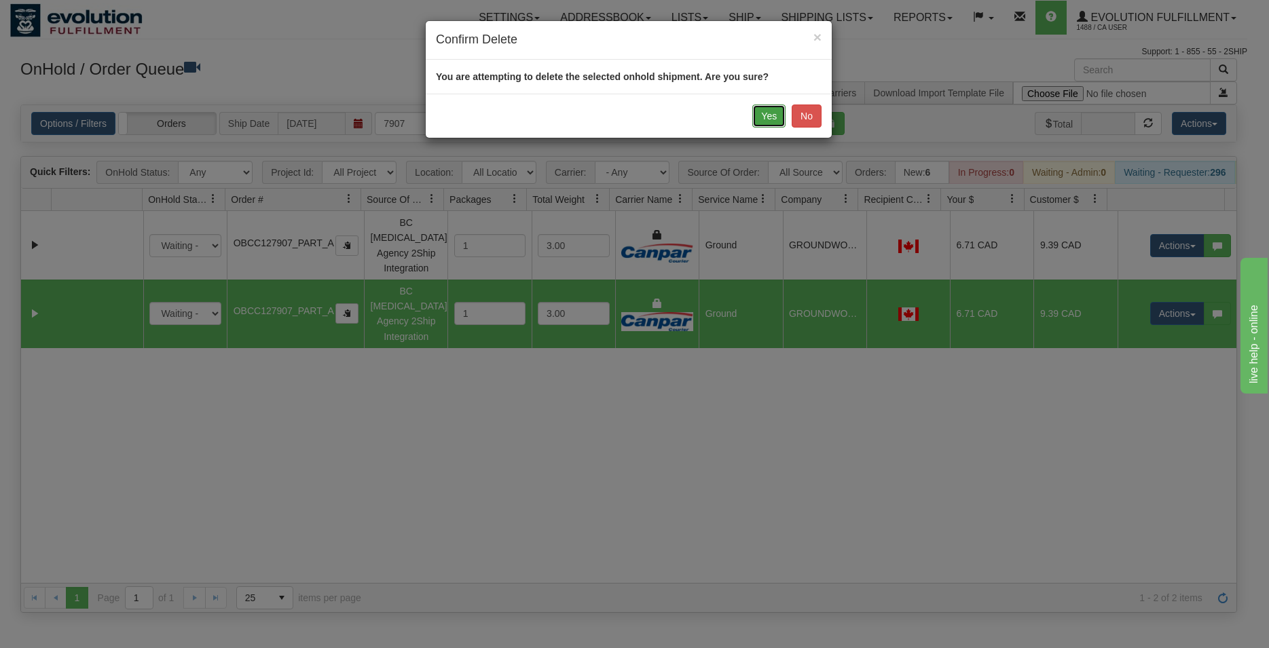
click at [764, 112] on button "Yes" at bounding box center [768, 116] width 33 height 23
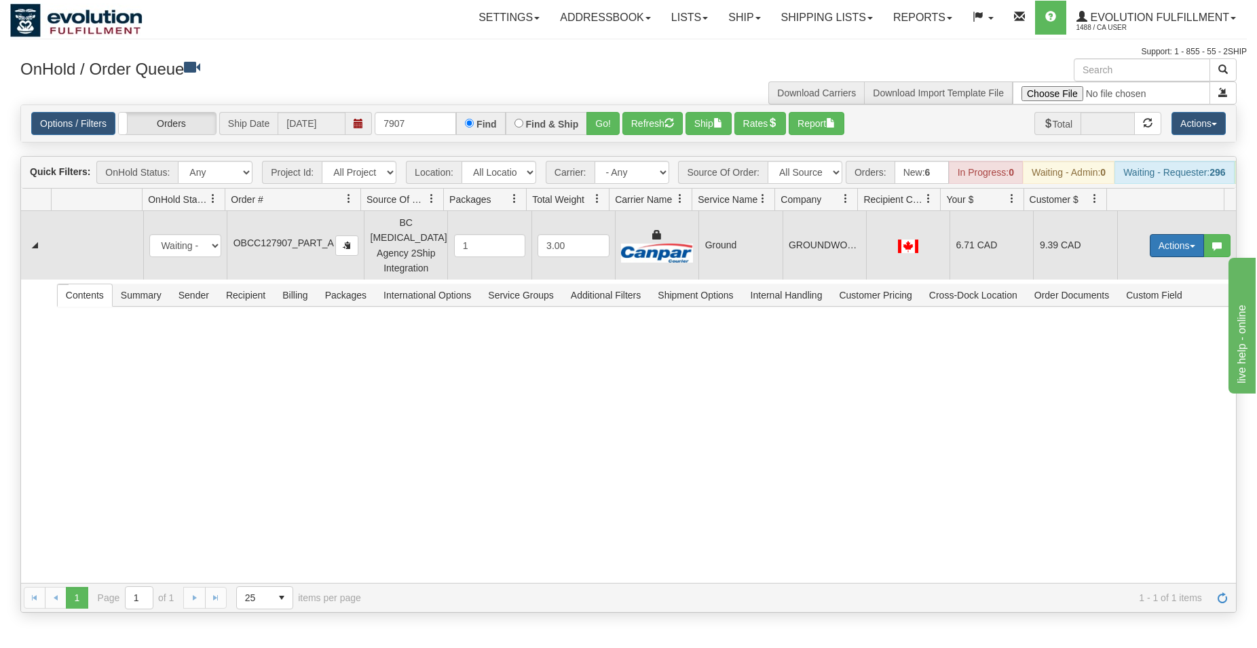
click at [1156, 246] on button "Actions" at bounding box center [1177, 245] width 54 height 23
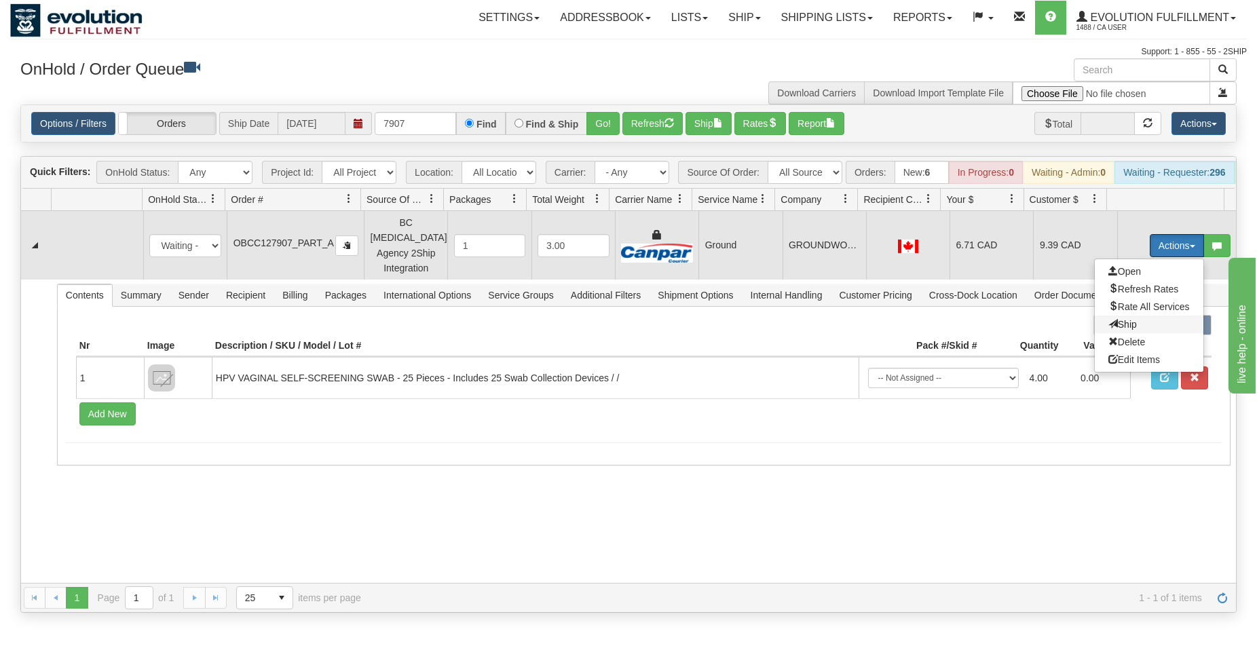
click at [1112, 324] on span "Ship" at bounding box center [1122, 324] width 29 height 11
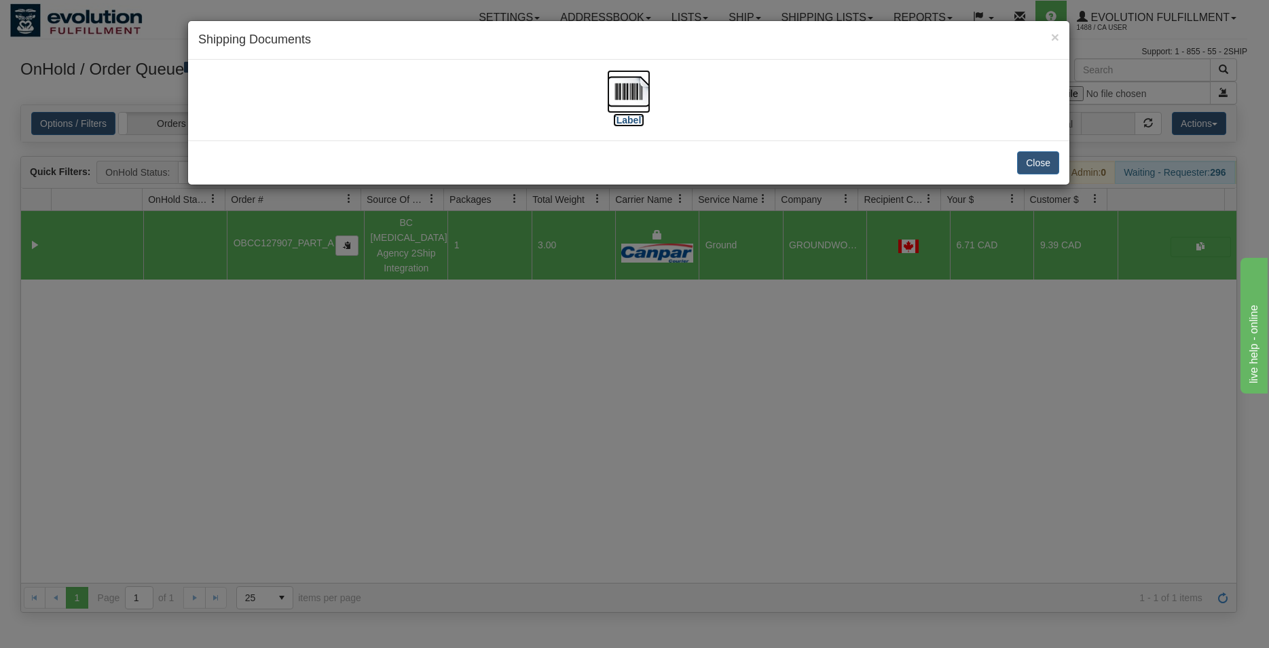
click at [626, 91] on img at bounding box center [628, 91] width 43 height 43
click at [1043, 160] on button "Close" at bounding box center [1038, 162] width 42 height 23
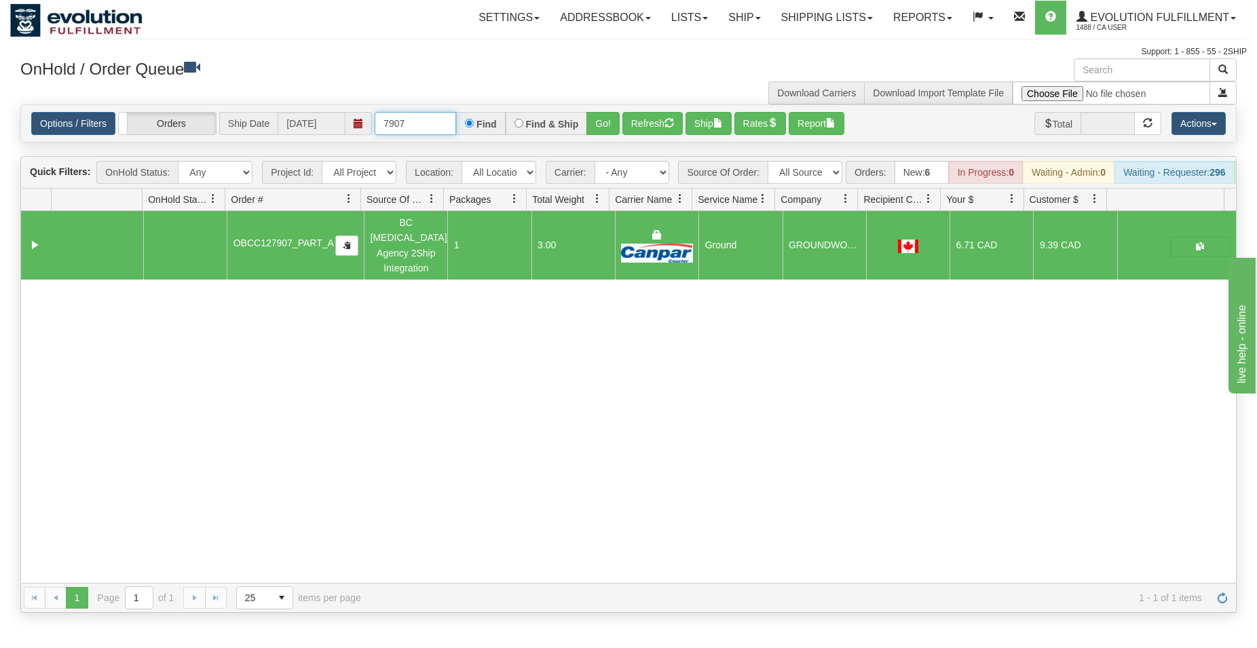
click at [398, 117] on input "7907" at bounding box center [415, 123] width 81 height 23
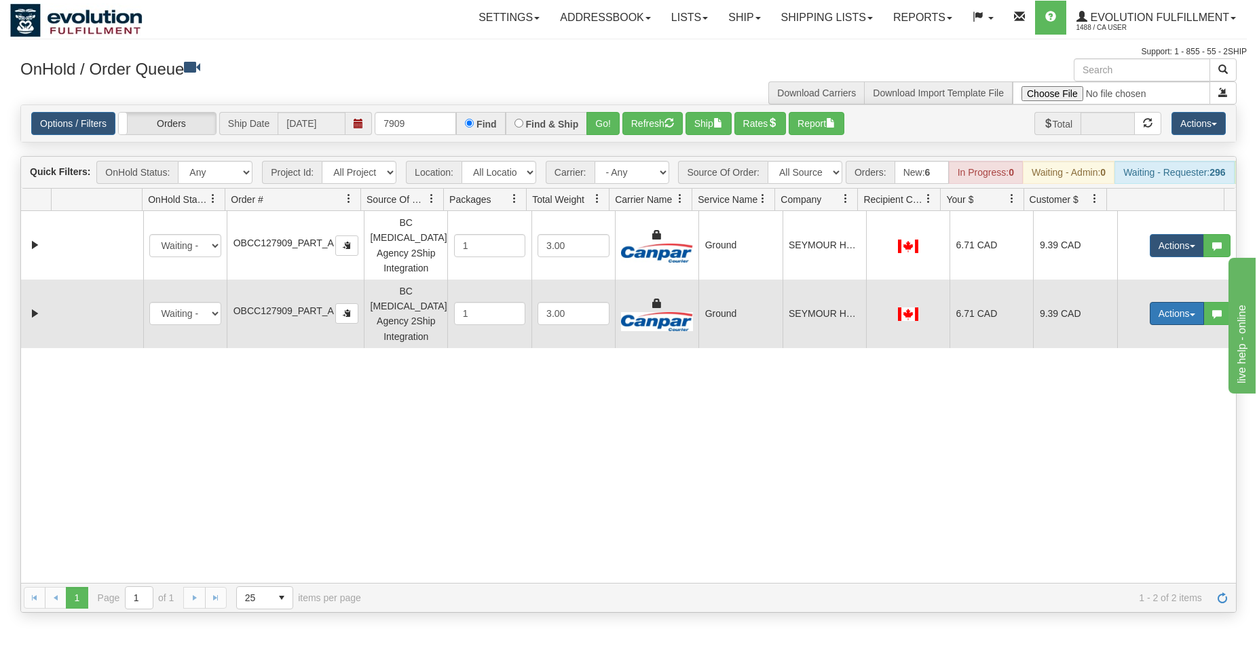
click at [1170, 307] on button "Actions" at bounding box center [1177, 313] width 54 height 23
click at [1119, 405] on span "Delete" at bounding box center [1126, 410] width 37 height 11
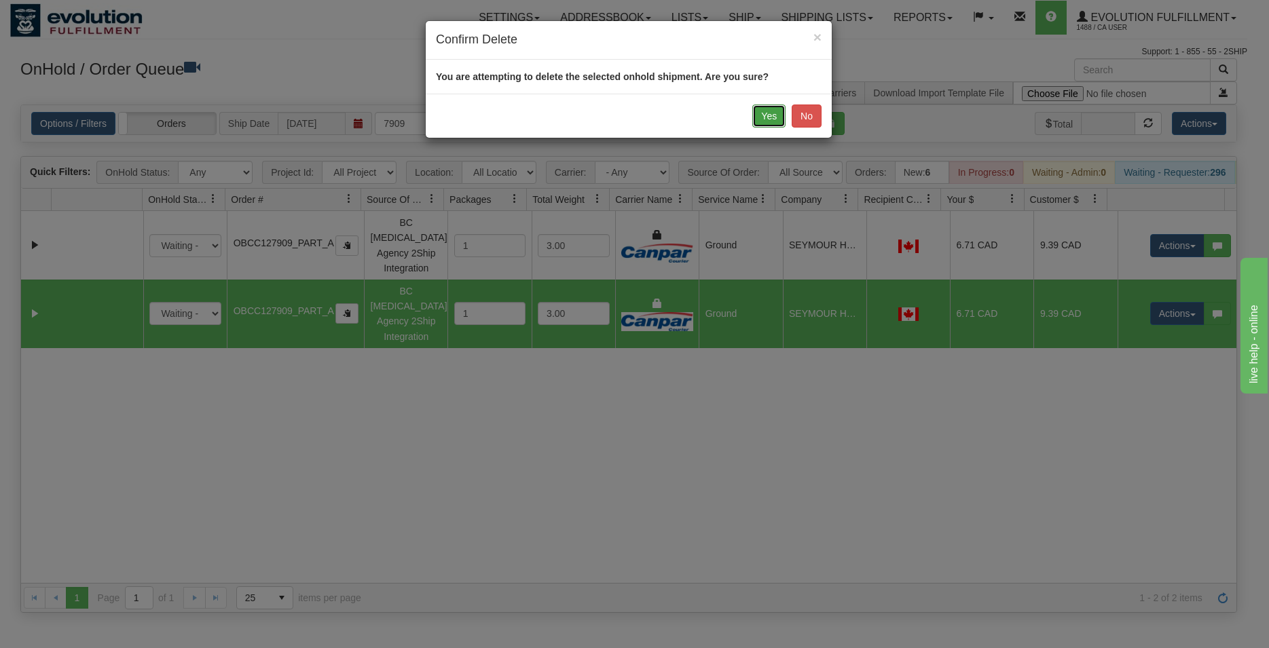
click at [766, 114] on button "Yes" at bounding box center [768, 116] width 33 height 23
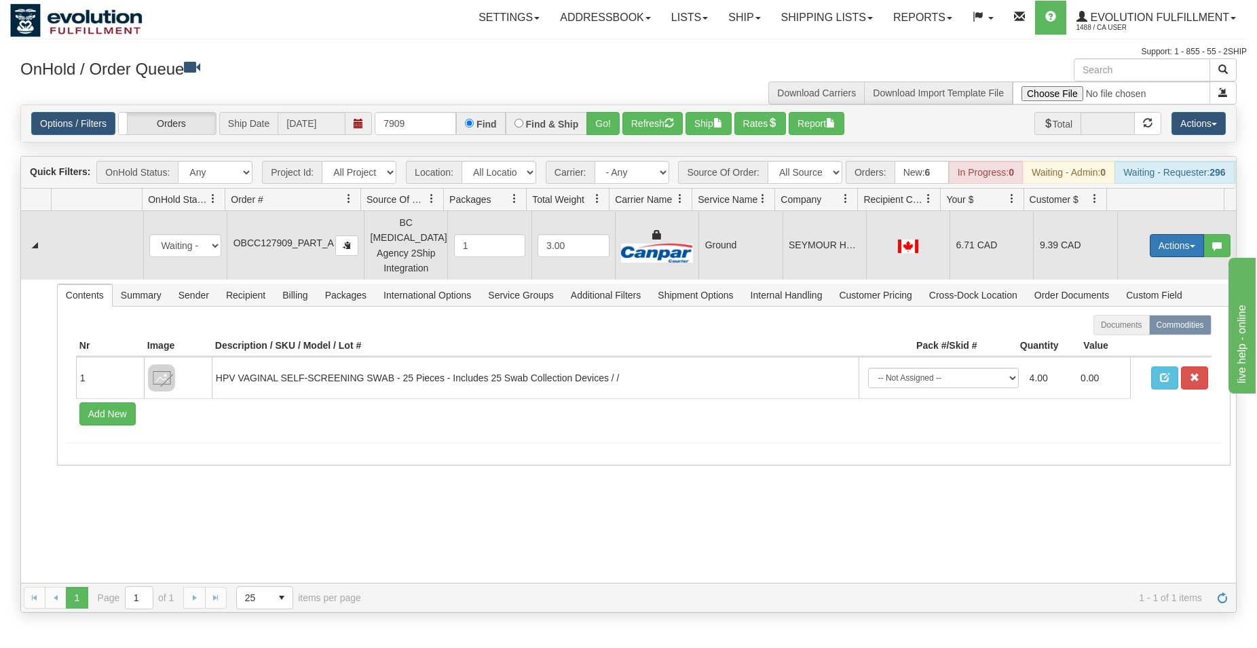
click at [1161, 244] on button "Actions" at bounding box center [1177, 245] width 54 height 23
click at [1117, 327] on span "Ship" at bounding box center [1122, 324] width 29 height 11
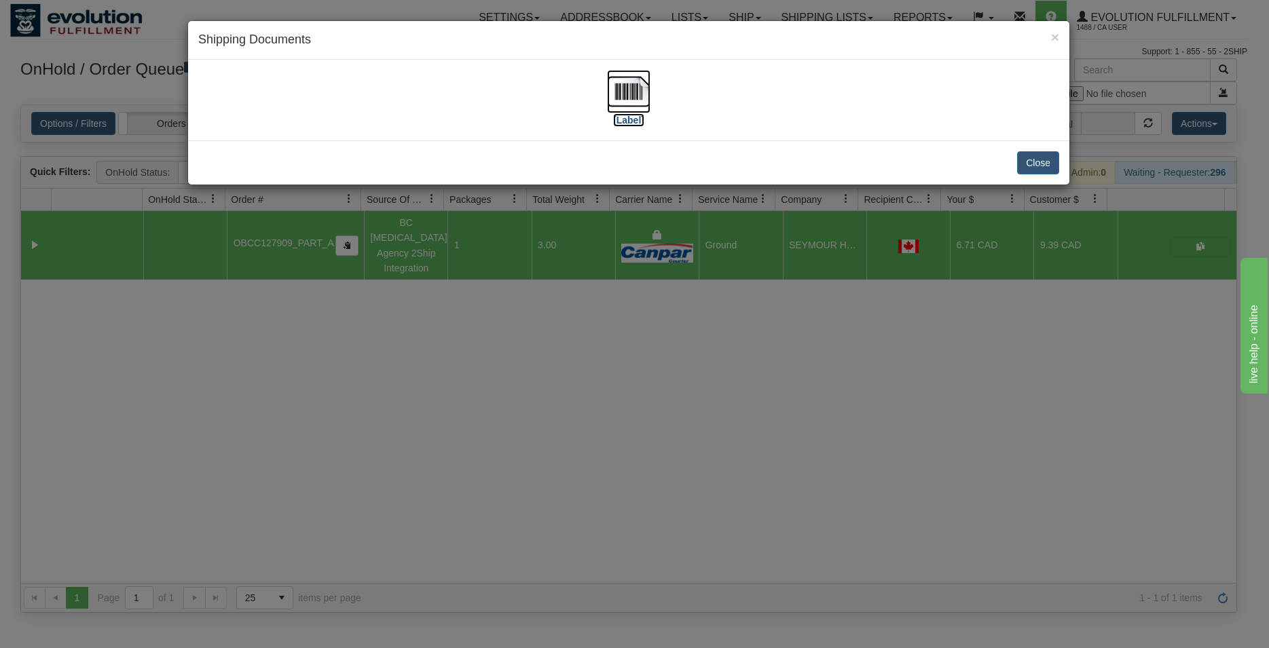
click at [614, 94] on img at bounding box center [628, 91] width 43 height 43
click at [1048, 161] on button "Close" at bounding box center [1038, 162] width 42 height 23
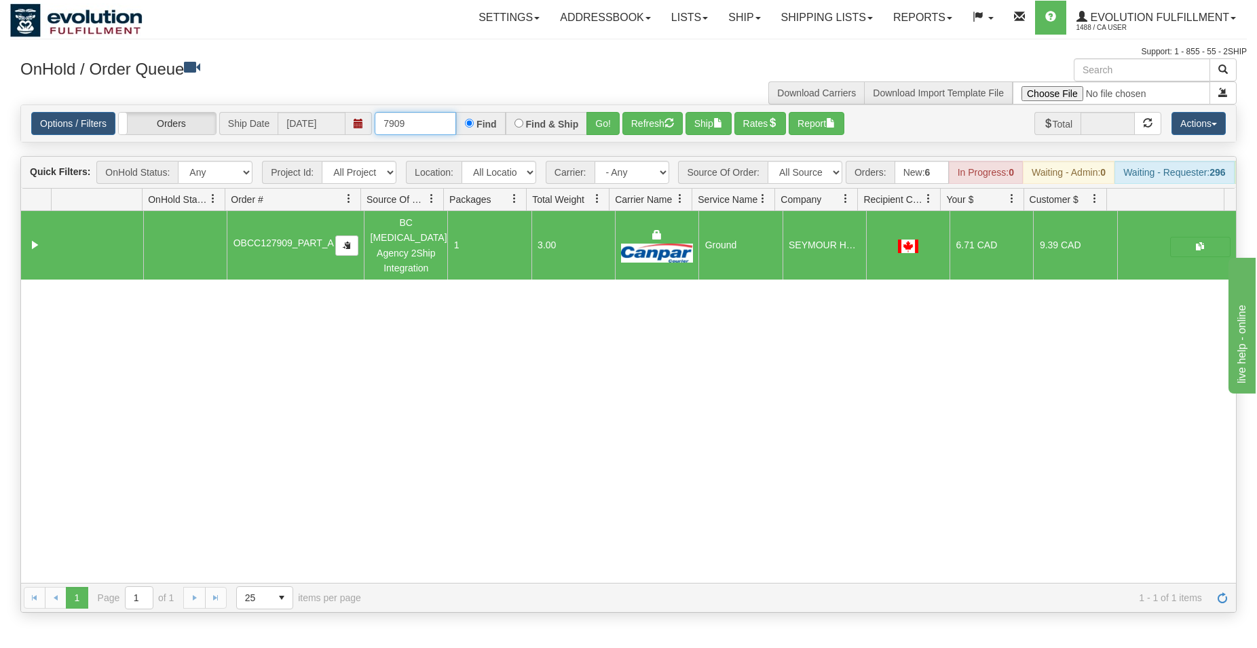
click at [431, 113] on input "7909" at bounding box center [415, 123] width 81 height 23
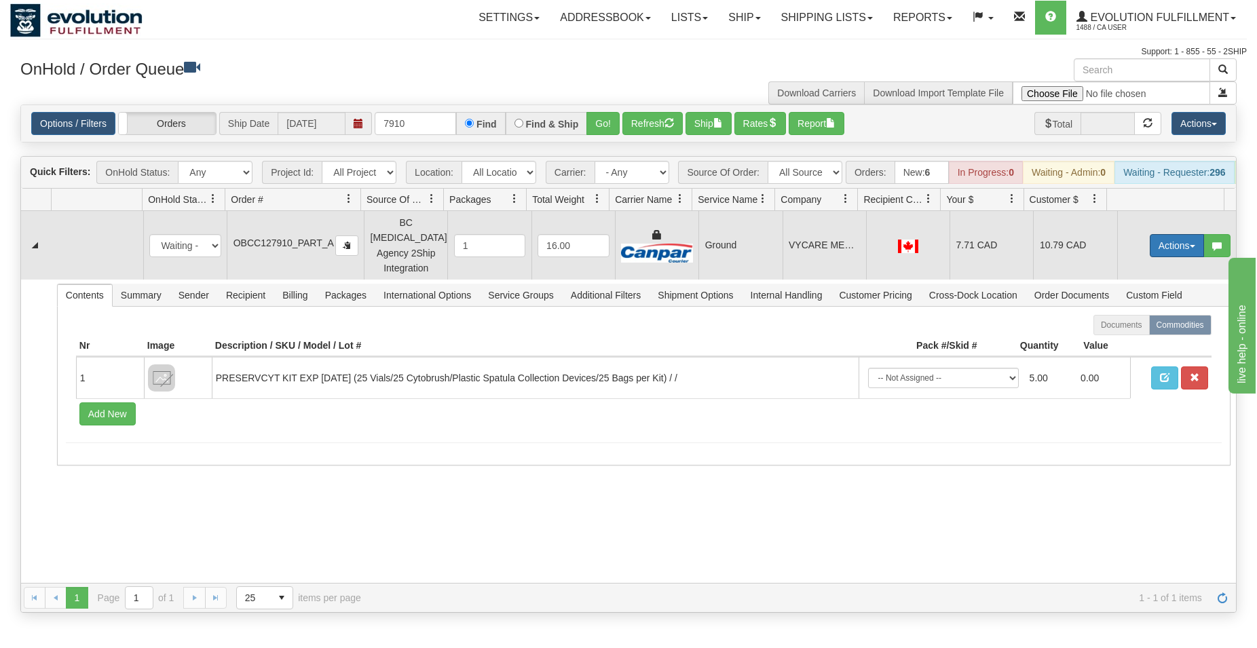
click at [1163, 248] on button "Actions" at bounding box center [1177, 245] width 54 height 23
click at [1108, 329] on span "Ship" at bounding box center [1122, 324] width 29 height 11
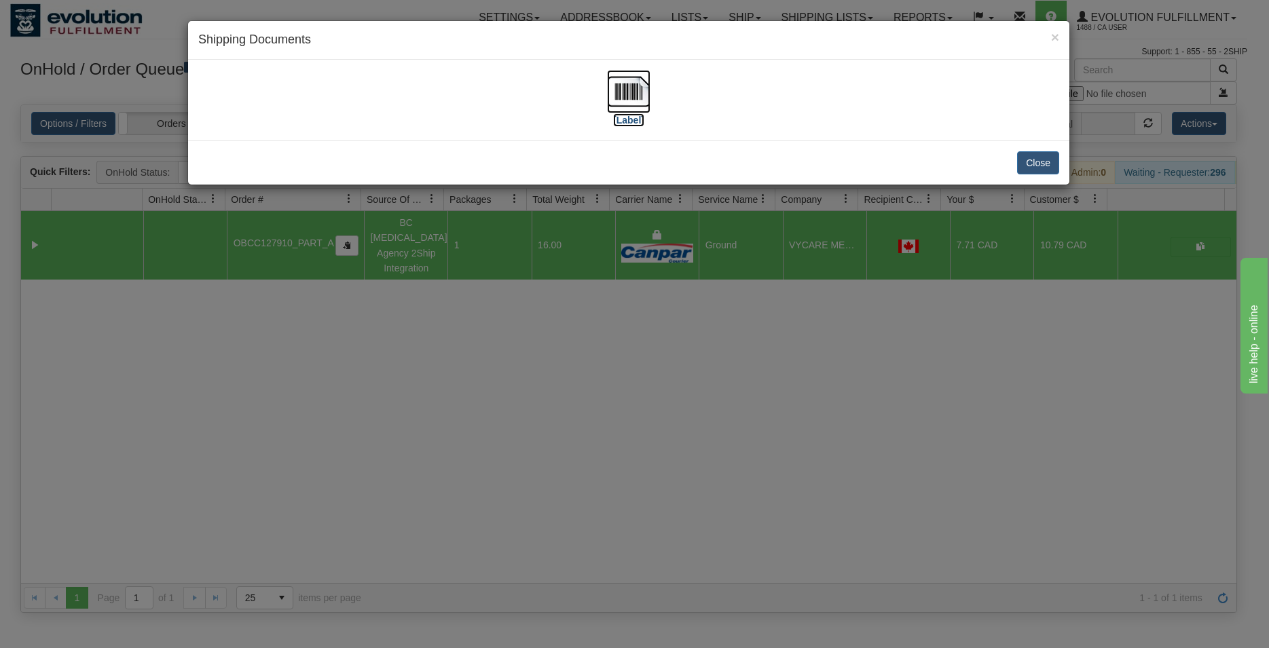
click at [631, 82] on img at bounding box center [628, 91] width 43 height 43
click at [1034, 152] on button "Close" at bounding box center [1038, 162] width 42 height 23
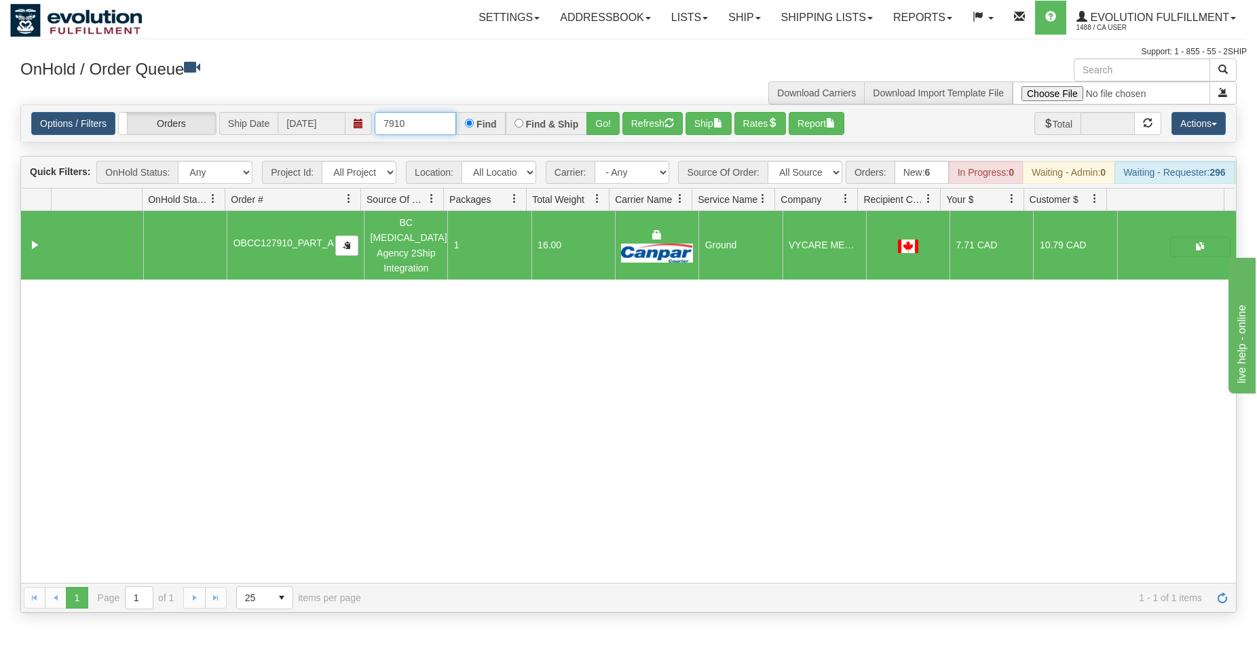
click at [409, 128] on input "7910" at bounding box center [415, 123] width 81 height 23
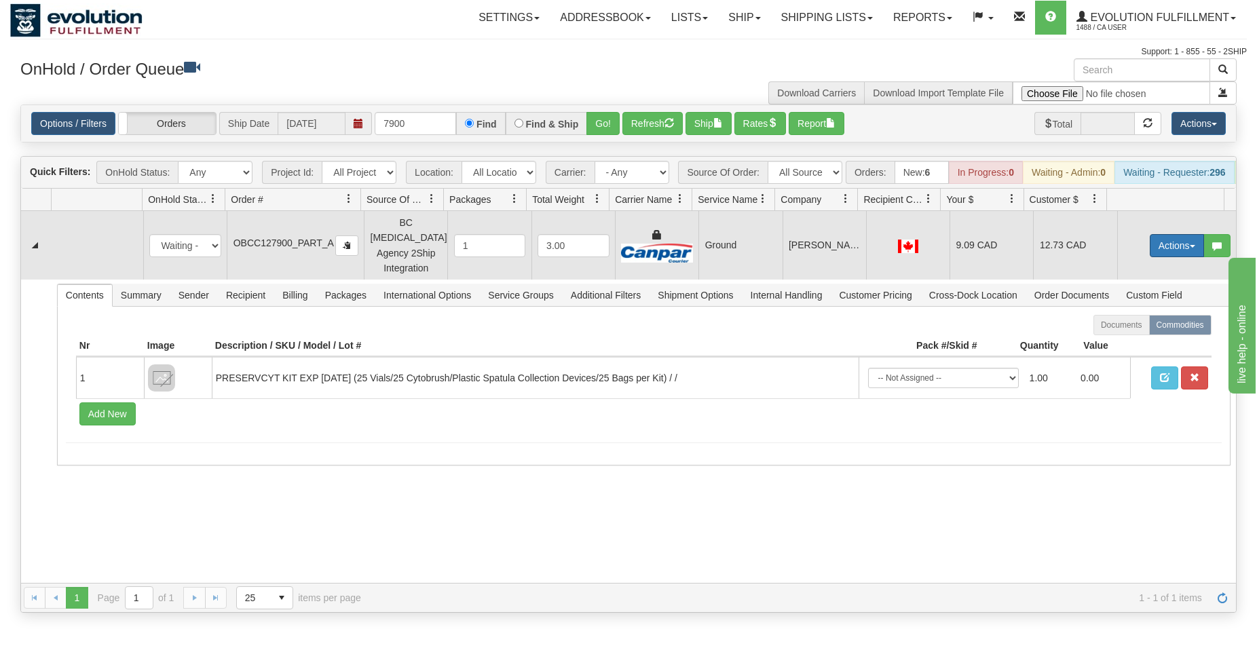
click at [1177, 250] on button "Actions" at bounding box center [1177, 245] width 54 height 23
click at [1122, 307] on span "Rate All Services" at bounding box center [1148, 306] width 81 height 11
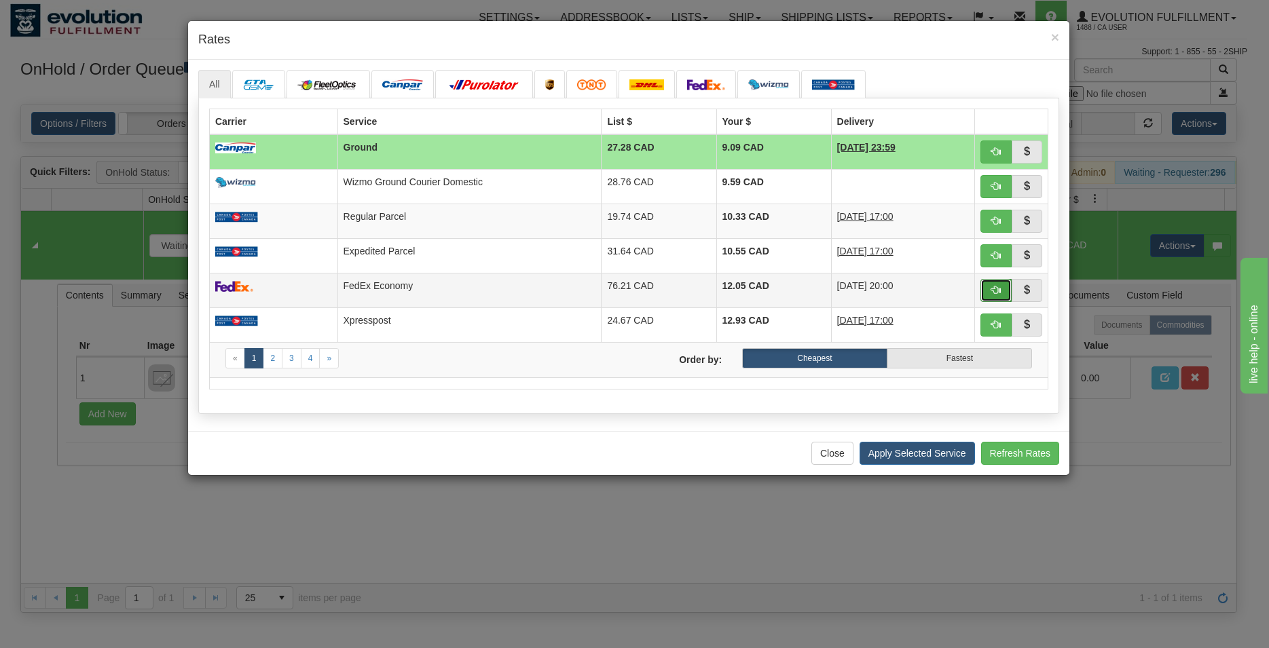
click at [986, 288] on button "button" at bounding box center [995, 290] width 31 height 23
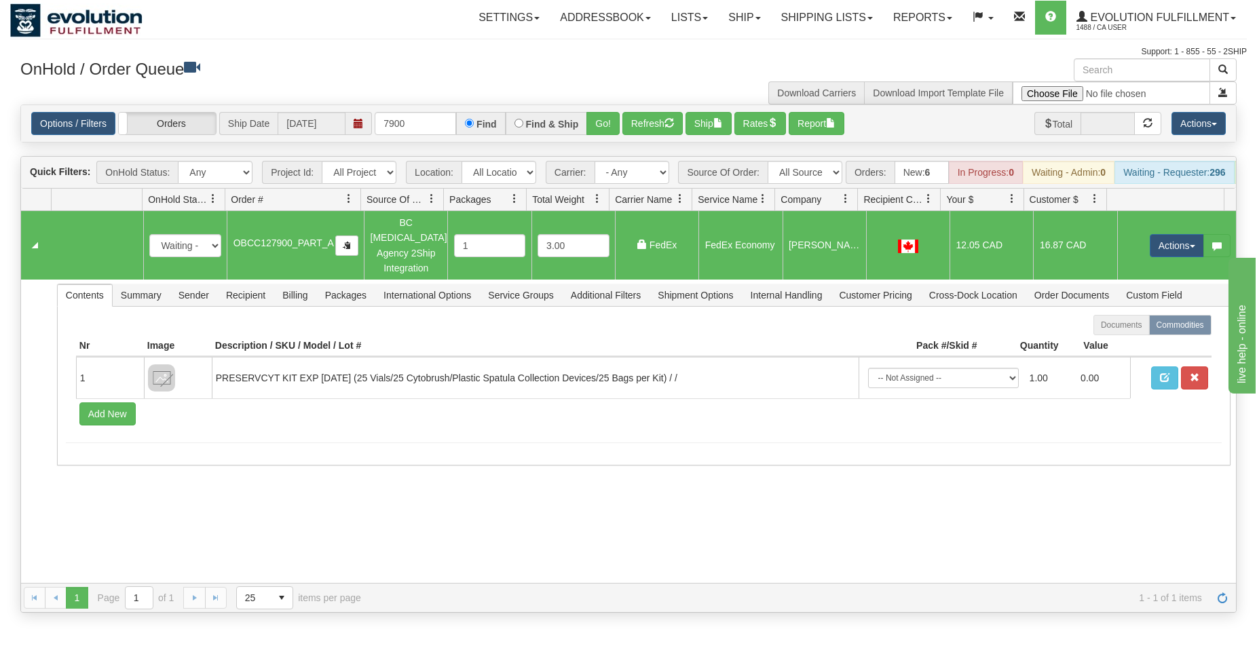
click at [1142, 237] on td "Actions Open Refresh Rates Rate All Services Ship Delete Edit Items" at bounding box center [1176, 245] width 119 height 69
click at [1153, 249] on button "Actions" at bounding box center [1177, 245] width 54 height 23
click at [1117, 324] on span "Ship" at bounding box center [1122, 324] width 29 height 11
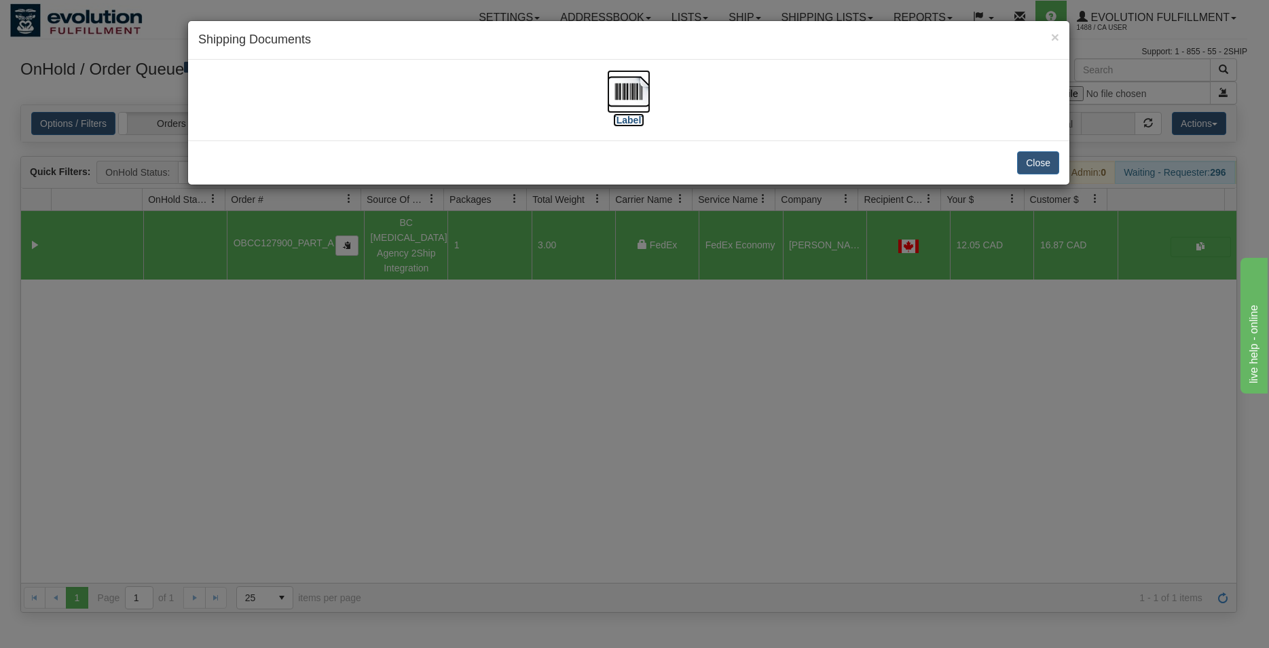
click at [631, 96] on img at bounding box center [628, 91] width 43 height 43
click at [1041, 159] on button "Close" at bounding box center [1038, 162] width 42 height 23
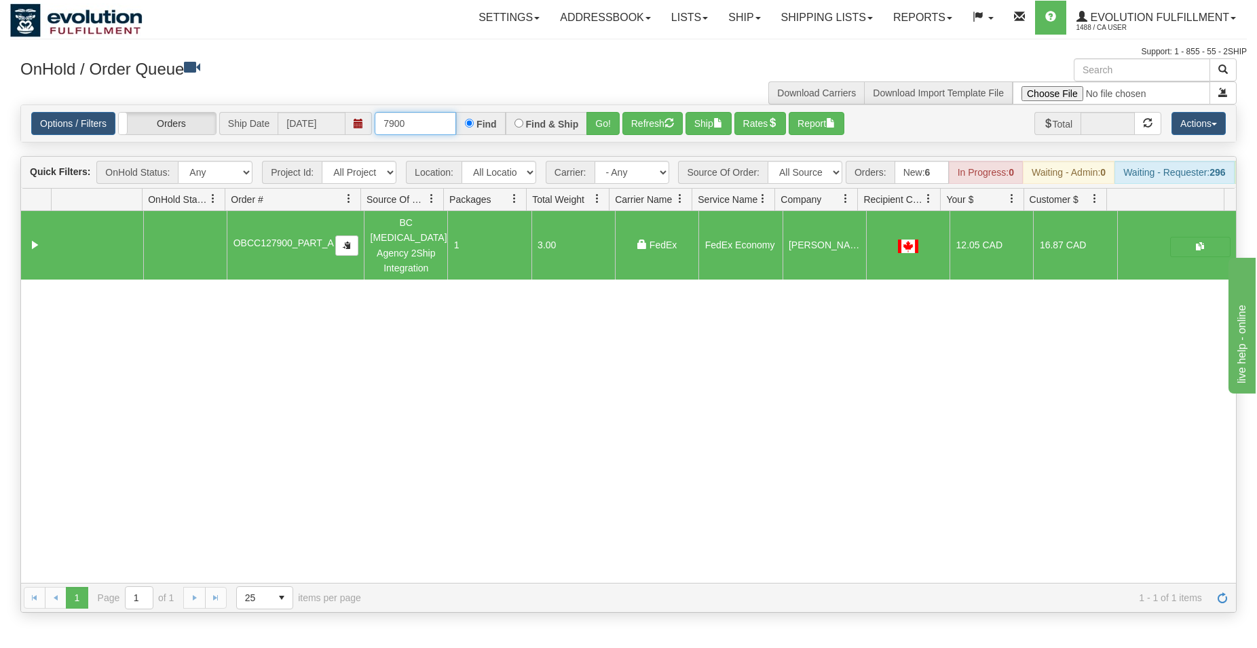
click at [403, 125] on input "7900" at bounding box center [415, 123] width 81 height 23
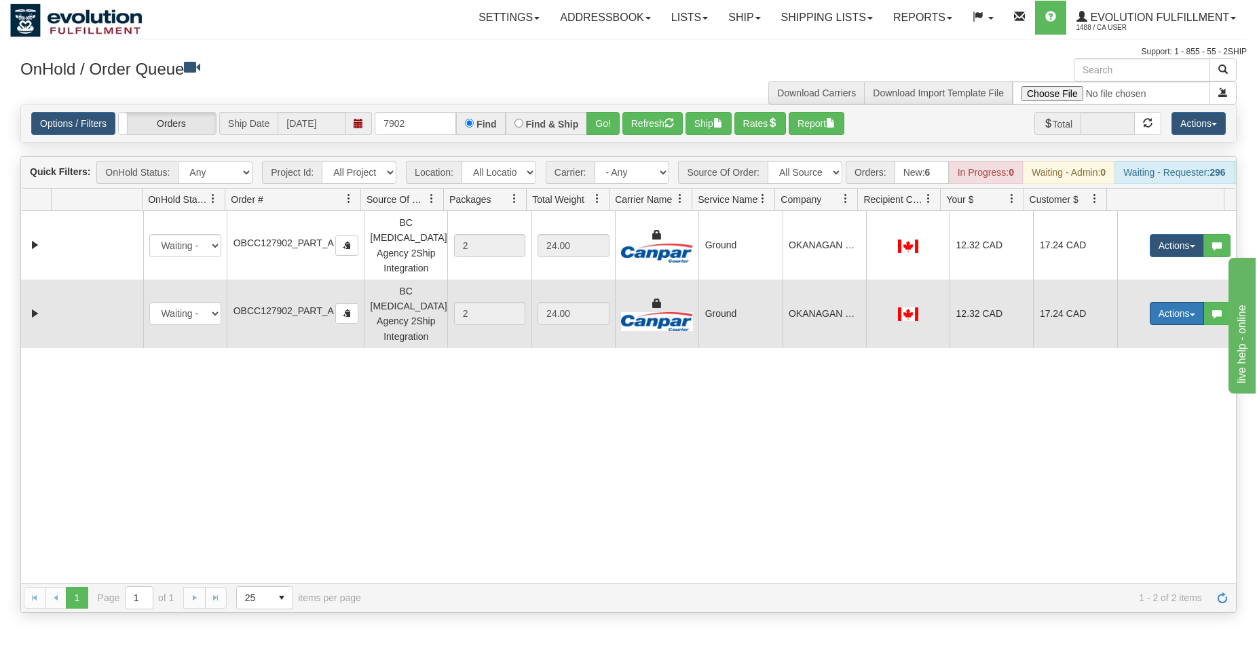
click at [1161, 307] on button "Actions" at bounding box center [1177, 313] width 54 height 23
click at [1125, 405] on span "Delete" at bounding box center [1126, 410] width 37 height 11
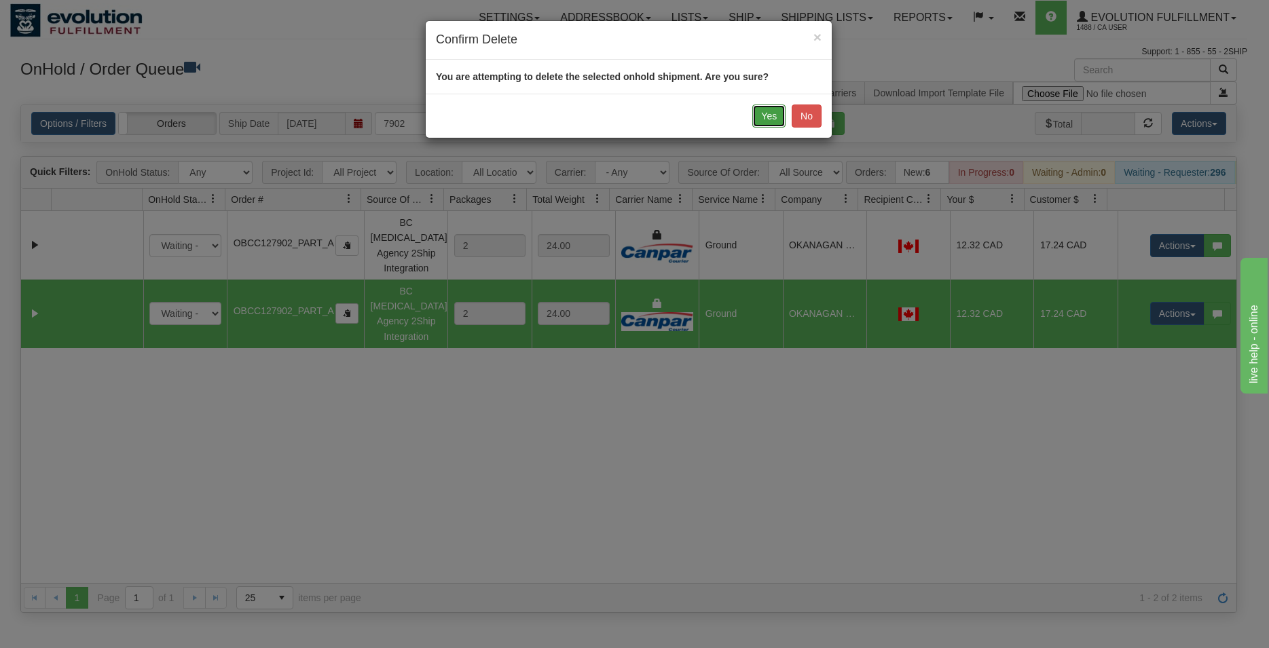
click at [764, 120] on button "Yes" at bounding box center [768, 116] width 33 height 23
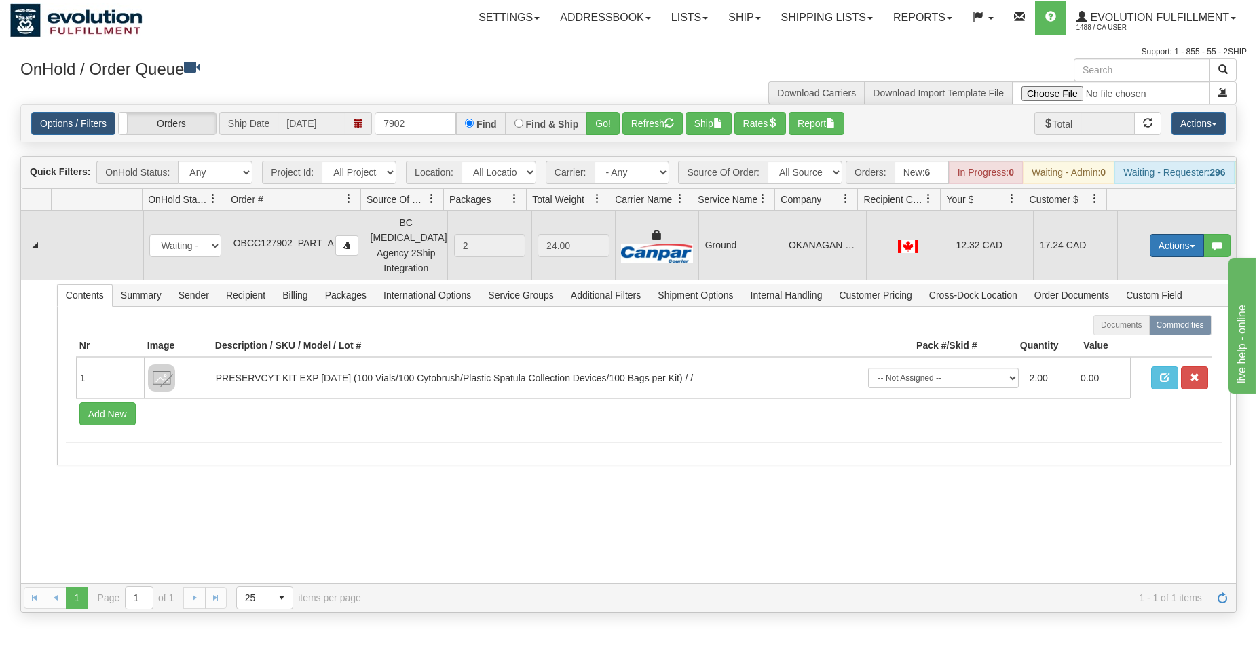
click at [1162, 248] on button "Actions" at bounding box center [1177, 245] width 54 height 23
click at [1120, 330] on span "Ship" at bounding box center [1122, 324] width 29 height 11
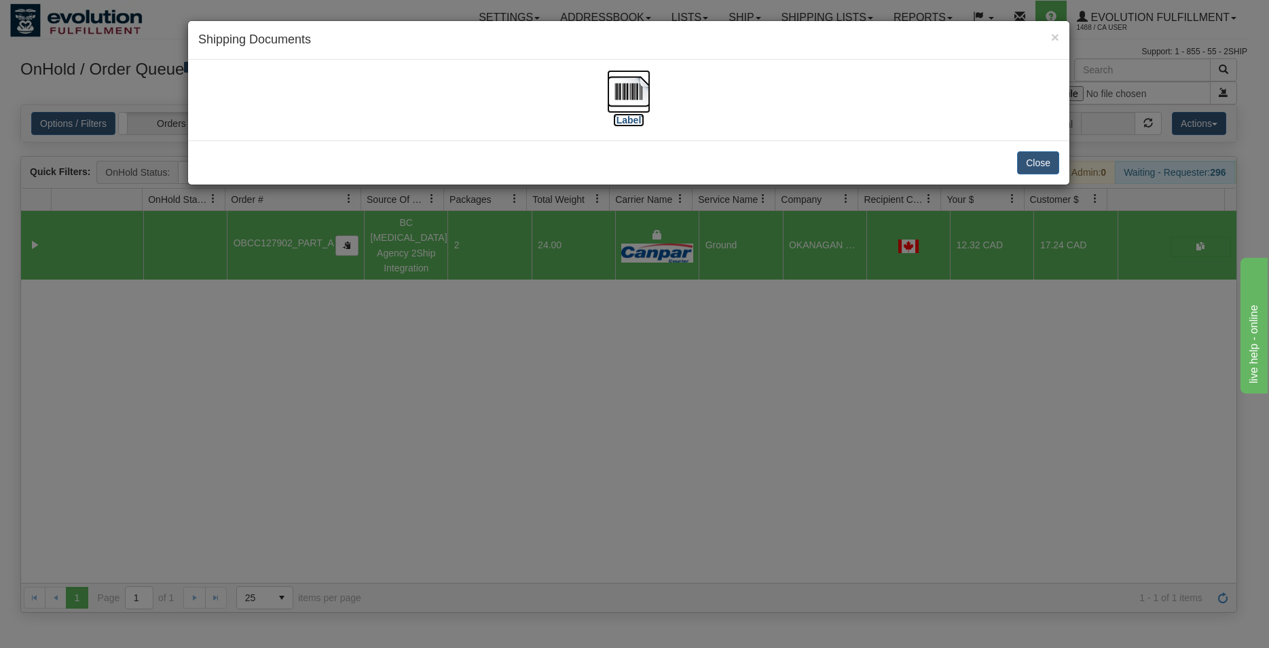
click at [637, 90] on img at bounding box center [628, 91] width 43 height 43
click at [1029, 162] on button "Close" at bounding box center [1038, 162] width 42 height 23
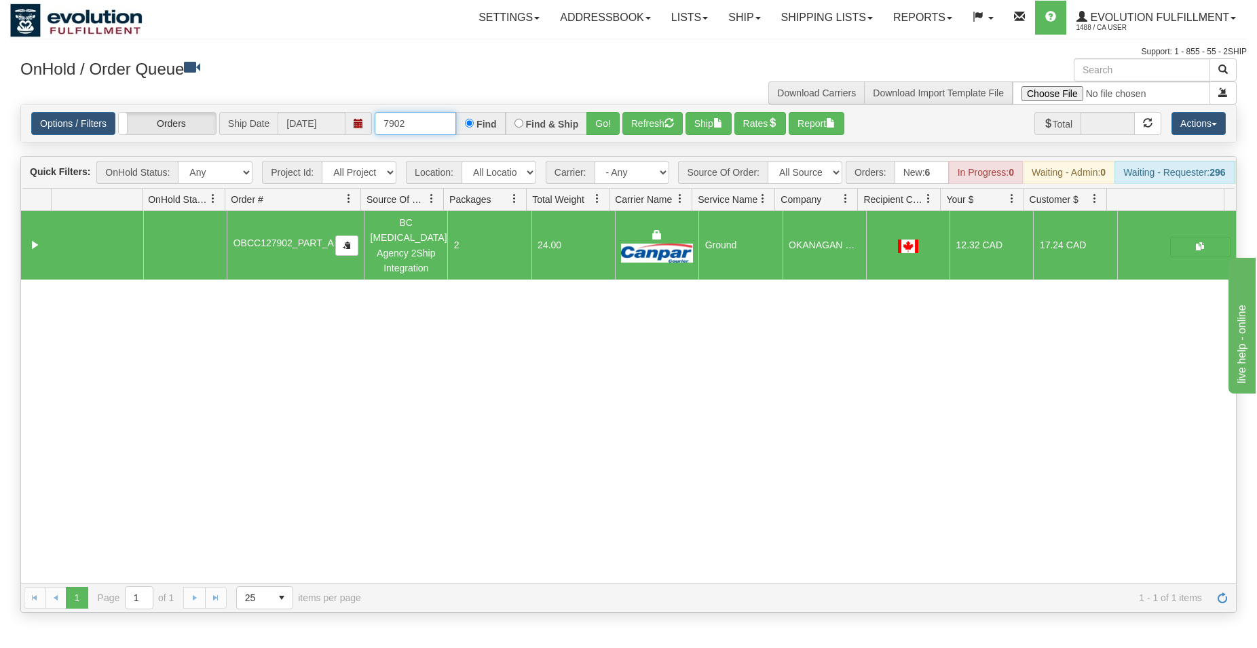
click at [418, 129] on input "7902" at bounding box center [415, 123] width 81 height 23
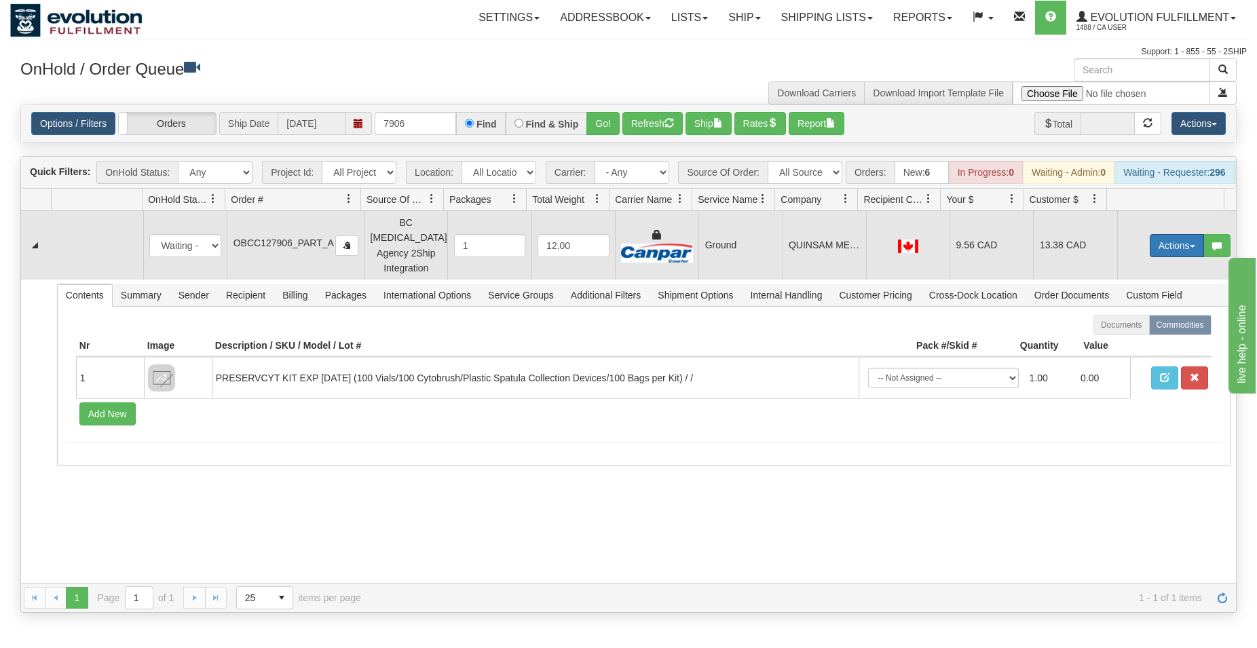
click at [1170, 244] on button "Actions" at bounding box center [1177, 245] width 54 height 23
click at [1116, 330] on span "Ship" at bounding box center [1122, 324] width 29 height 11
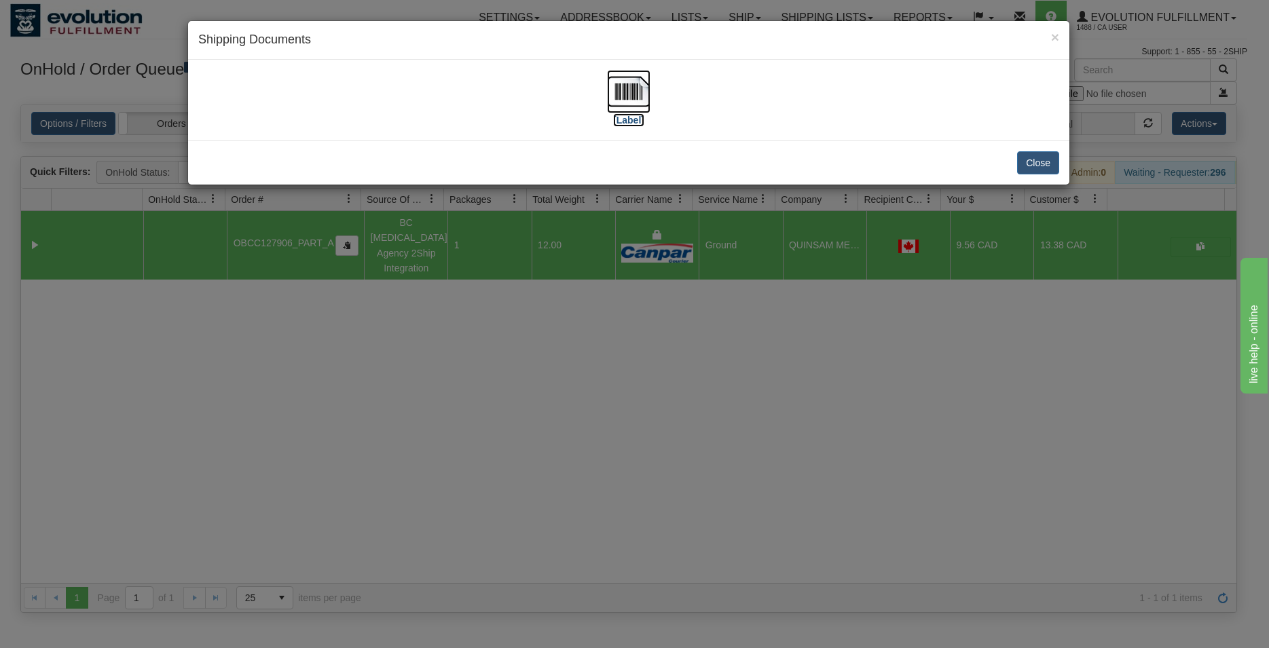
click at [623, 107] on img at bounding box center [628, 91] width 43 height 43
click at [1032, 164] on button "Close" at bounding box center [1038, 162] width 42 height 23
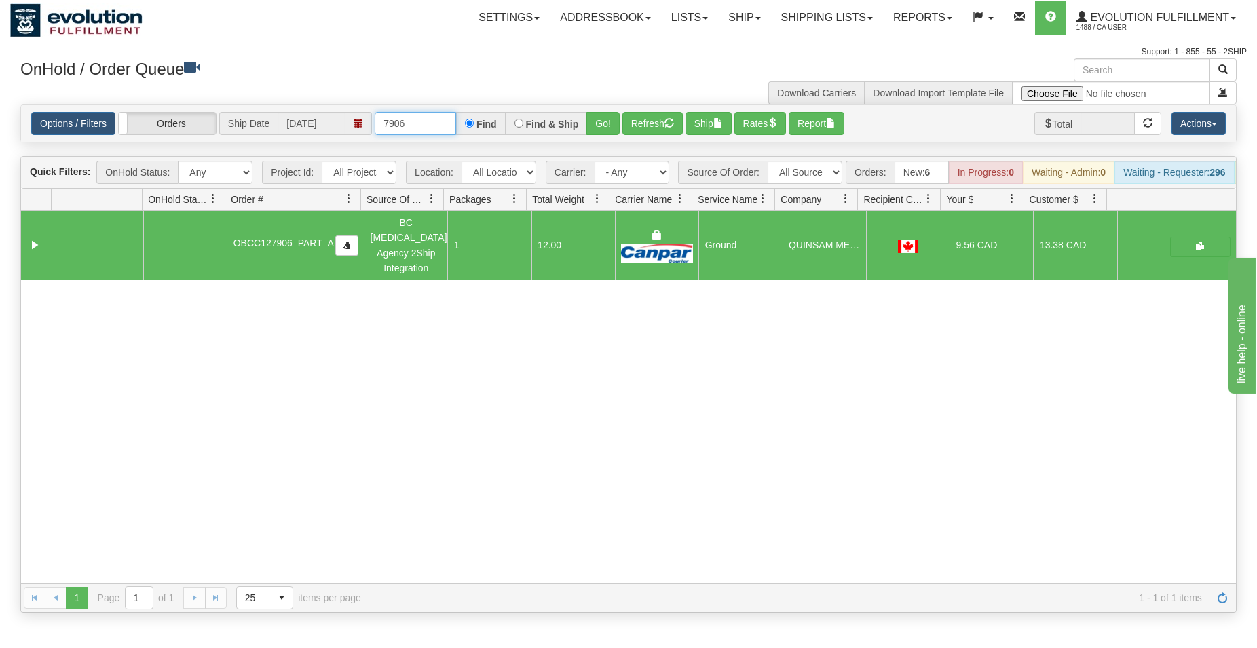
click at [392, 114] on input "7906" at bounding box center [415, 123] width 81 height 23
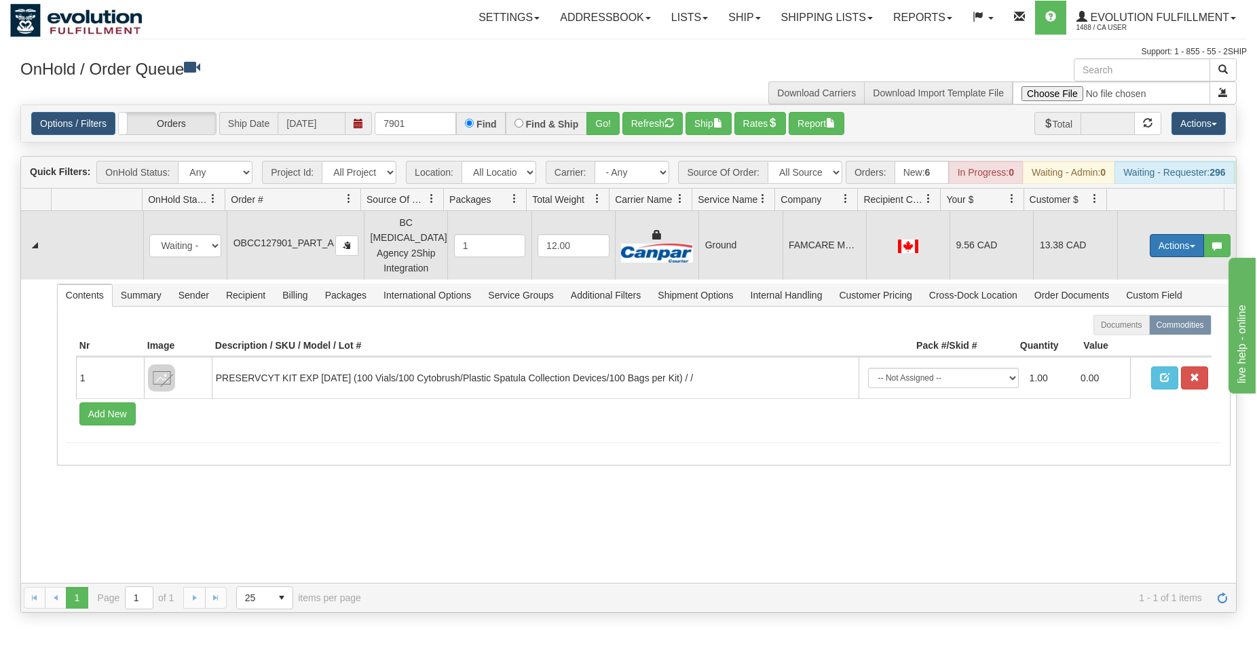
click at [1168, 249] on button "Actions" at bounding box center [1177, 245] width 54 height 23
click at [1121, 329] on span "Ship" at bounding box center [1122, 324] width 29 height 11
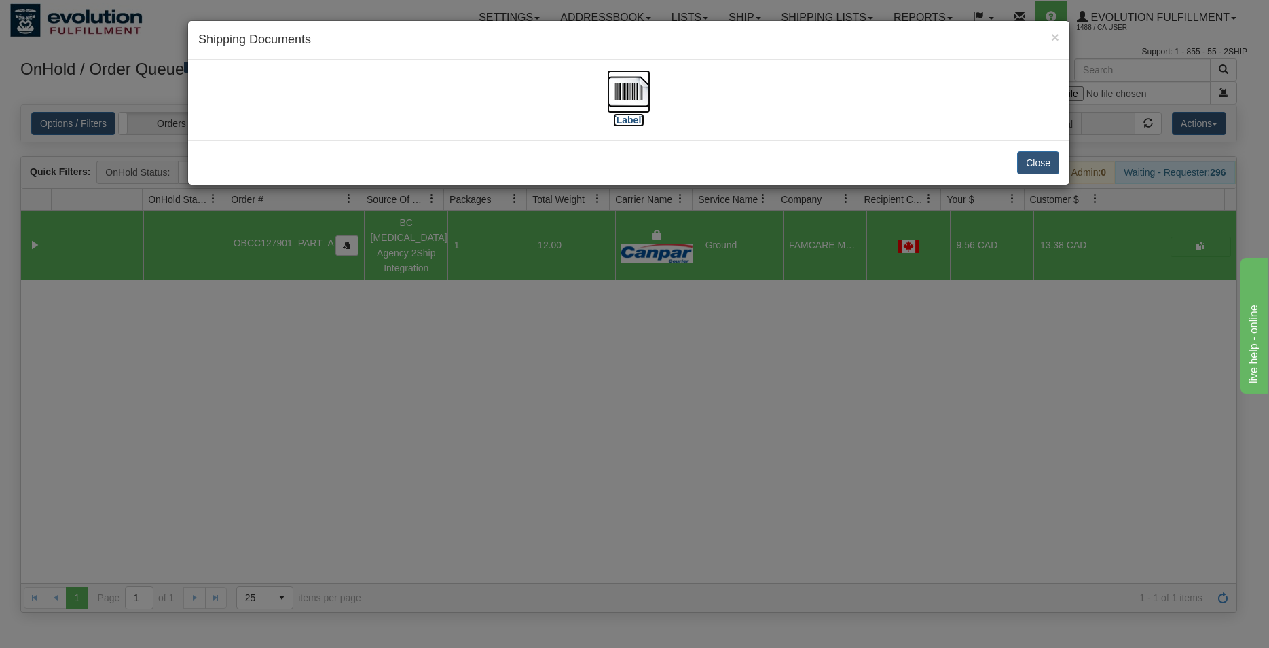
click at [645, 90] on img at bounding box center [628, 91] width 43 height 43
click at [1031, 155] on button "Close" at bounding box center [1038, 162] width 42 height 23
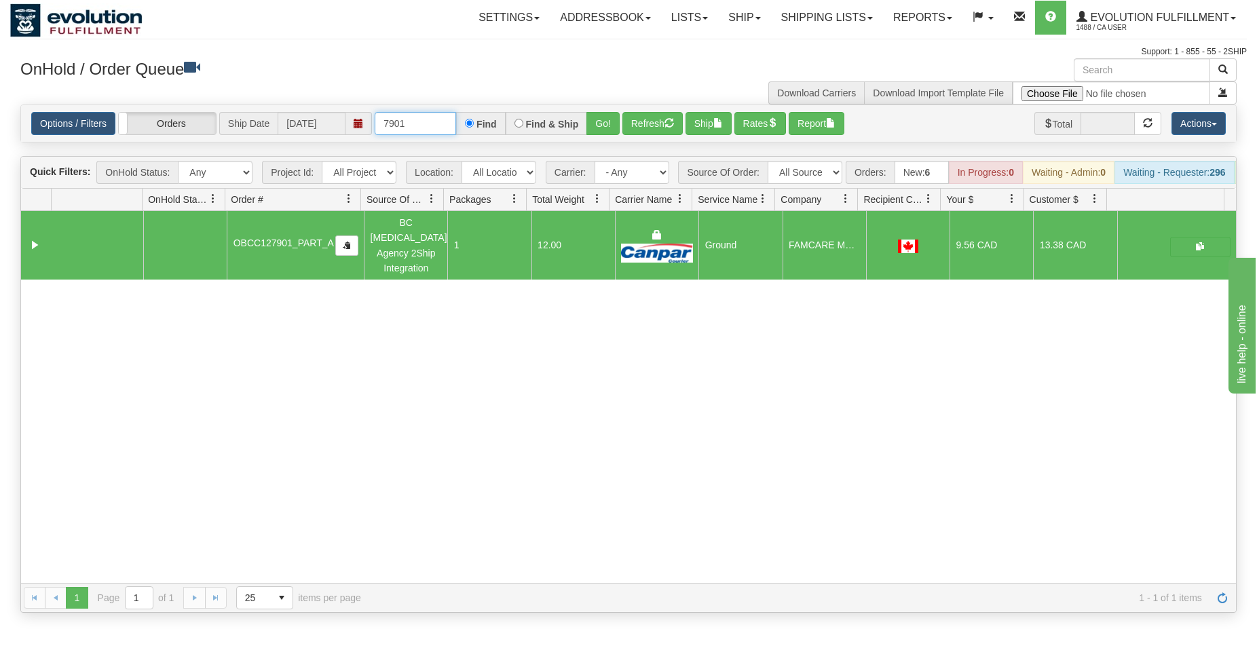
click at [397, 124] on input "7901" at bounding box center [415, 123] width 81 height 23
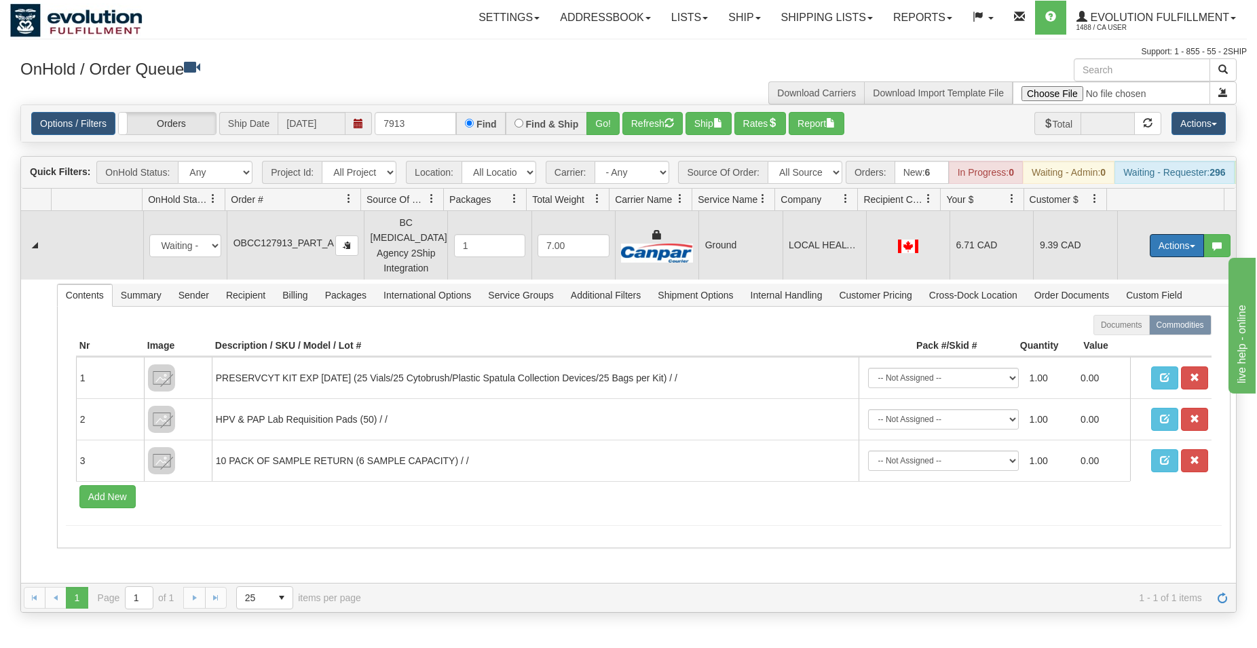
drag, startPoint x: 1149, startPoint y: 252, endPoint x: 1137, endPoint y: 272, distance: 23.2
click at [1150, 252] on button "Actions" at bounding box center [1177, 245] width 54 height 23
click at [1110, 326] on span "Ship" at bounding box center [1122, 324] width 29 height 11
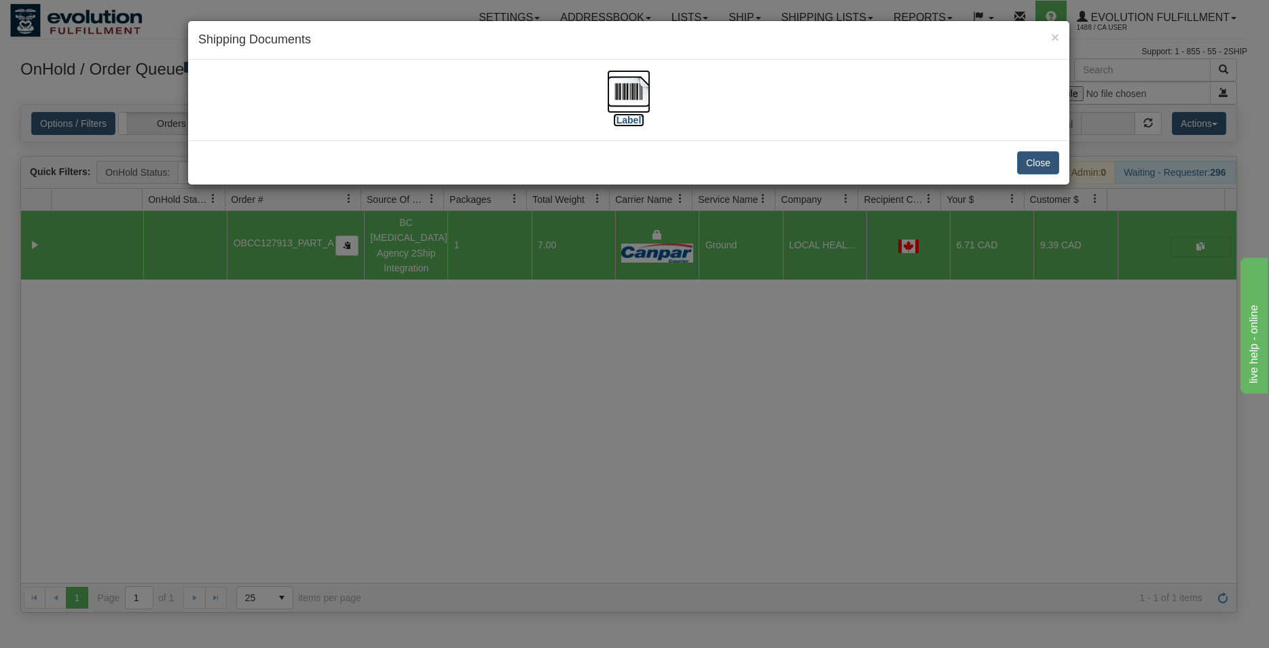
click at [629, 89] on img at bounding box center [628, 91] width 43 height 43
click at [1036, 160] on button "Close" at bounding box center [1038, 162] width 42 height 23
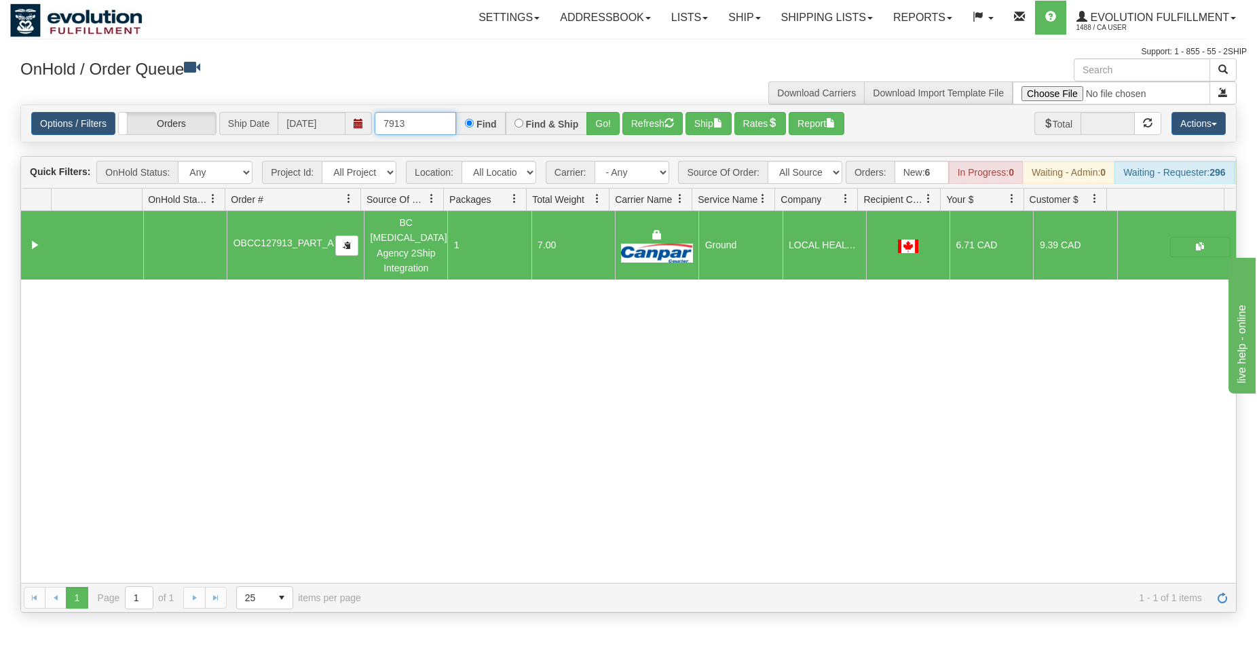
click at [415, 116] on input "7913" at bounding box center [415, 123] width 81 height 23
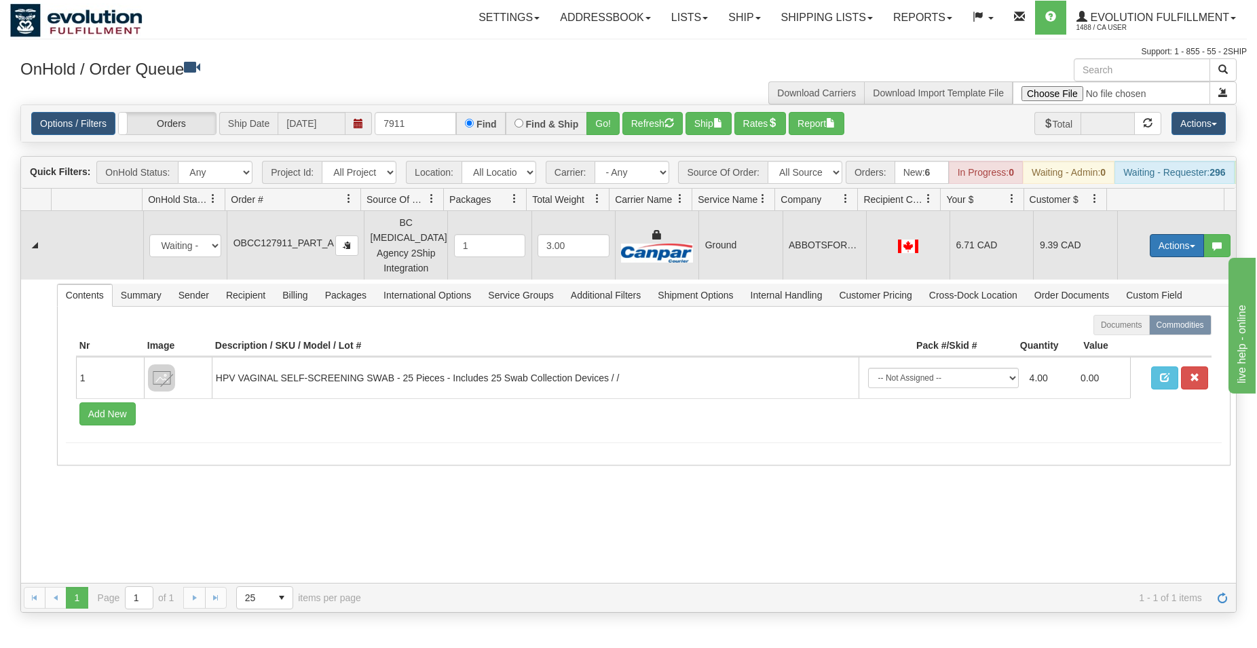
click at [1167, 254] on button "Actions" at bounding box center [1177, 245] width 54 height 23
click at [1116, 324] on span "Ship" at bounding box center [1122, 324] width 29 height 11
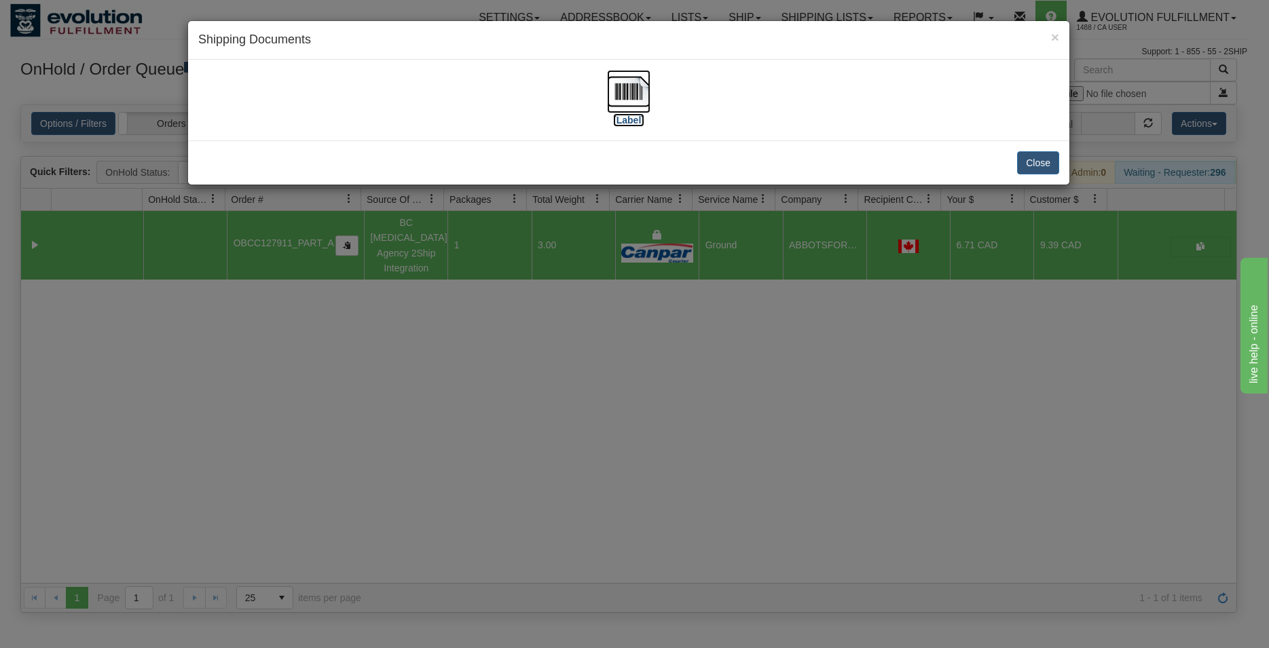
click at [623, 90] on img at bounding box center [628, 91] width 43 height 43
click at [1016, 157] on div "Close" at bounding box center [628, 163] width 881 height 44
click at [1023, 157] on button "Close" at bounding box center [1038, 162] width 42 height 23
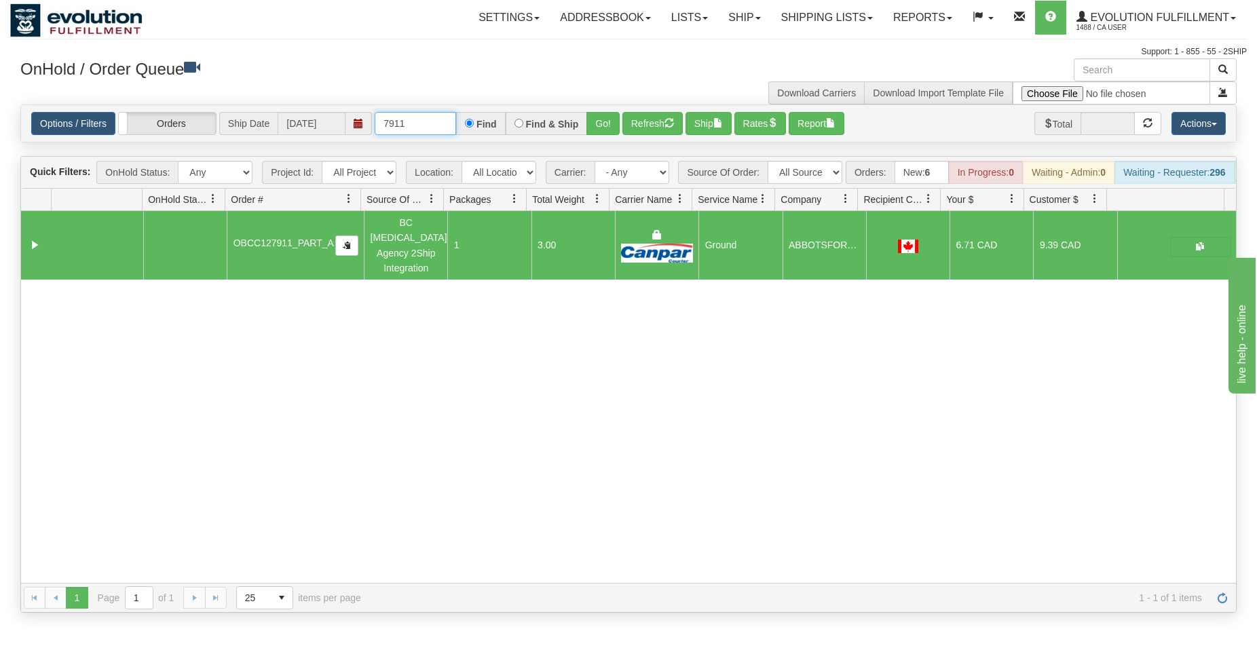
click at [398, 125] on input "7911" at bounding box center [415, 123] width 81 height 23
type input "7908"
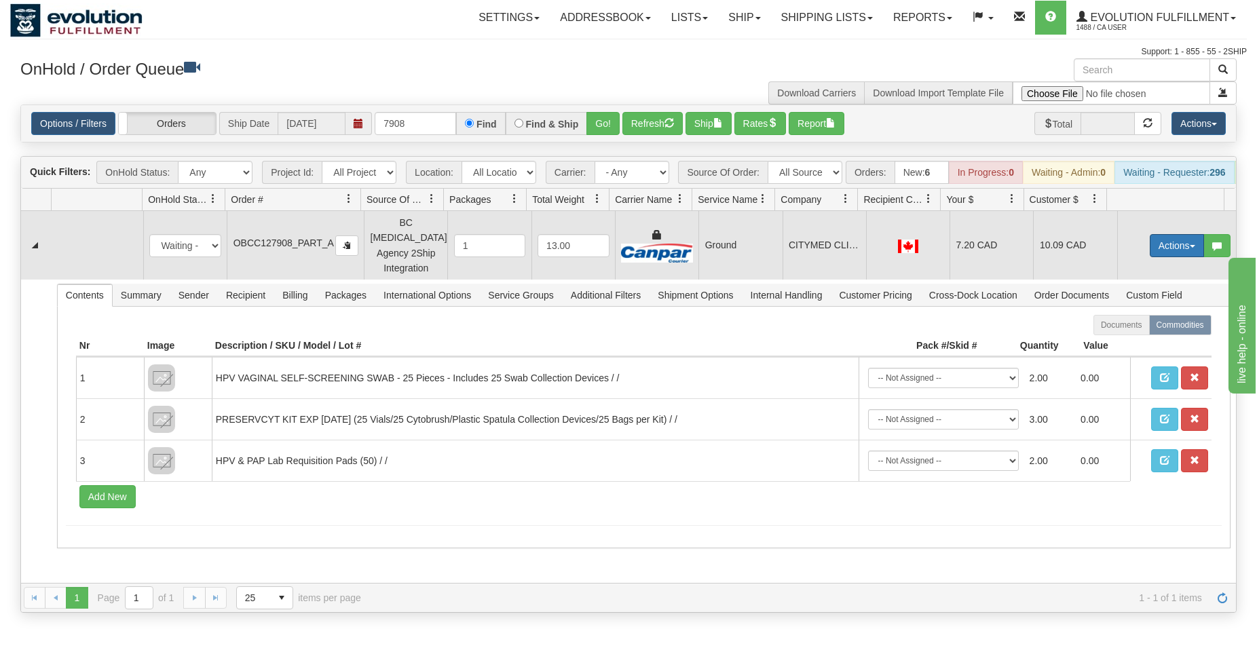
click at [1184, 249] on button "Actions" at bounding box center [1177, 245] width 54 height 23
click at [1111, 326] on span "Ship" at bounding box center [1122, 324] width 29 height 11
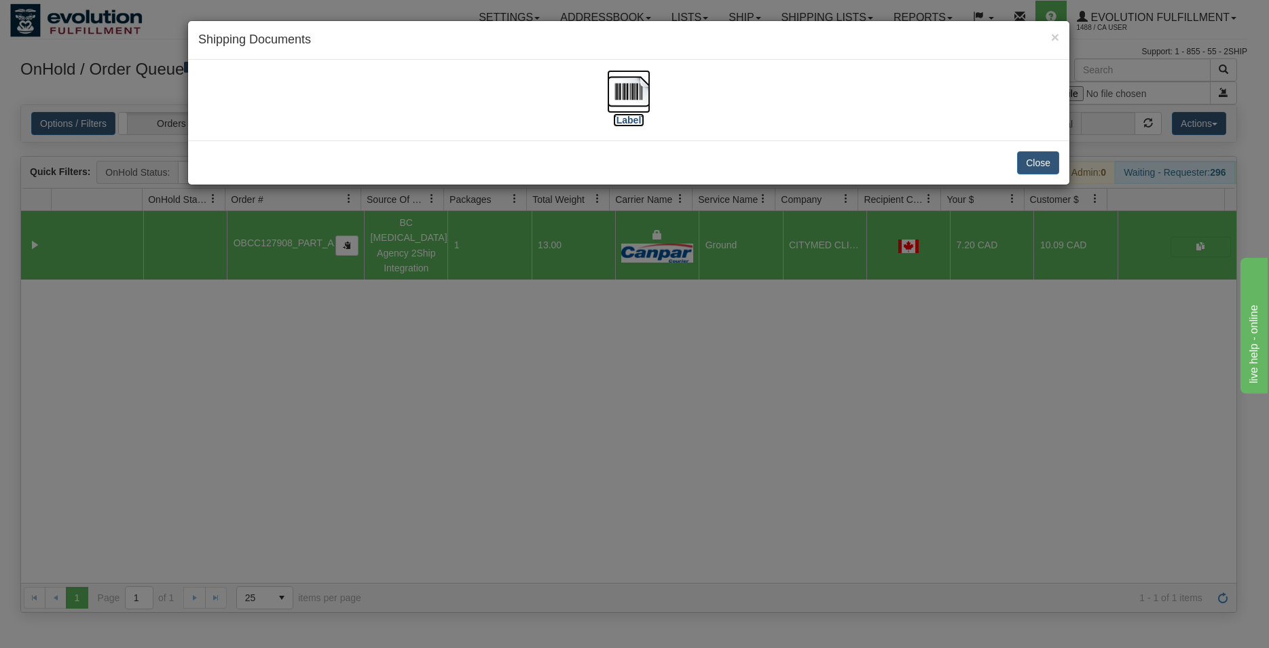
click at [638, 98] on img at bounding box center [628, 91] width 43 height 43
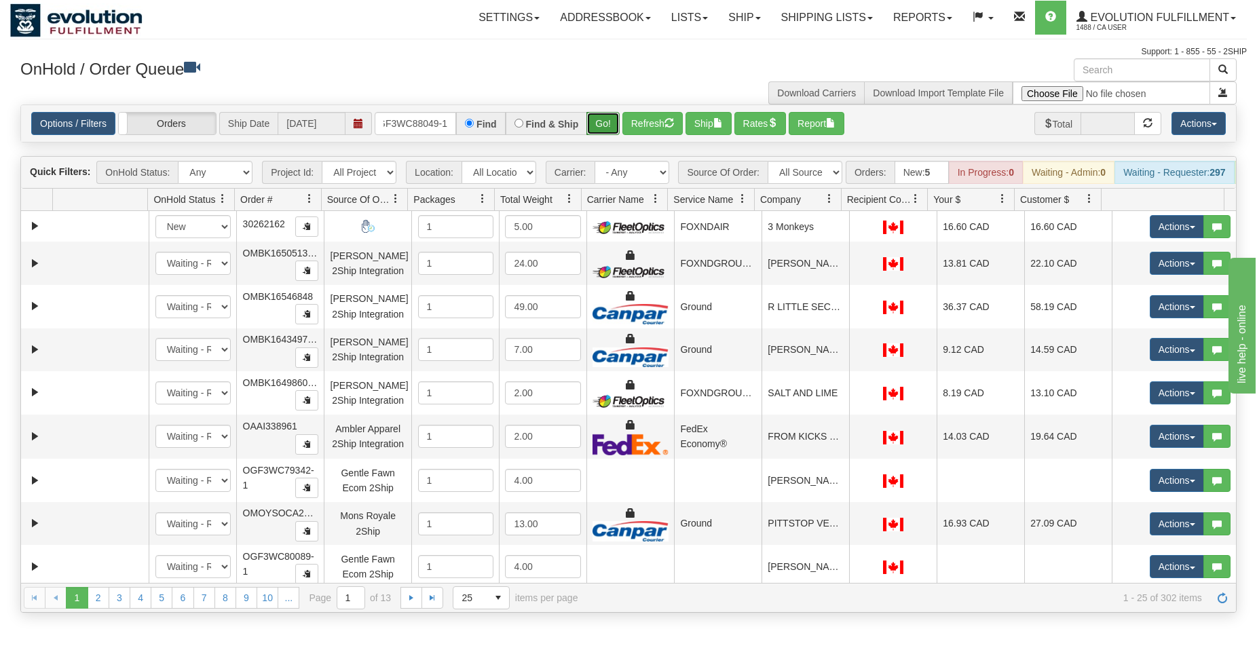
click at [603, 129] on button "Go!" at bounding box center [602, 123] width 33 height 23
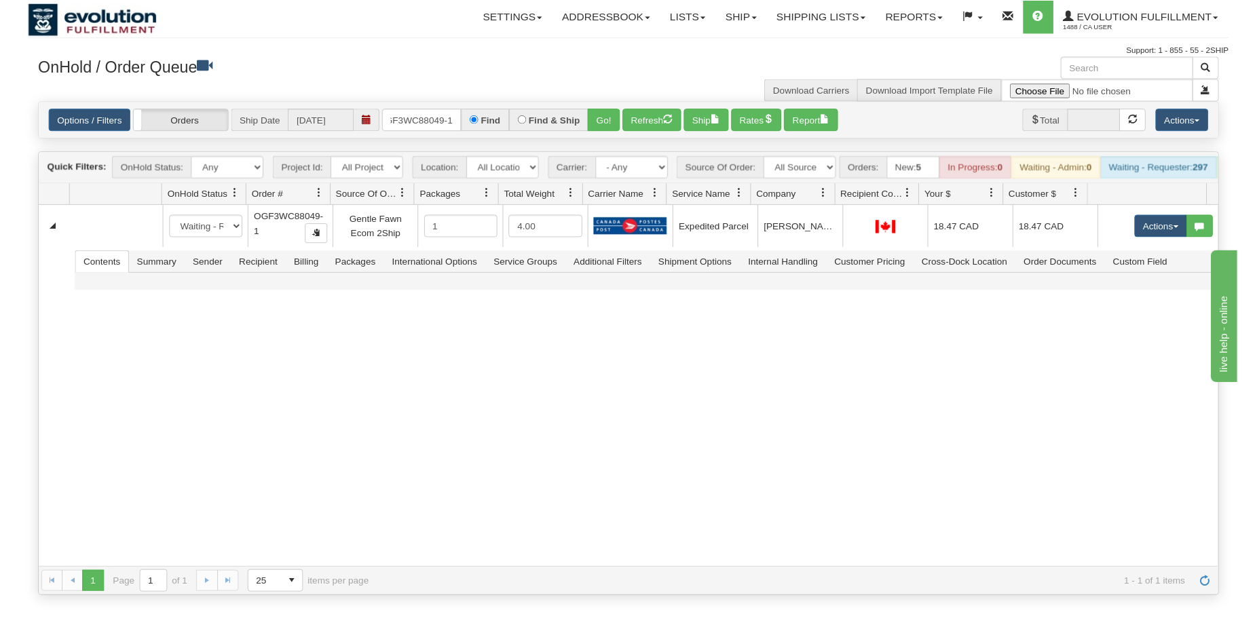
scroll to position [0, 13]
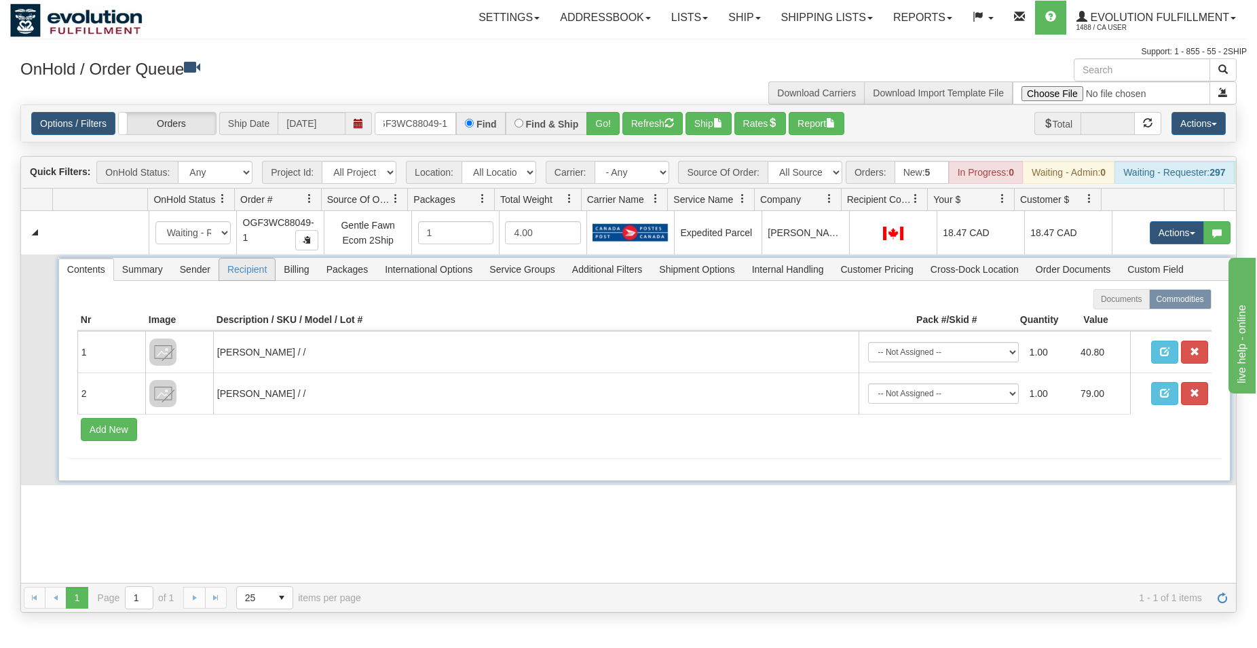
click at [253, 280] on span "Recipient" at bounding box center [247, 270] width 56 height 22
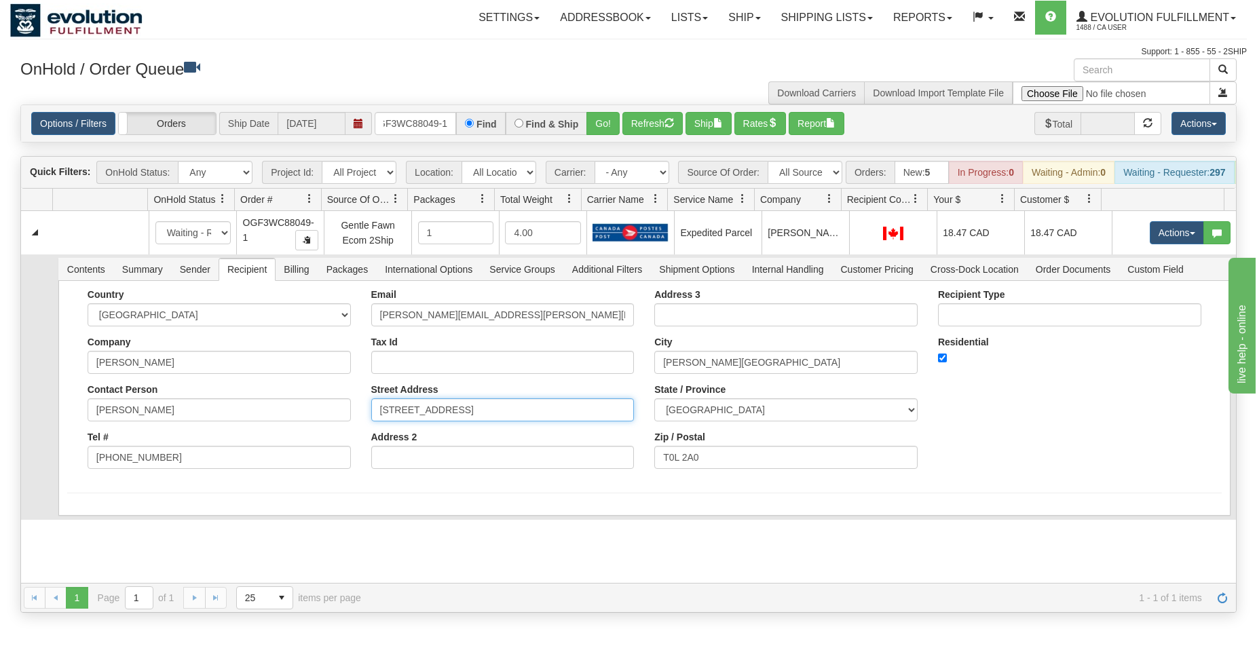
drag, startPoint x: 570, startPoint y: 423, endPoint x: 524, endPoint y: 423, distance: 46.2
click at [524, 422] on input "313 SECLUSION VALLEY DR NE, BOX 1067" at bounding box center [502, 409] width 263 height 23
type input "313 SECLUSION VALLEY DR NE"
click at [170, 469] on input "+17788878908" at bounding box center [219, 457] width 263 height 23
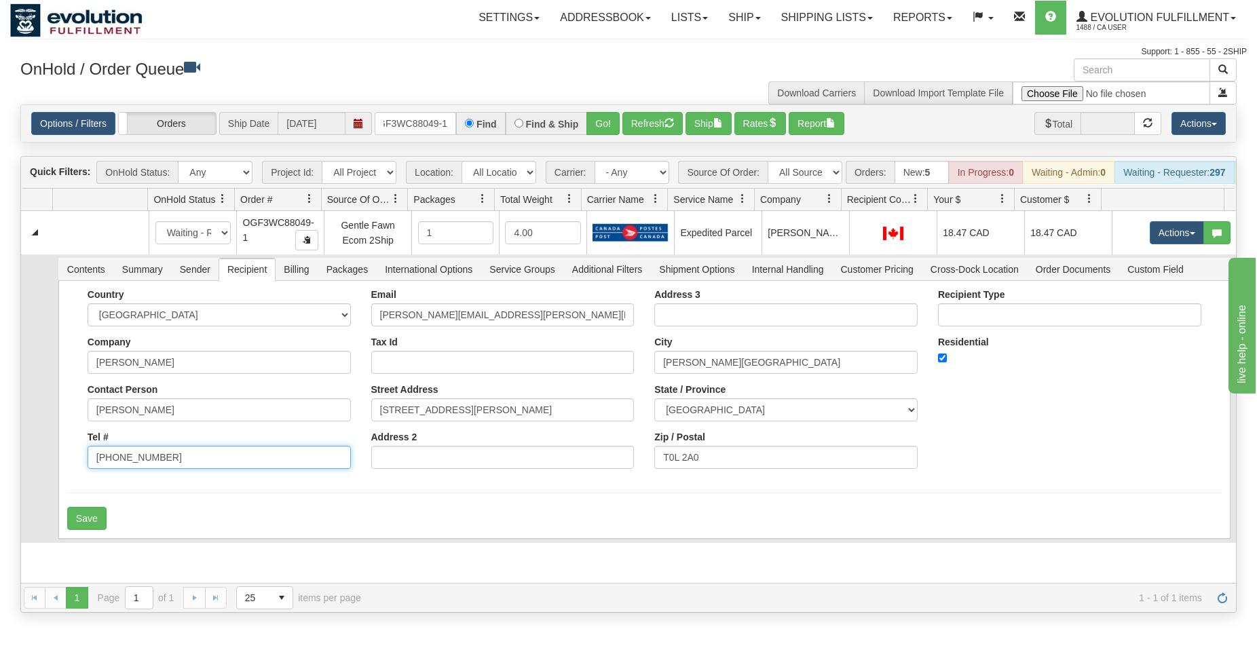
drag, startPoint x: 118, startPoint y: 472, endPoint x: 65, endPoint y: 468, distance: 53.1
click at [88, 468] on input "+17788878908" at bounding box center [219, 457] width 263 height 23
paste input "5872158909"
type input "+15872158909"
click at [86, 530] on button "Save" at bounding box center [86, 518] width 39 height 23
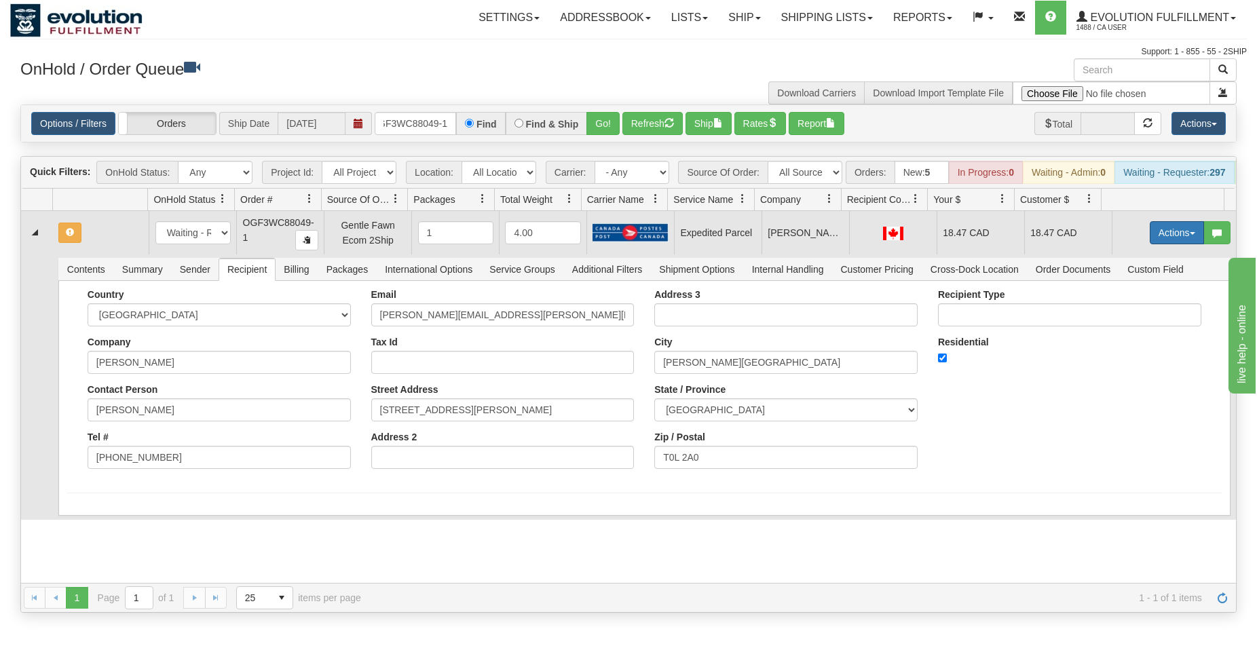
click at [1161, 244] on button "Actions" at bounding box center [1177, 232] width 54 height 23
click at [1115, 299] on span "Rate All Services" at bounding box center [1148, 293] width 81 height 11
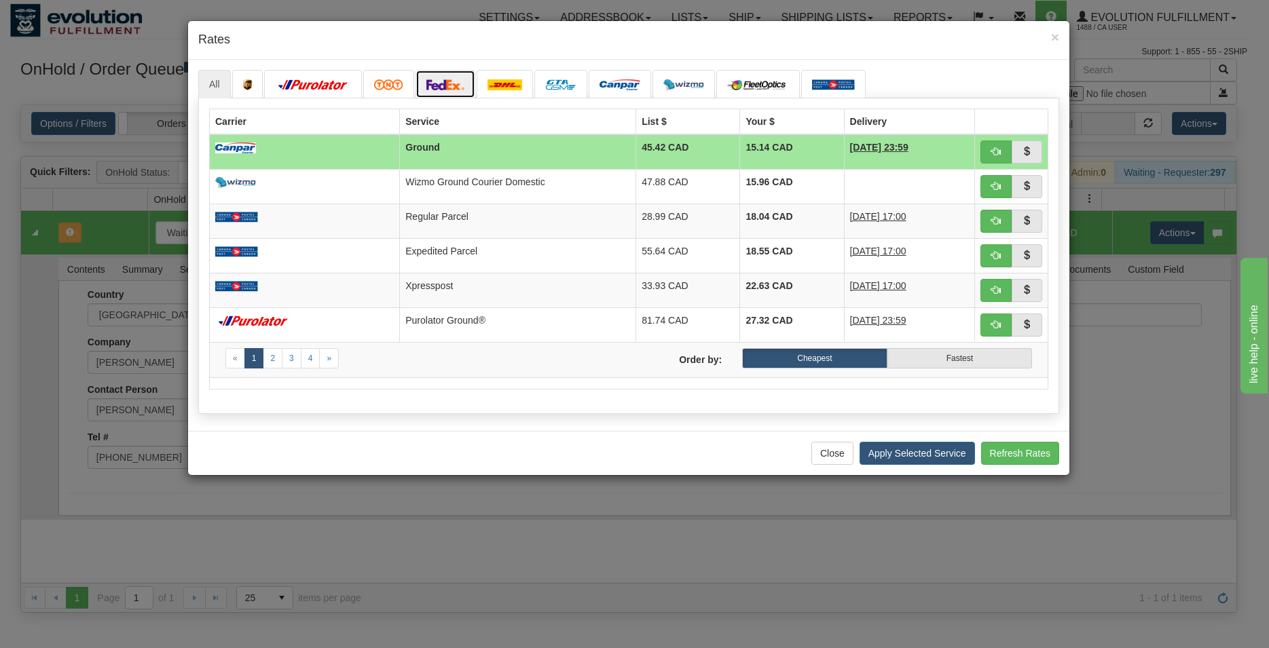
click at [458, 80] on img at bounding box center [445, 84] width 38 height 11
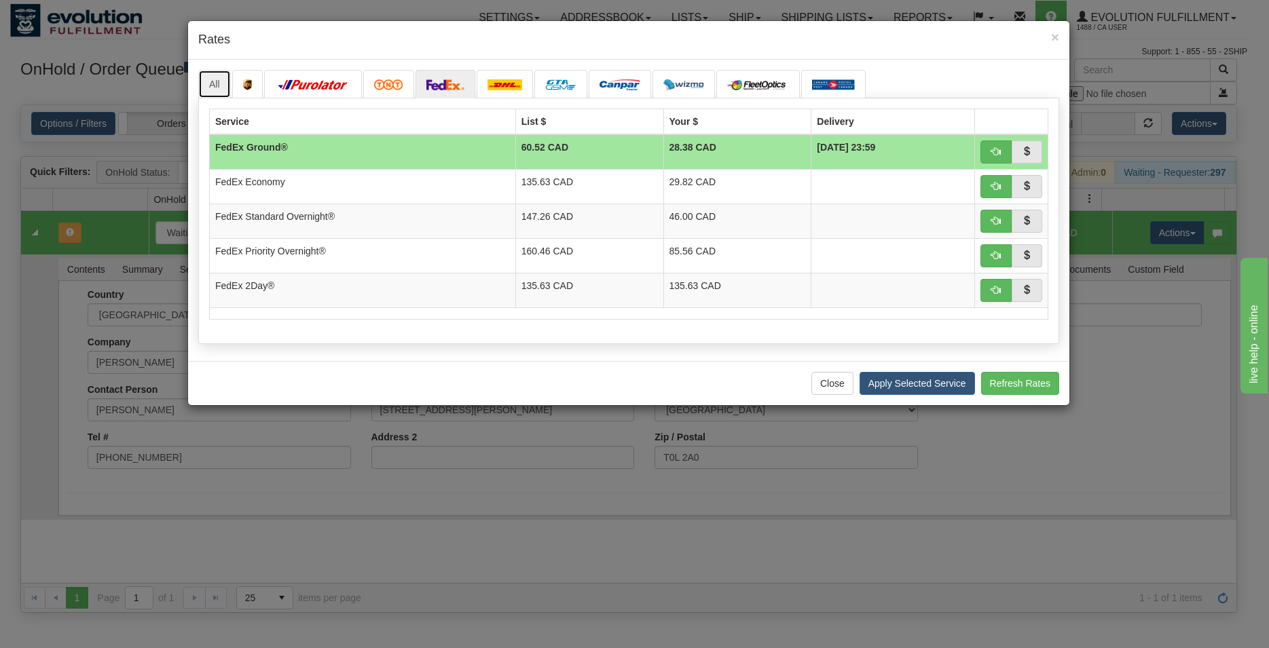
click at [221, 77] on link "All" at bounding box center [214, 84] width 33 height 29
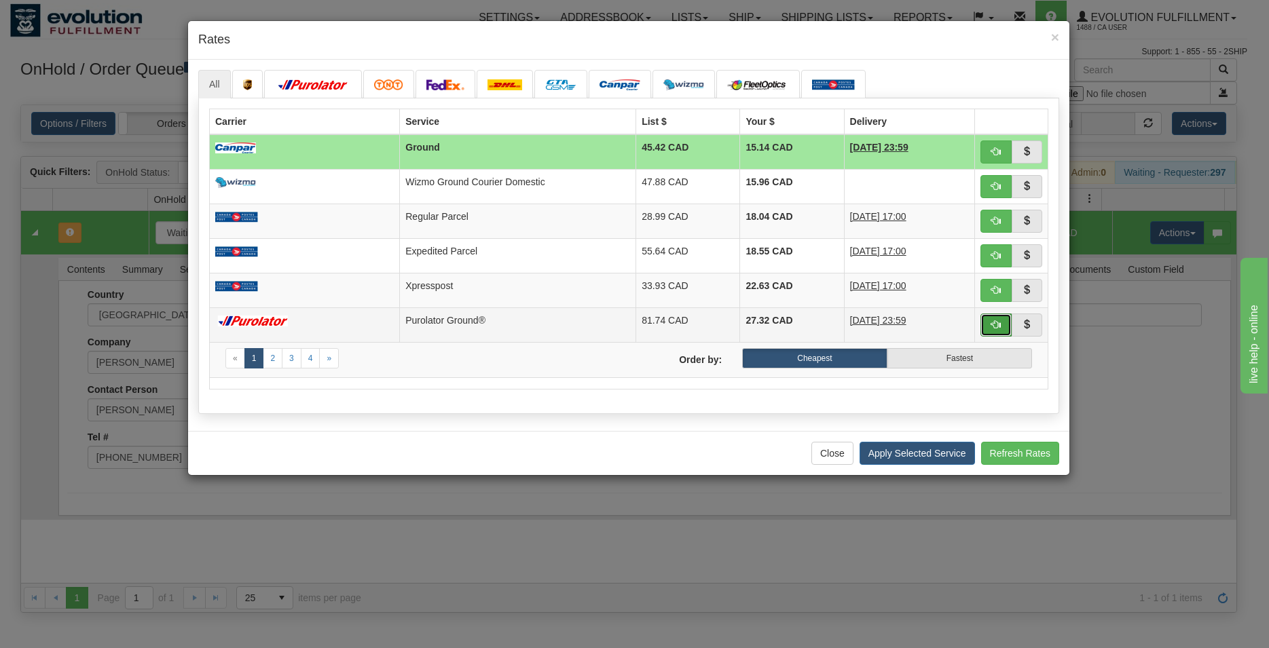
click at [991, 322] on span "button" at bounding box center [996, 325] width 10 height 10
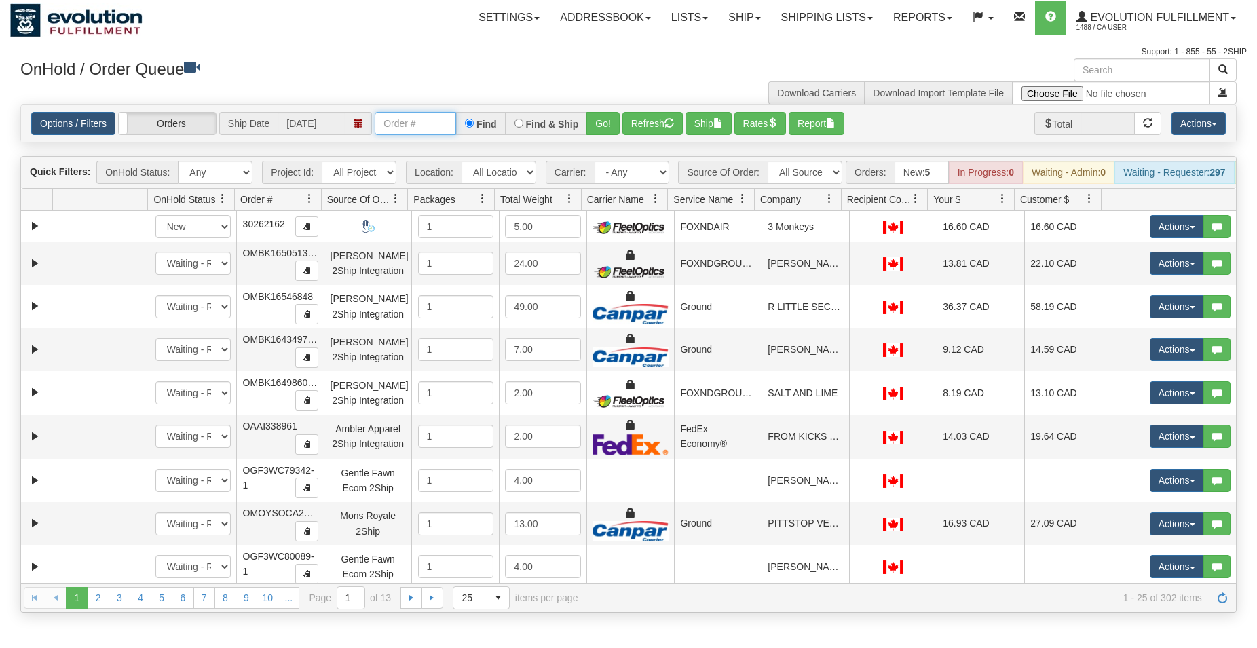
click at [421, 118] on input "text" at bounding box center [415, 123] width 81 height 23
click at [599, 124] on button "Go!" at bounding box center [602, 123] width 33 height 23
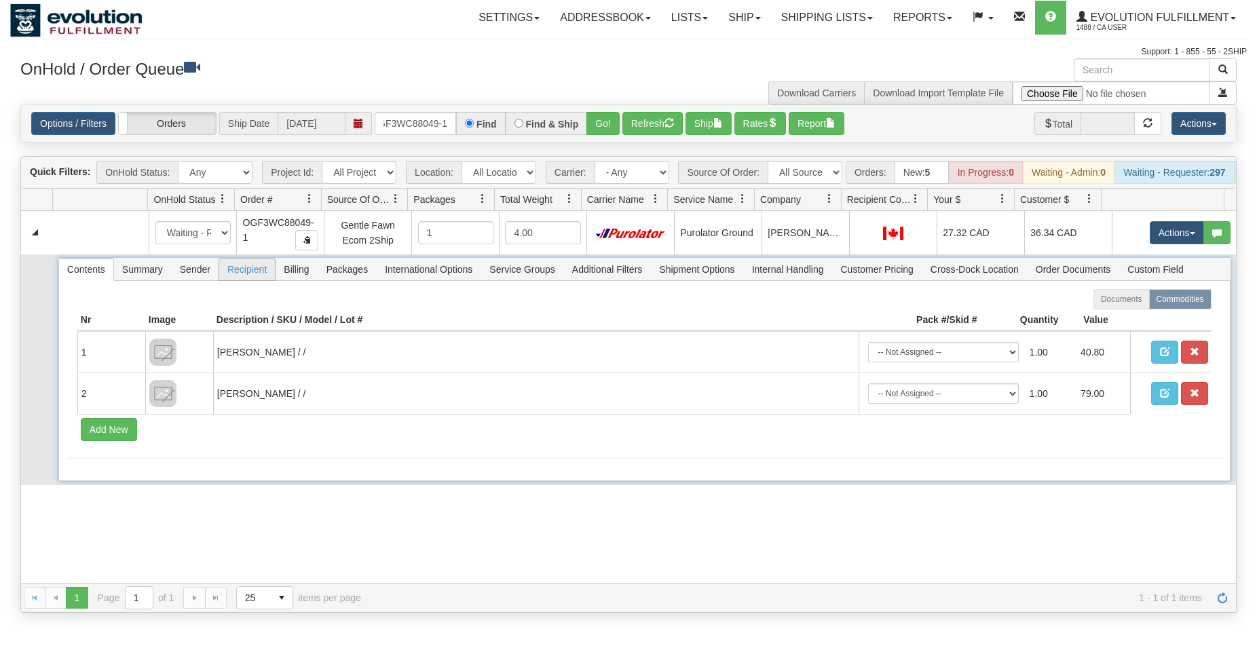
click at [247, 274] on span "Recipient" at bounding box center [247, 270] width 56 height 22
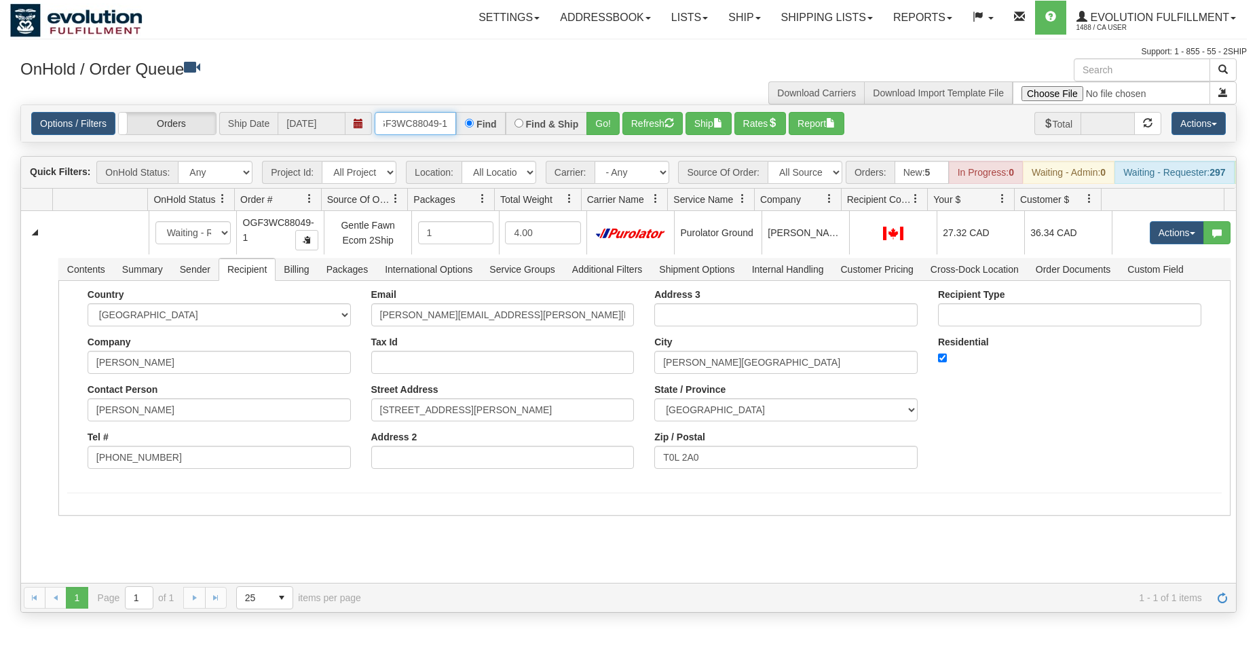
click at [400, 118] on input "OGF3WC88049-1" at bounding box center [415, 123] width 81 height 23
type input "OGF38568"
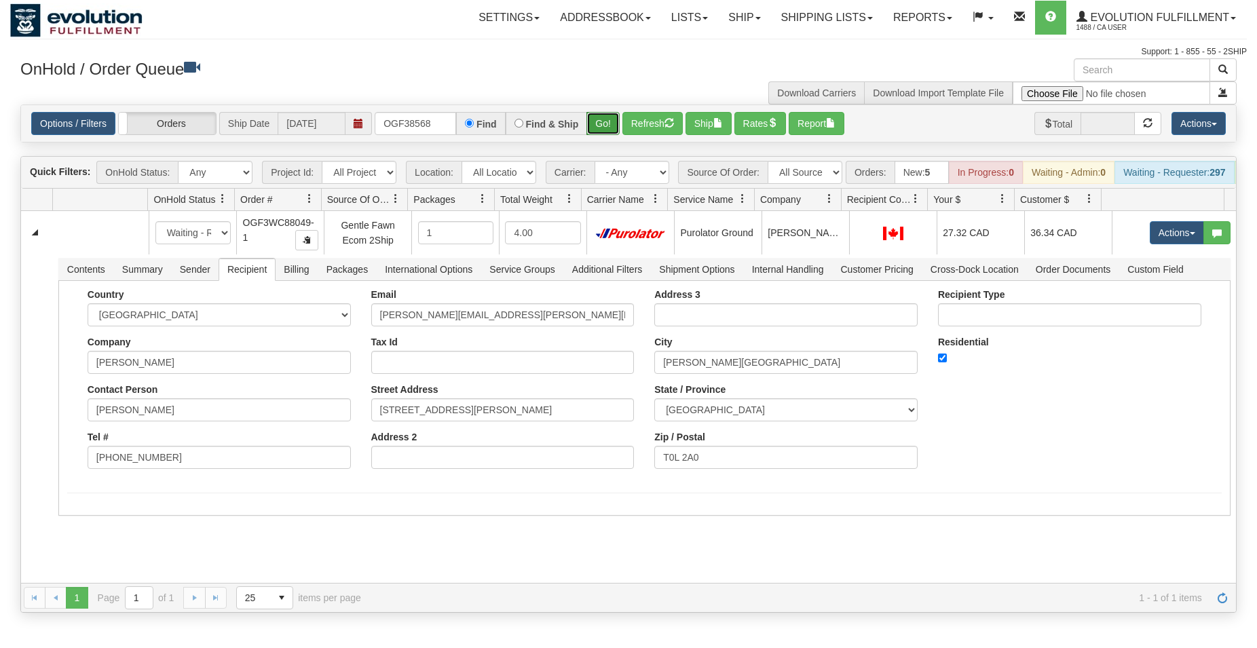
click at [604, 123] on button "Go!" at bounding box center [602, 123] width 33 height 23
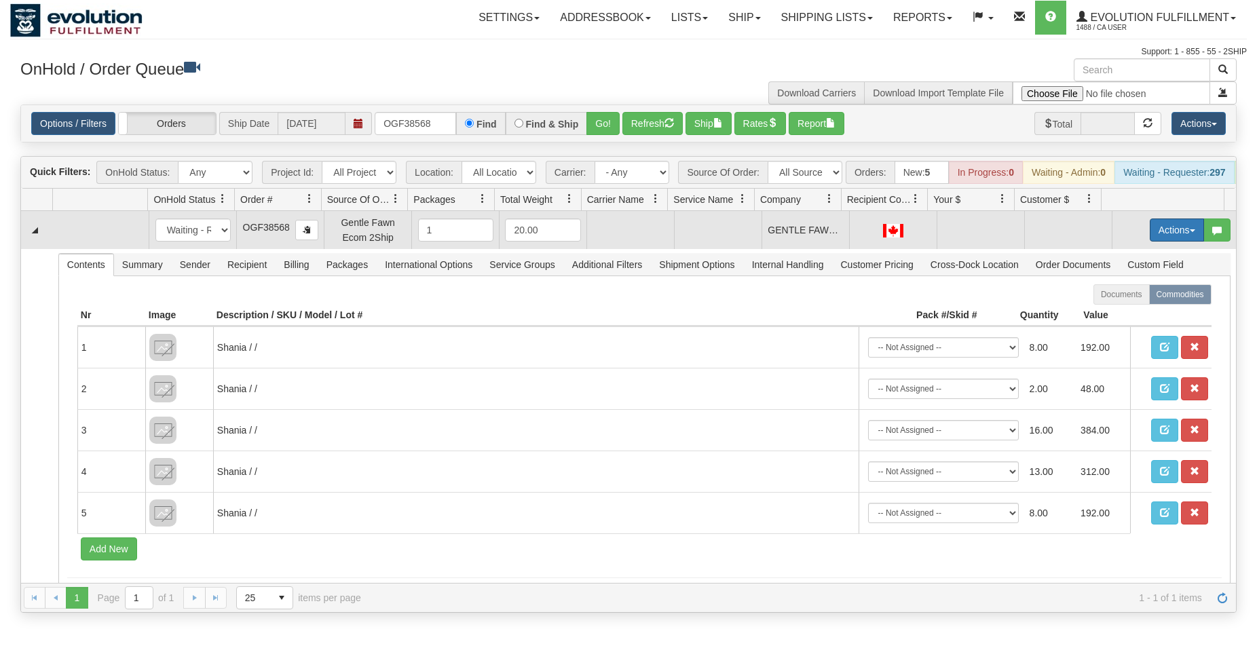
click at [1157, 241] on button "Actions" at bounding box center [1177, 230] width 54 height 23
click at [1119, 297] on span "Rate All Services" at bounding box center [1148, 291] width 81 height 11
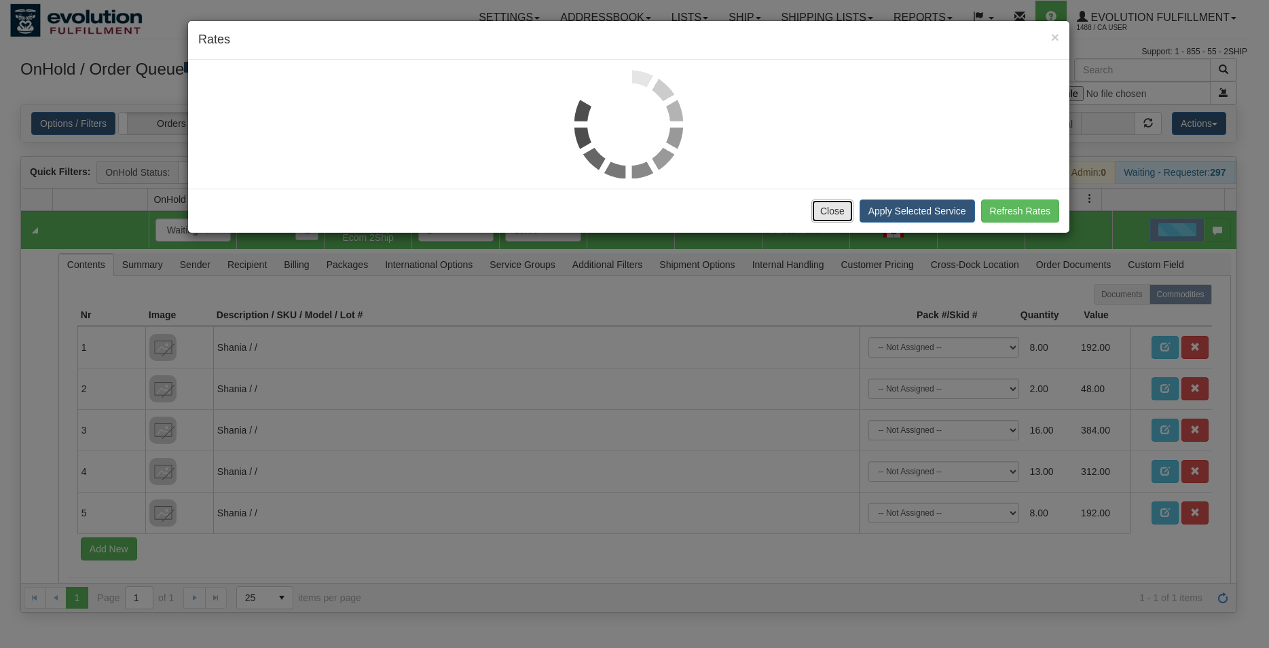
click at [845, 212] on button "Close" at bounding box center [832, 211] width 42 height 23
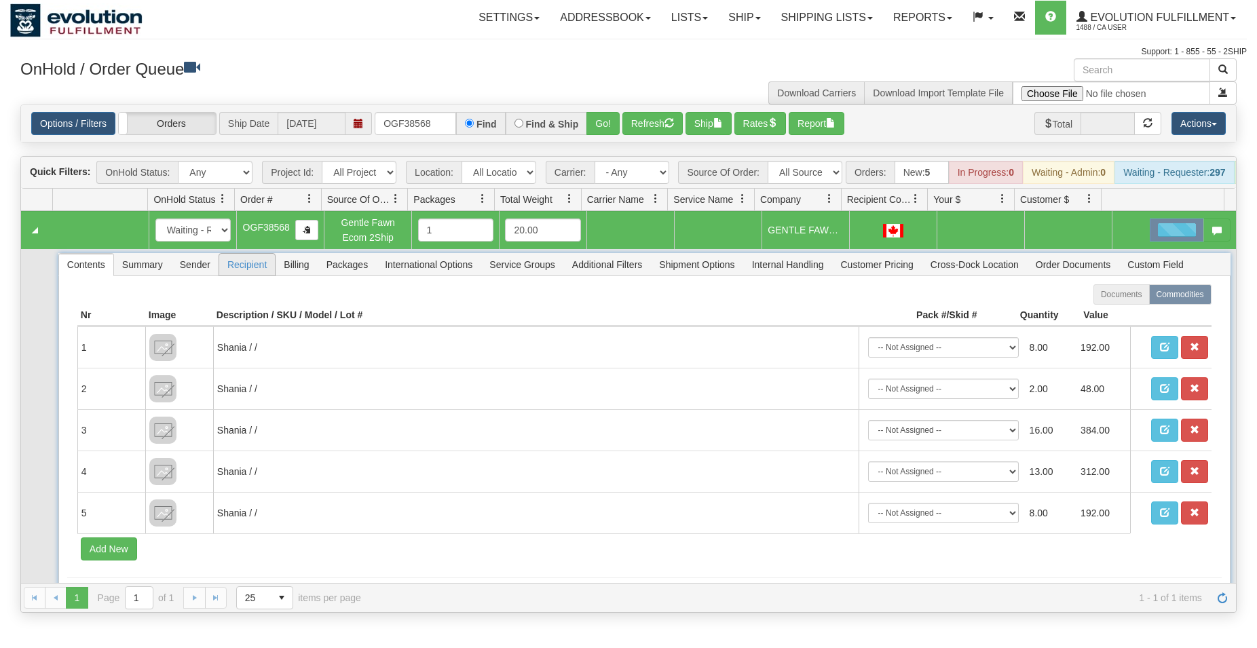
click at [248, 275] on span "Recipient" at bounding box center [247, 265] width 56 height 22
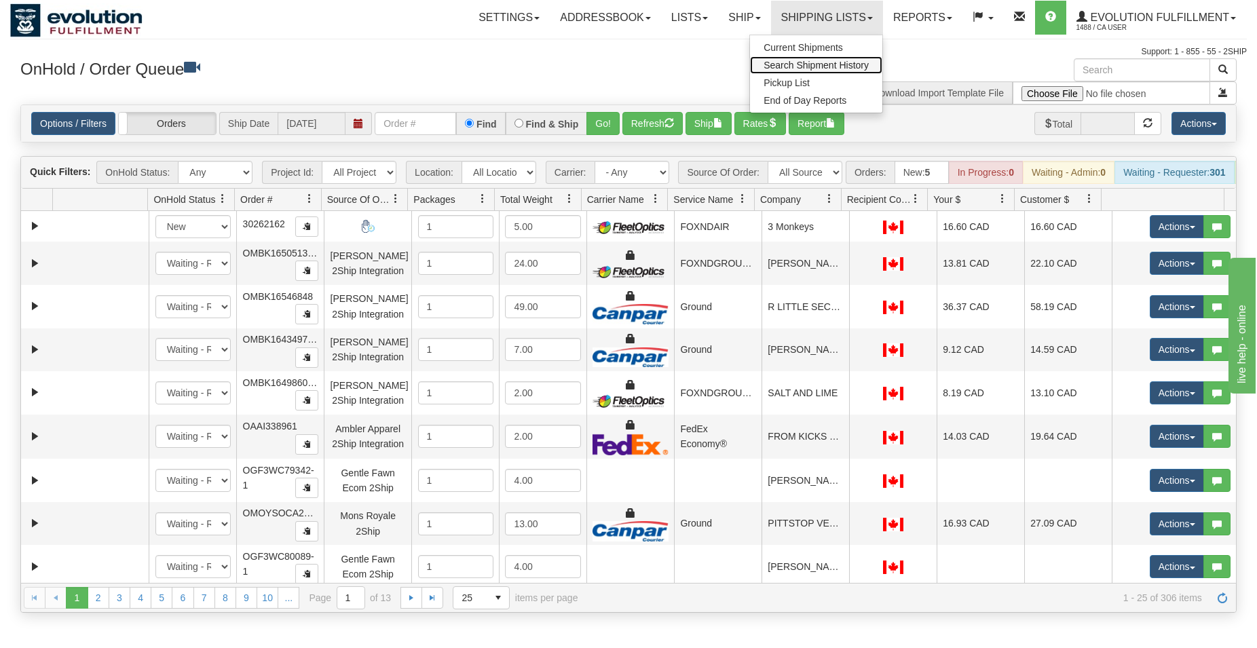
click at [787, 64] on span "Search Shipment History" at bounding box center [816, 65] width 105 height 11
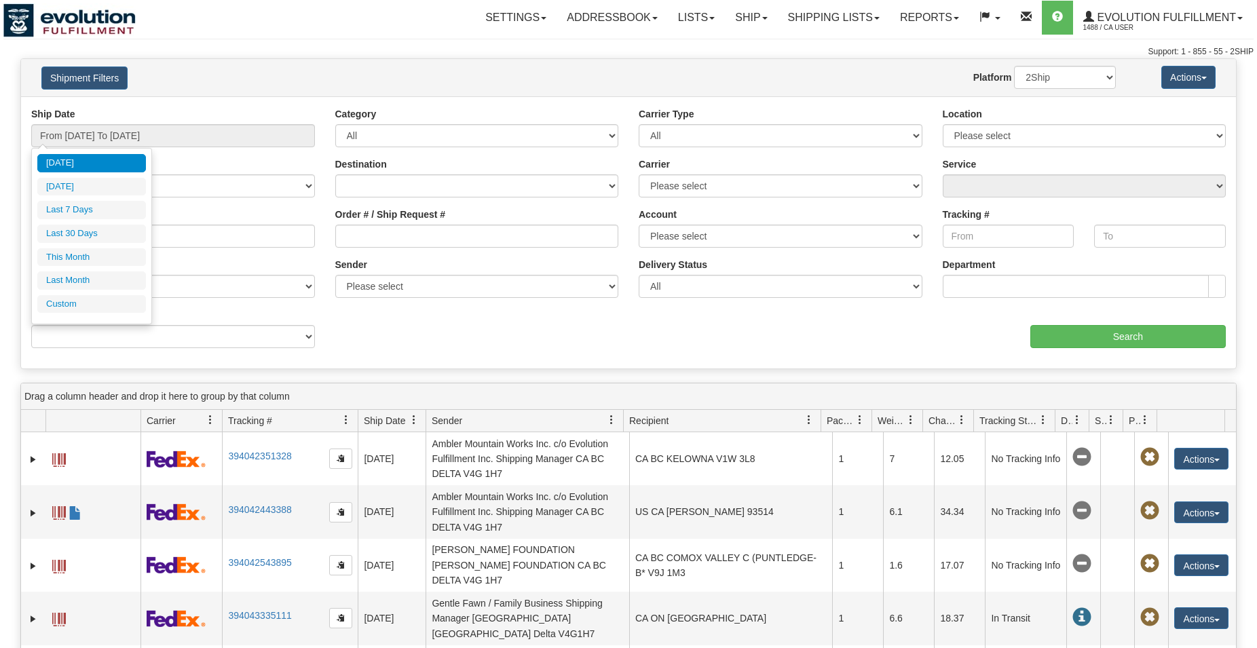
click at [87, 213] on li "Last 7 Days" at bounding box center [91, 210] width 109 height 18
type input "From [DATE] To [DATE]"
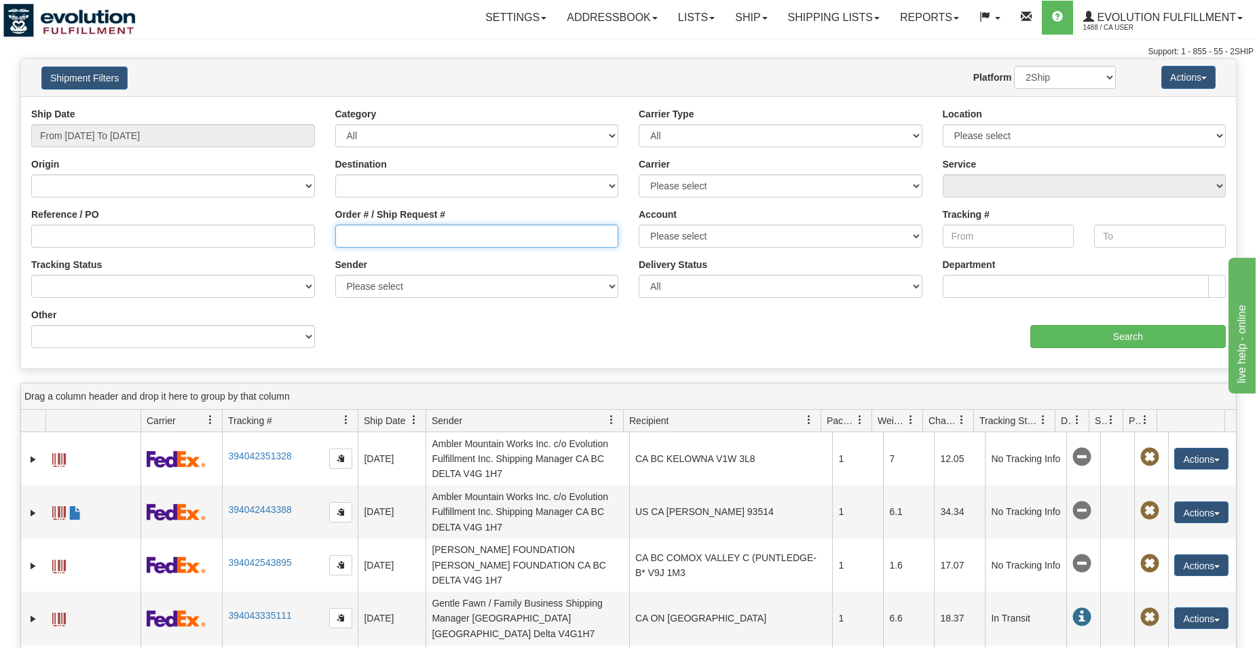
click at [398, 236] on input "Order # / Ship Request #" at bounding box center [477, 236] width 284 height 23
type input "6343"
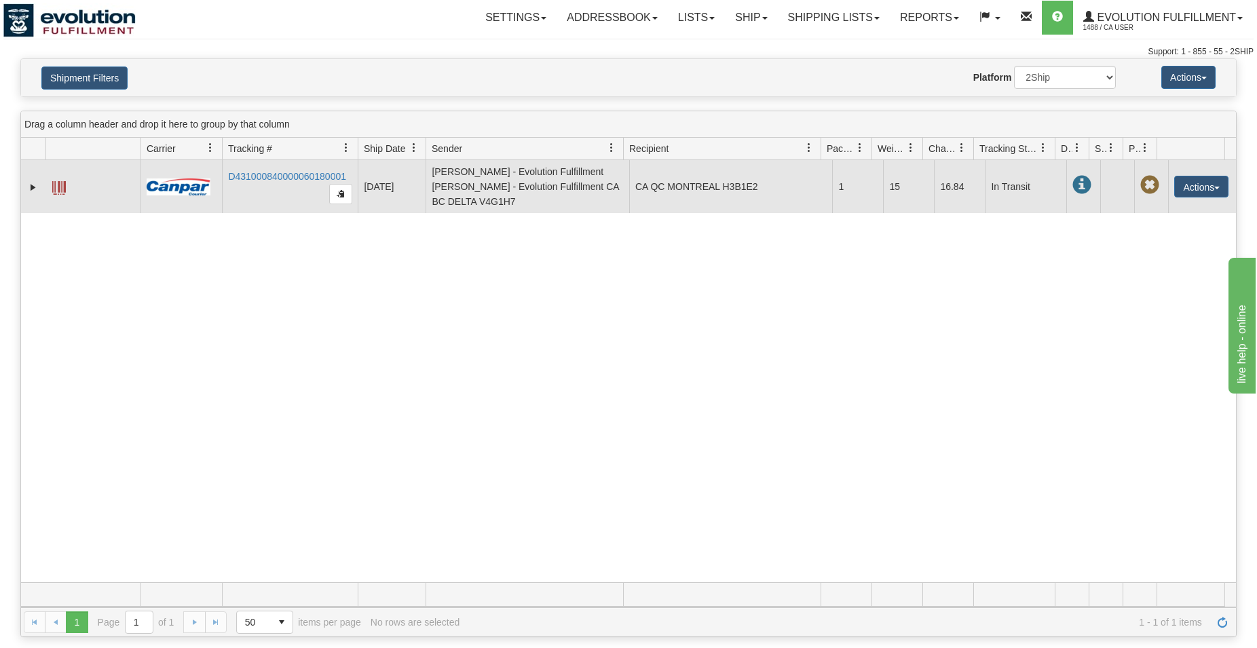
click at [56, 187] on span at bounding box center [59, 188] width 14 height 14
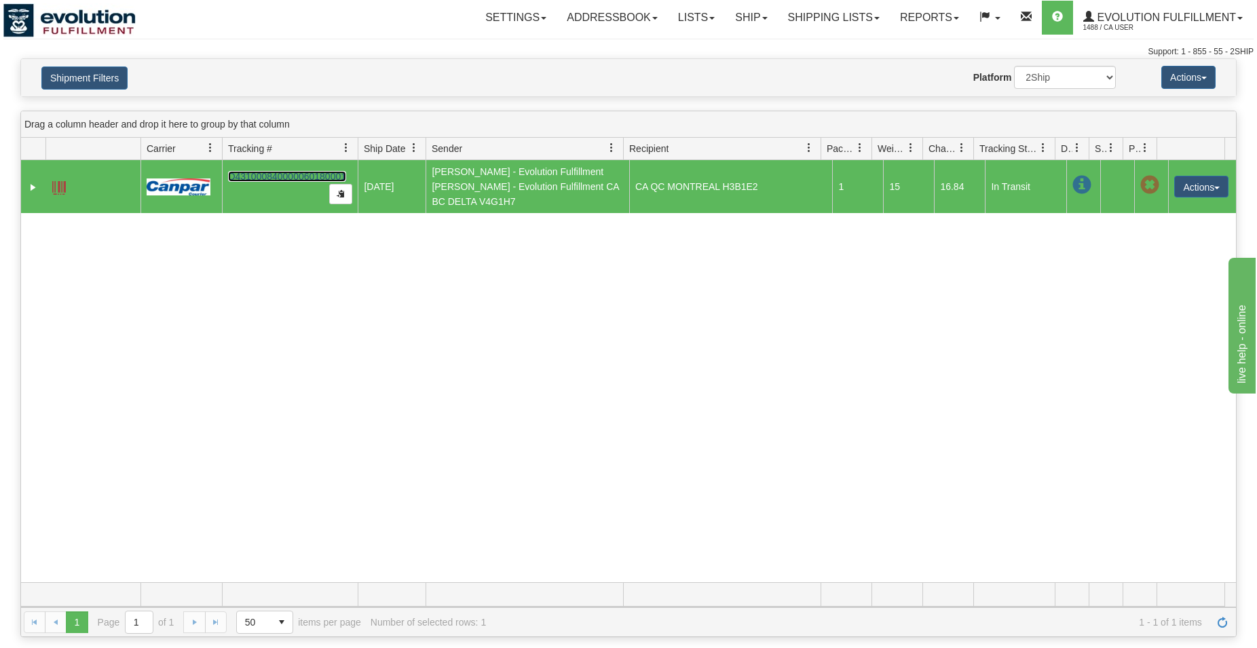
click at [297, 174] on link "D431000840000060180001" at bounding box center [287, 176] width 118 height 11
click at [288, 171] on link "D431000840000060180001" at bounding box center [287, 176] width 118 height 11
click at [84, 77] on button "Shipment Filters" at bounding box center [84, 78] width 86 height 23
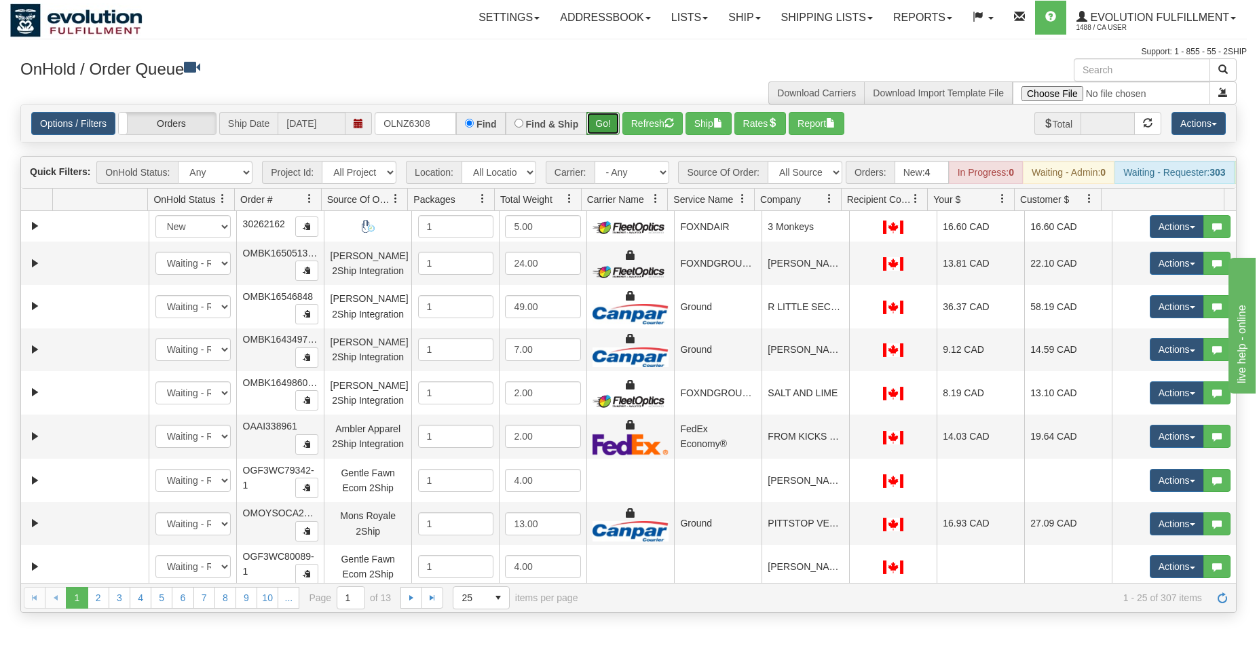
click at [608, 119] on button "Go!" at bounding box center [602, 123] width 33 height 23
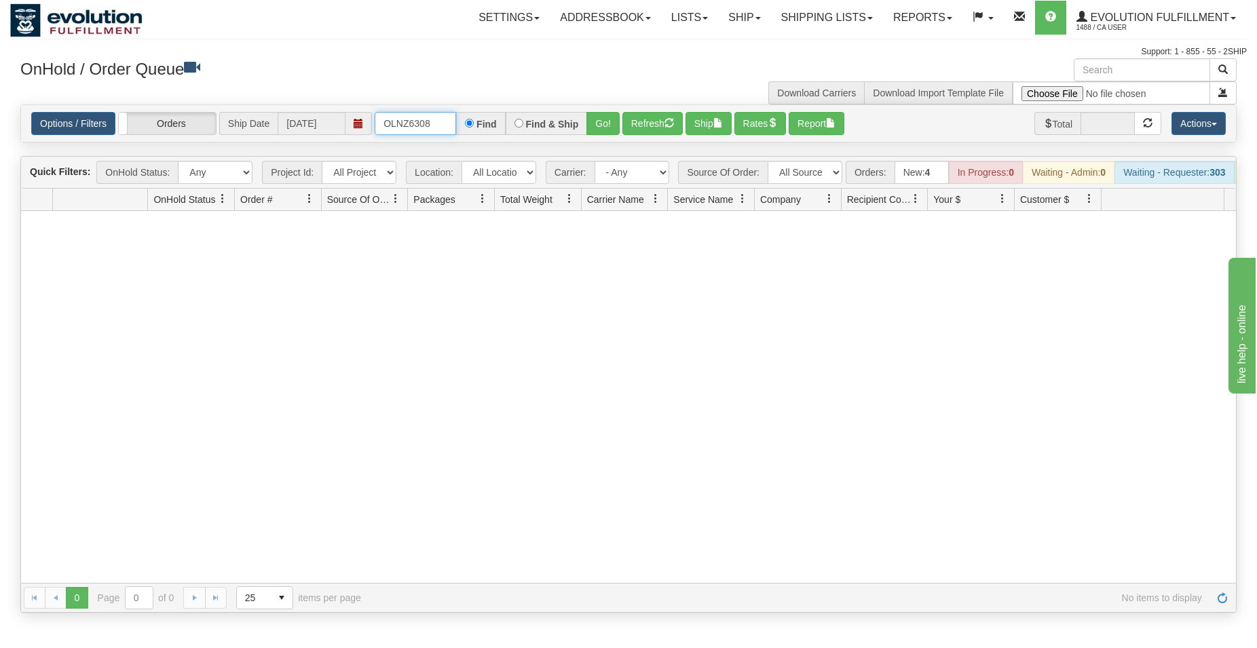
click at [422, 124] on input "OLNZ6308" at bounding box center [415, 123] width 81 height 23
type input "6308"
